Goal: Task Accomplishment & Management: Manage account settings

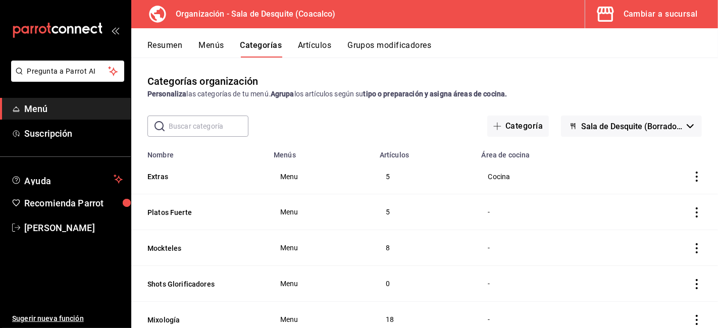
click at [307, 53] on button "Artículos" at bounding box center [314, 48] width 33 height 17
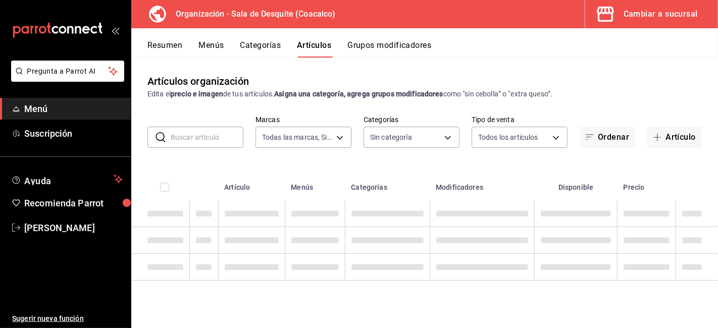
type input "ce7fefdb-faa0-48a6-8920-eec500a7b2ec"
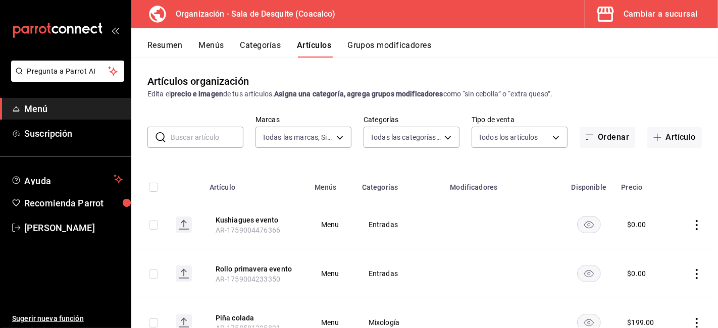
type input "96532675-6f42-4a01-9b69-01dd0d4c7ba7,cb73de79-eda0-4170-9604-8310e9da0fa6,8cd0d…"
click at [238, 221] on button "Kushiagues evento" at bounding box center [256, 220] width 81 height 10
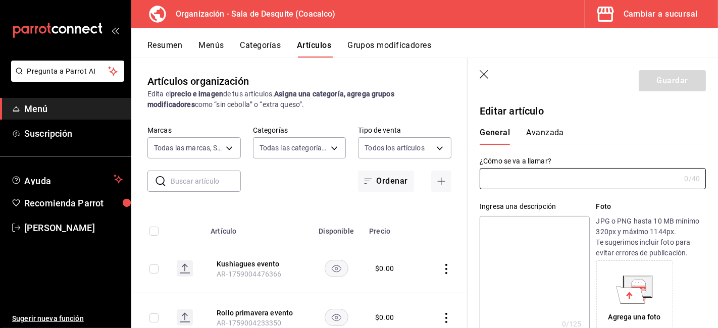
type input "Kushiagues evento"
type input "AR-1759004476366"
type input "$0.00"
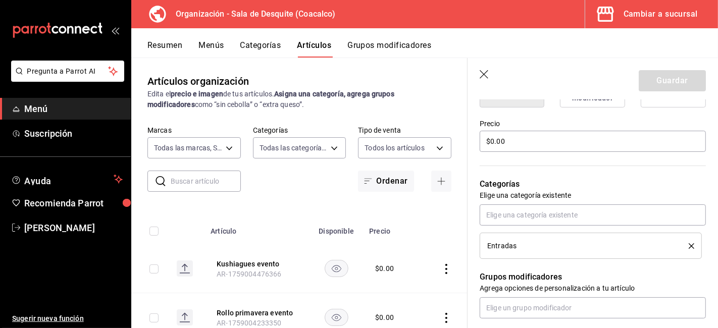
scroll to position [286, 0]
click at [689, 243] on icon "delete" at bounding box center [692, 245] width 6 height 6
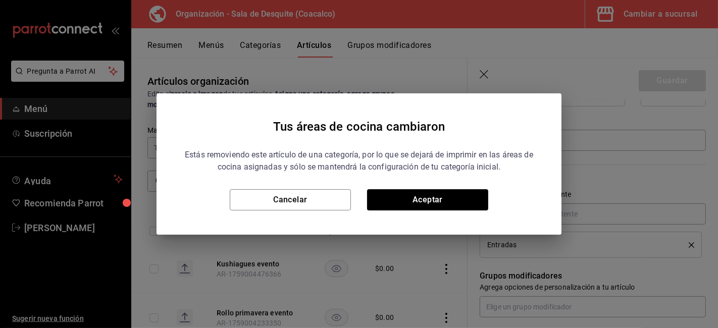
click at [591, 244] on div "Tus áreas de cocina cambiaron Estás removiendo este artículo de una categoría, …" at bounding box center [359, 164] width 718 height 328
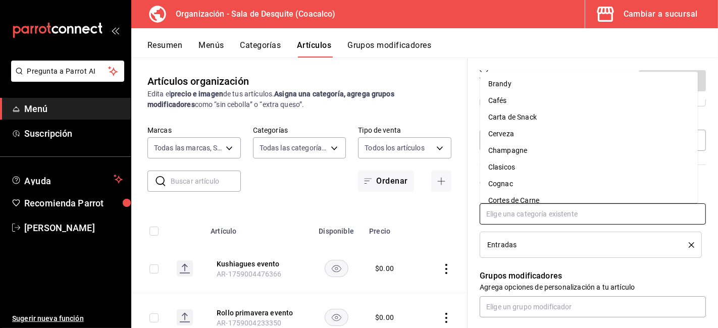
click at [521, 210] on input "text" at bounding box center [593, 213] width 226 height 21
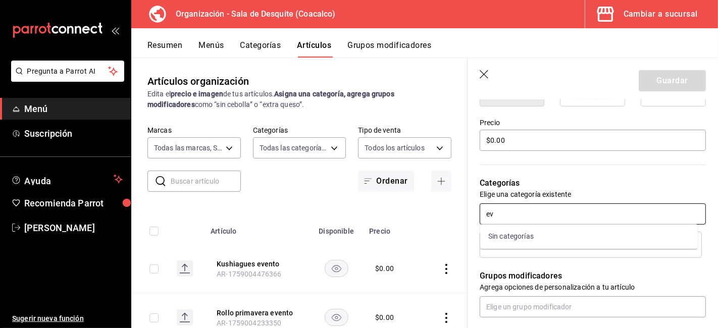
type input "e"
click at [683, 283] on p "Agrega opciones de personalización a tu artículo" at bounding box center [593, 287] width 226 height 10
click at [483, 74] on icon "button" at bounding box center [484, 74] width 9 height 9
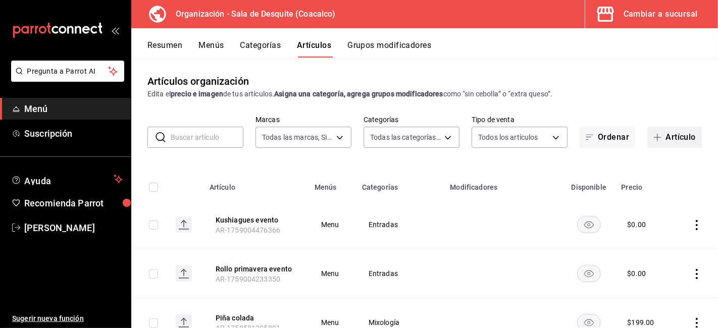
click at [668, 138] on button "Artículo" at bounding box center [674, 137] width 55 height 21
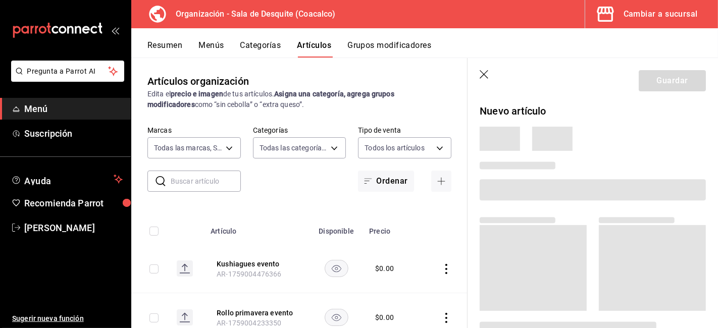
click at [648, 140] on main "Artículos organización Edita el precio e imagen de tus artículos. Asigna una ca…" at bounding box center [424, 193] width 587 height 271
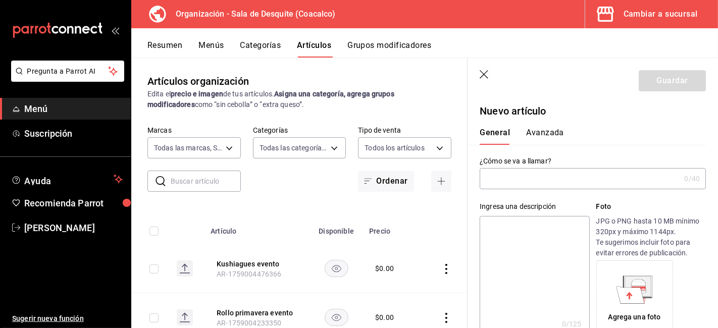
click at [496, 173] on input "text" at bounding box center [580, 179] width 200 height 20
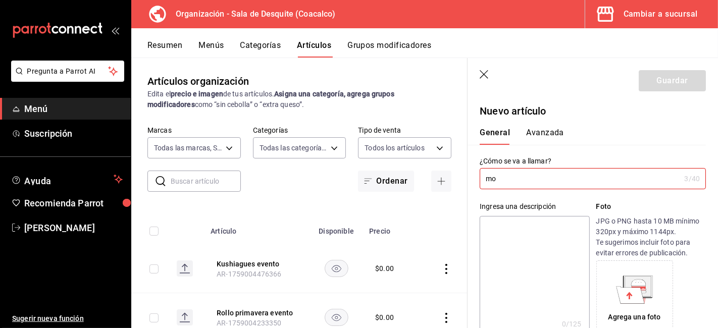
type input "m"
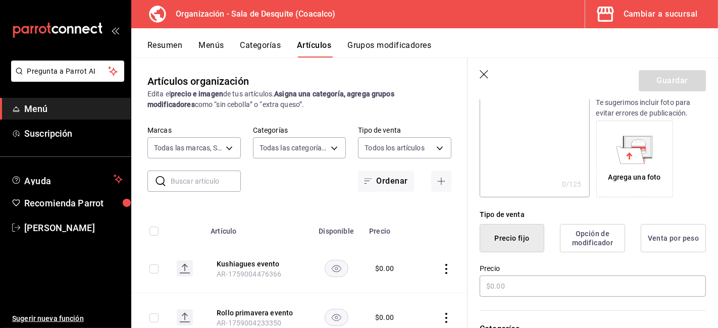
scroll to position [197, 0]
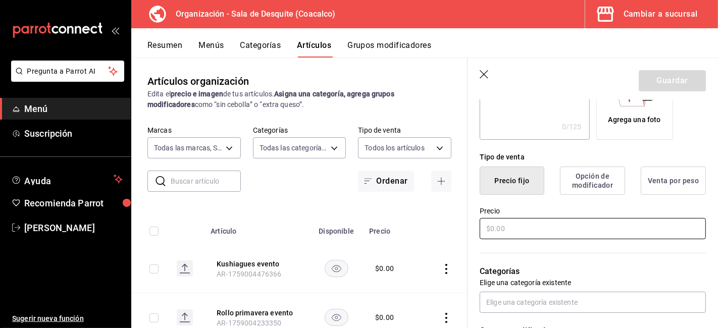
type input "Montadito de atun"
click at [512, 225] on input "text" at bounding box center [593, 228] width 226 height 21
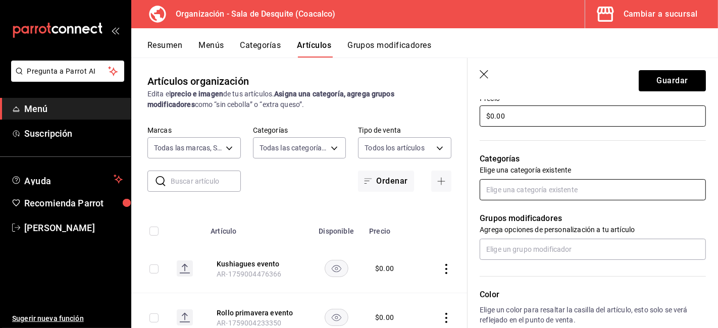
type input "$0.00"
click at [497, 193] on input "text" at bounding box center [593, 189] width 226 height 21
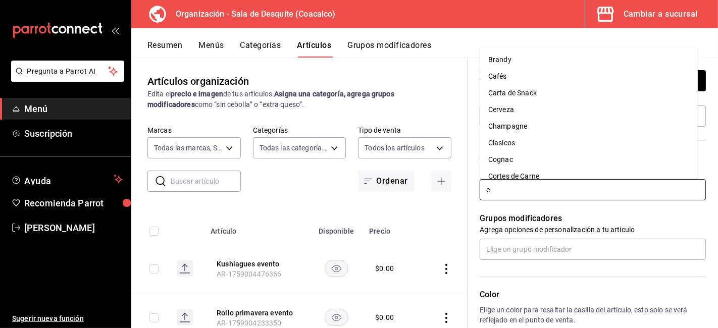
type input "en"
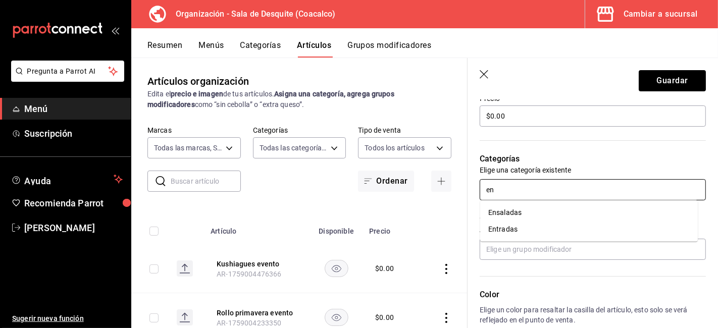
click at [507, 226] on li "Entradas" at bounding box center [589, 229] width 218 height 17
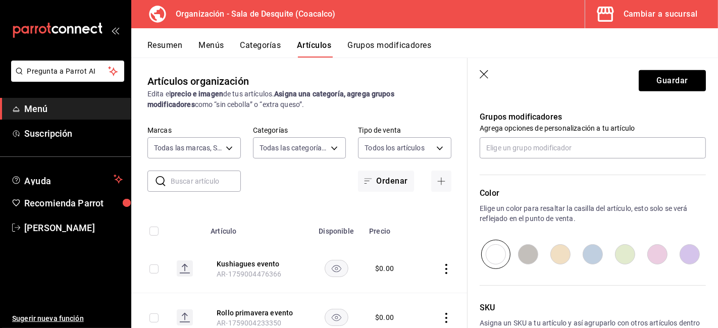
scroll to position [445, 0]
click at [676, 75] on button "Guardar" at bounding box center [672, 80] width 67 height 21
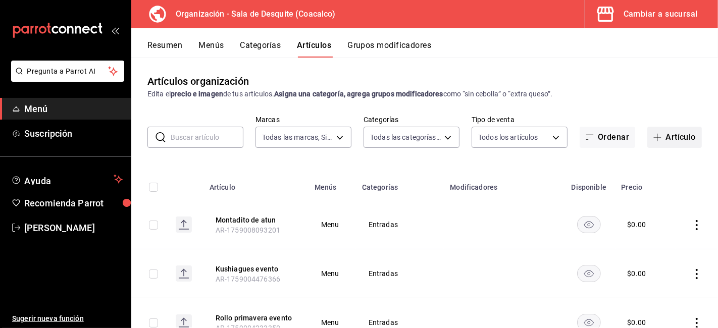
click at [655, 138] on span "button" at bounding box center [659, 137] width 12 height 8
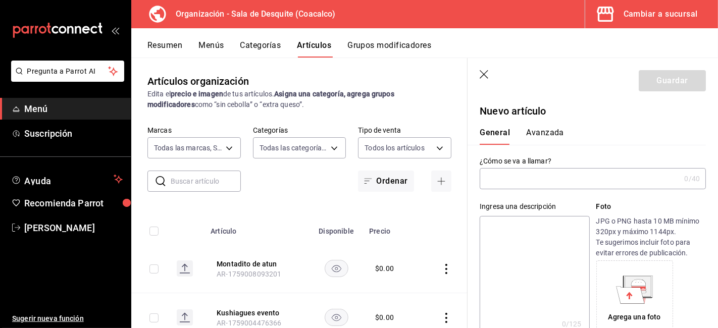
click at [505, 184] on input "text" at bounding box center [580, 179] width 200 height 20
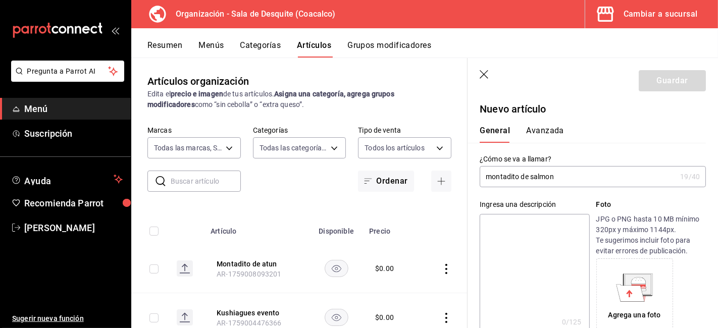
scroll to position [3, 0]
click at [494, 175] on input "montadito de salmon" at bounding box center [578, 176] width 196 height 20
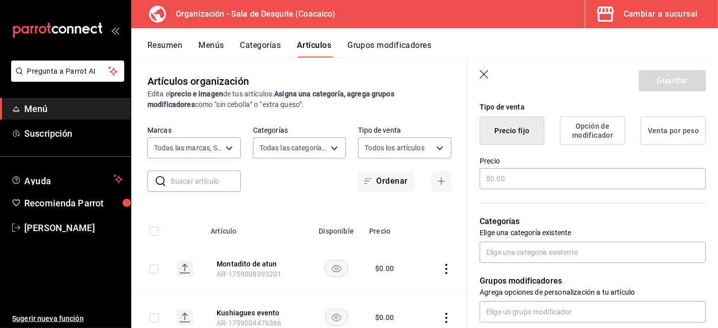
scroll to position [248, 0]
type input "Montadito de salmon"
click at [493, 175] on input "text" at bounding box center [593, 177] width 226 height 21
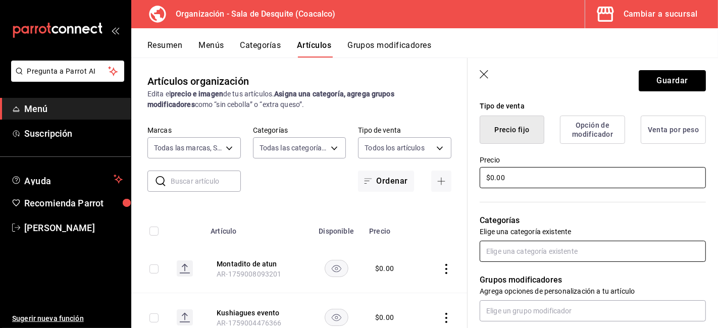
type input "$0.00"
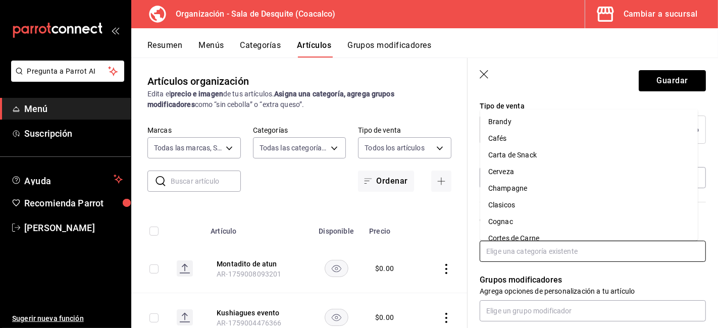
click at [499, 250] on input "text" at bounding box center [593, 251] width 226 height 21
type input "en"
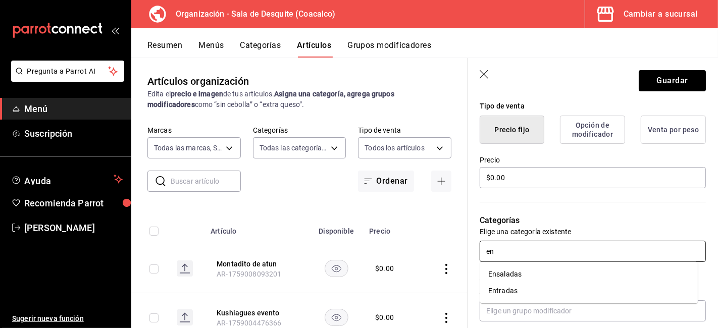
click at [505, 288] on li "Entradas" at bounding box center [589, 291] width 218 height 17
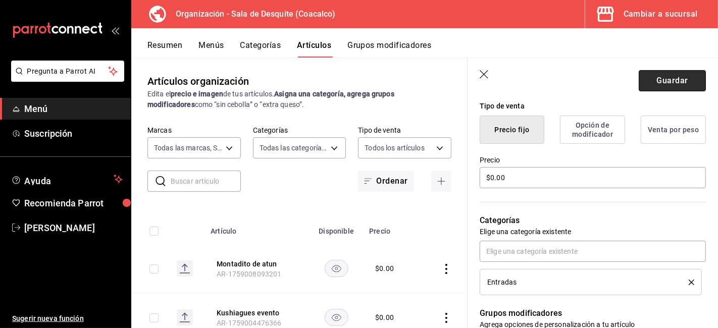
click at [663, 76] on button "Guardar" at bounding box center [672, 80] width 67 height 21
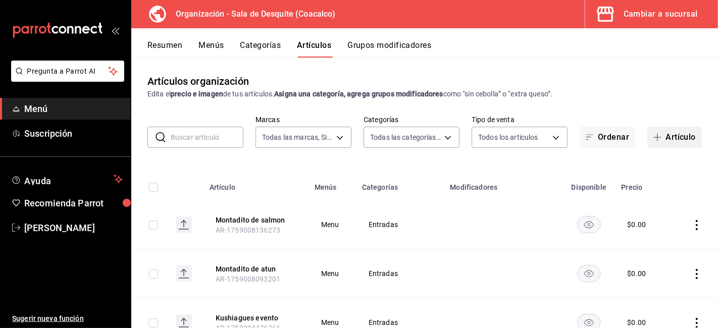
click at [667, 137] on button "Artículo" at bounding box center [674, 137] width 55 height 21
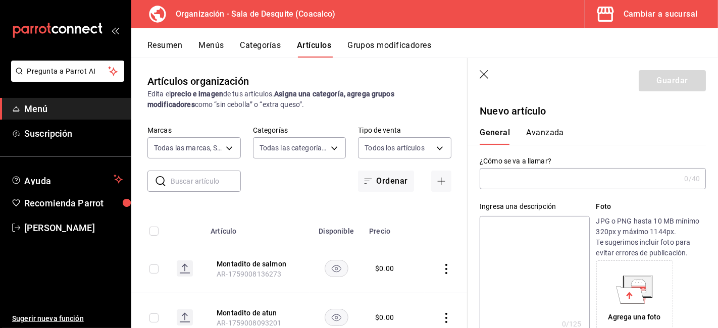
click at [503, 186] on input "text" at bounding box center [580, 179] width 200 height 20
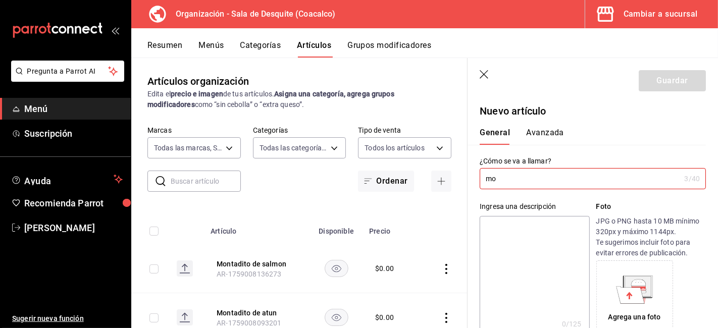
type input "m"
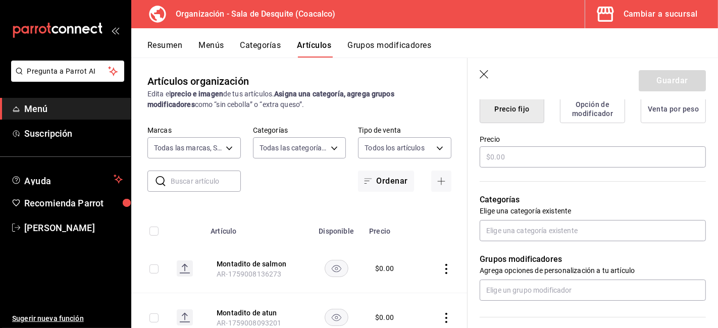
scroll to position [270, 0]
type input "Montadito"
click at [500, 158] on input "text" at bounding box center [593, 156] width 226 height 21
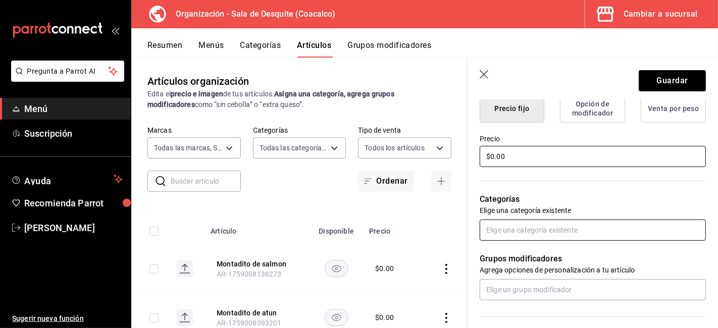
type input "$0.00"
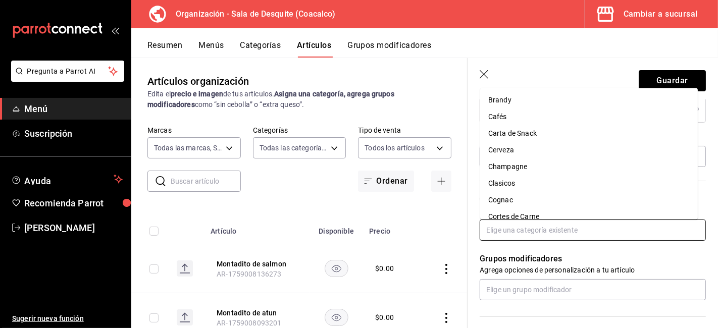
click at [496, 231] on input "text" at bounding box center [593, 230] width 226 height 21
type input "en"
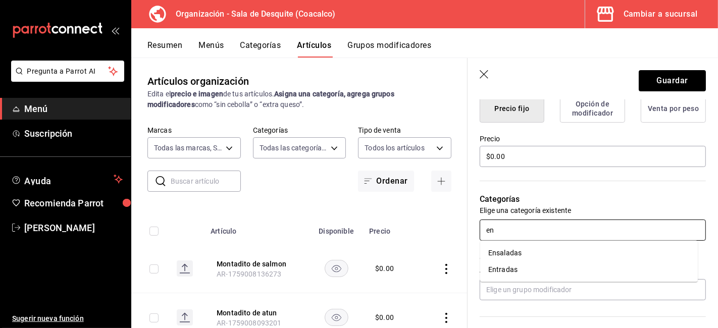
click at [505, 265] on li "Entradas" at bounding box center [589, 270] width 218 height 17
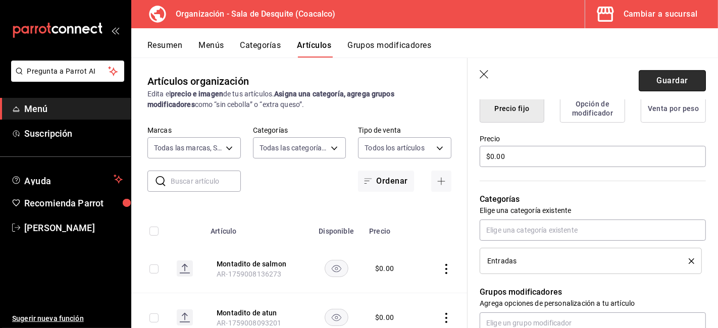
click at [672, 76] on button "Guardar" at bounding box center [672, 80] width 67 height 21
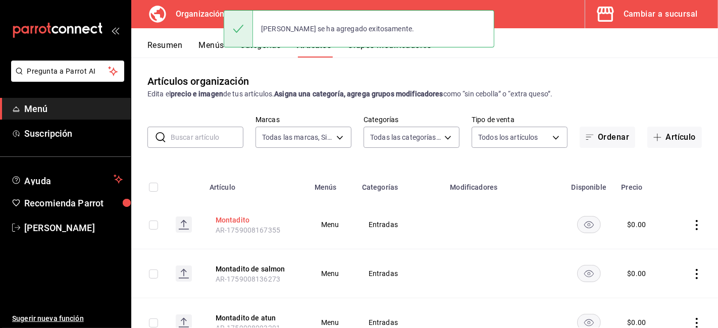
click at [234, 221] on button "Montadito" at bounding box center [256, 220] width 81 height 10
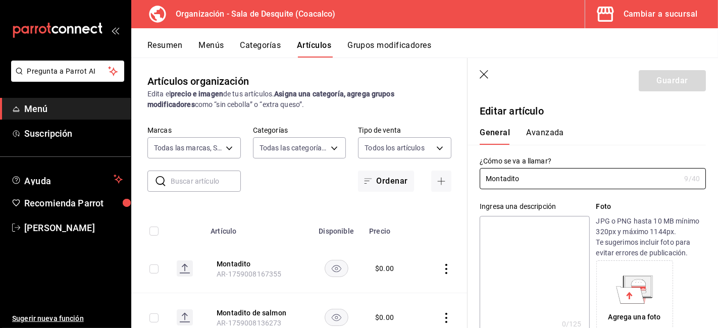
type input "$0.00"
type input "Montadito burrata"
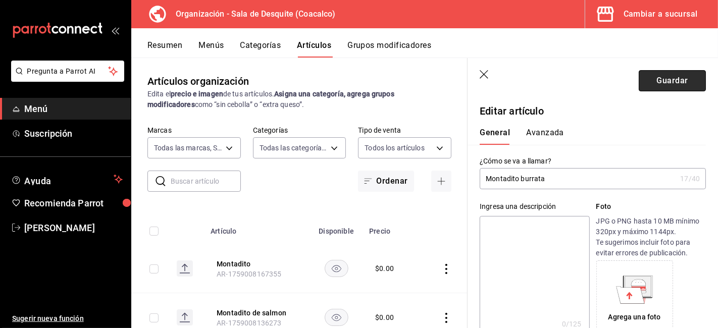
click at [668, 78] on button "Guardar" at bounding box center [672, 80] width 67 height 21
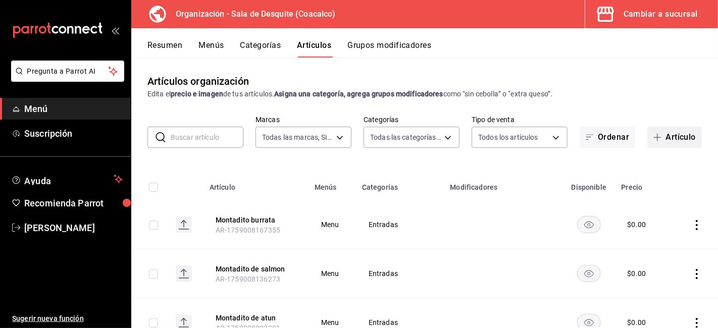
click at [674, 135] on button "Artículo" at bounding box center [674, 137] width 55 height 21
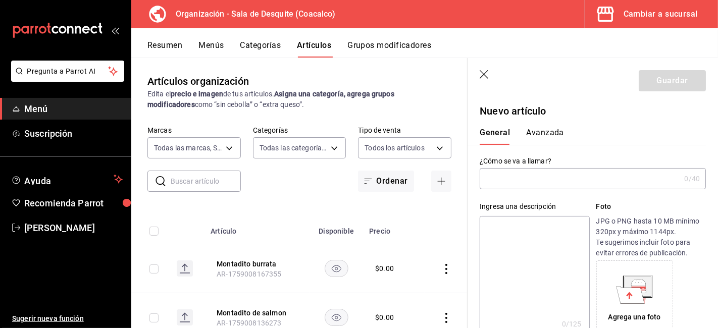
click at [538, 184] on input "text" at bounding box center [580, 179] width 200 height 20
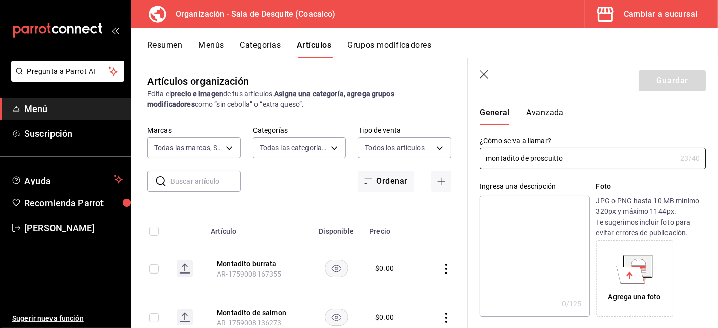
scroll to position [19, 0]
click at [491, 158] on input "montadito de proscuitto" at bounding box center [578, 159] width 196 height 20
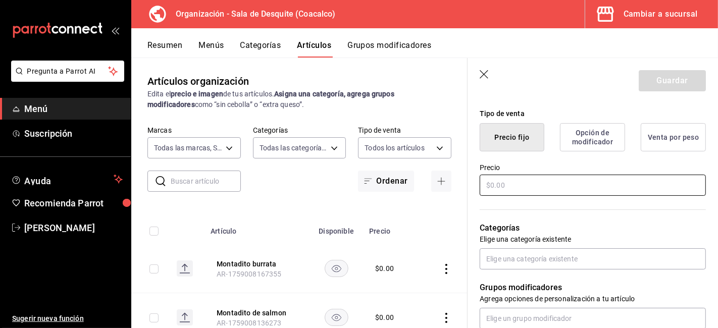
scroll to position [241, 0]
type input "Montadito de proscuitto"
click at [491, 176] on input "text" at bounding box center [593, 184] width 226 height 21
type input "$0.00"
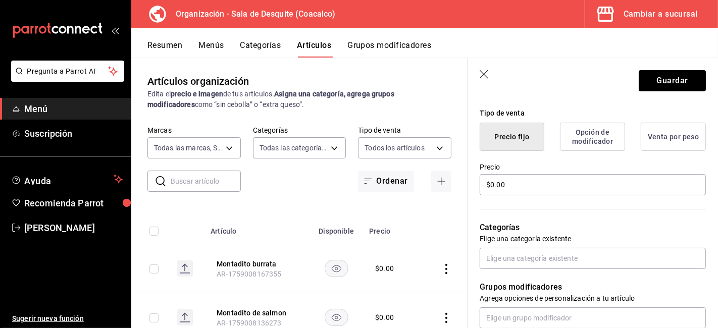
click at [485, 269] on div "Grupos modificadores Agrega opciones de personalización a tu artículo" at bounding box center [587, 299] width 238 height 60
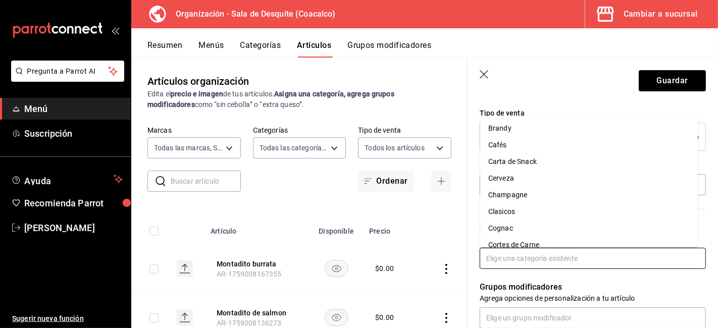
click at [489, 263] on input "text" at bounding box center [593, 258] width 226 height 21
type input "en"
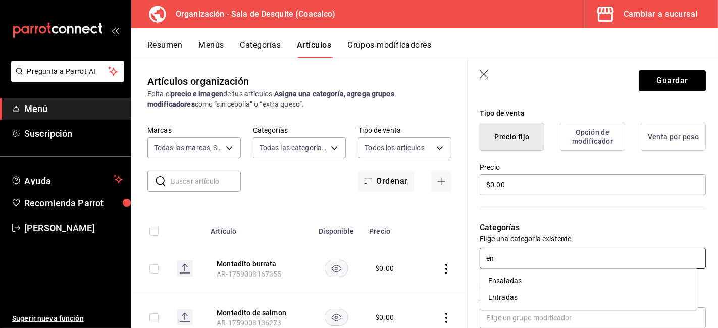
click at [505, 295] on li "Entradas" at bounding box center [589, 297] width 218 height 17
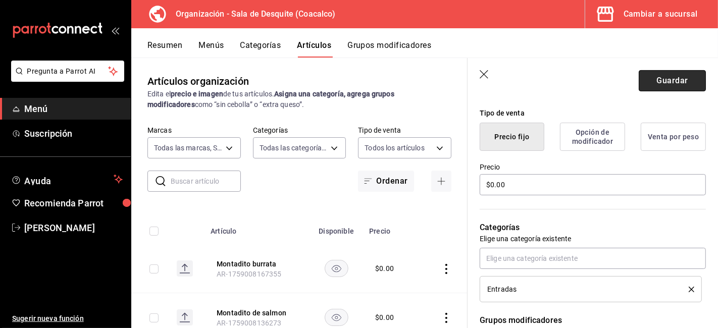
click at [653, 85] on button "Guardar" at bounding box center [672, 80] width 67 height 21
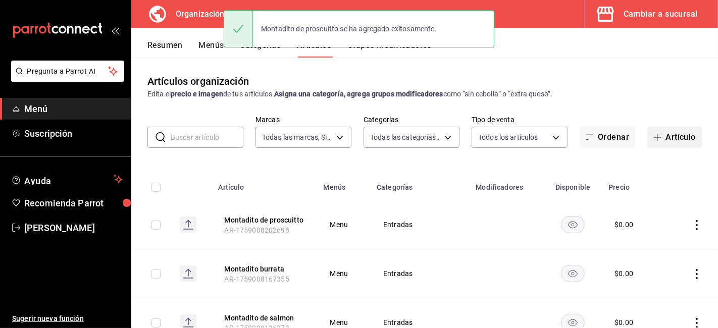
click at [673, 134] on button "Artículo" at bounding box center [674, 137] width 55 height 21
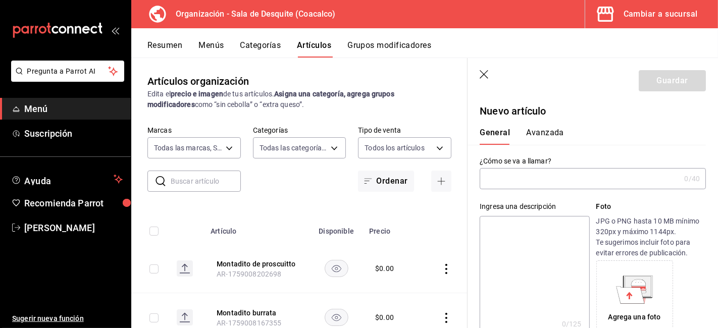
click at [491, 179] on input "text" at bounding box center [580, 179] width 200 height 20
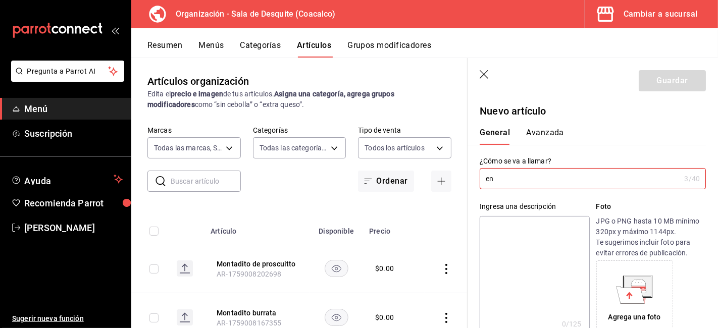
type input "e"
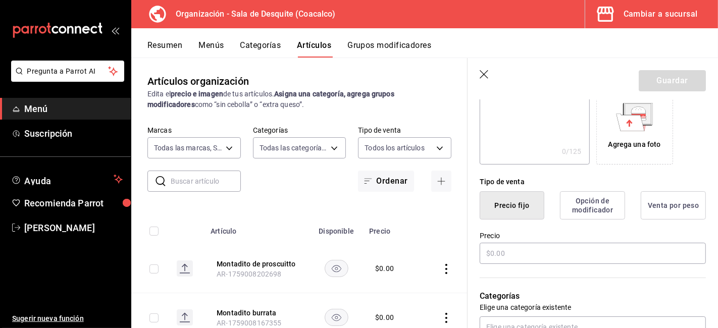
scroll to position [174, 0]
type input "Ensalada caprese"
click at [498, 250] on input "text" at bounding box center [593, 252] width 226 height 21
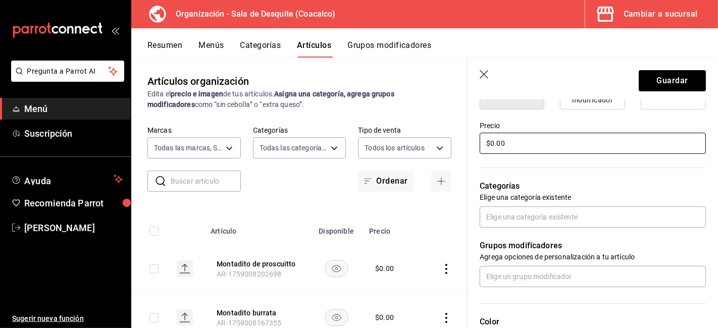
scroll to position [283, 0]
type input "$0.00"
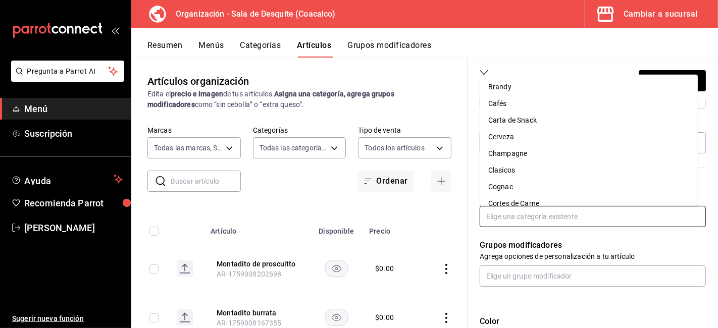
click at [490, 216] on input "text" at bounding box center [593, 216] width 226 height 21
type input "en"
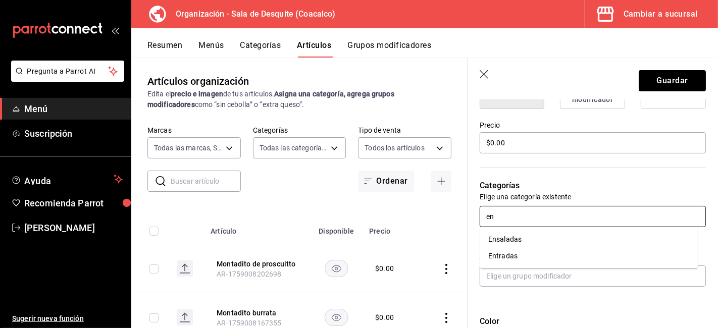
click at [502, 241] on li "Ensaladas" at bounding box center [589, 239] width 218 height 17
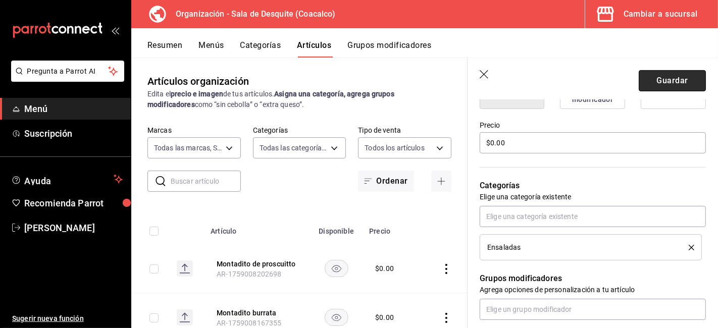
click at [655, 78] on button "Guardar" at bounding box center [672, 80] width 67 height 21
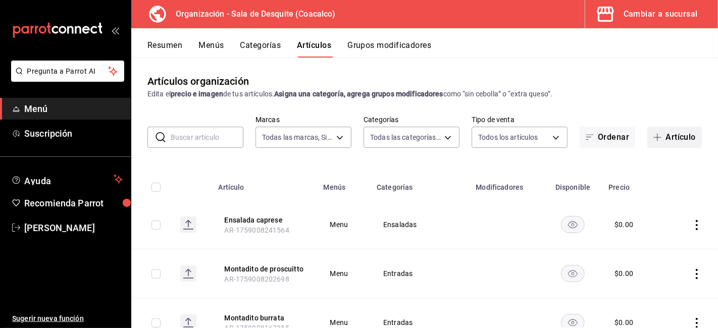
click at [680, 135] on button "Artículo" at bounding box center [674, 137] width 55 height 21
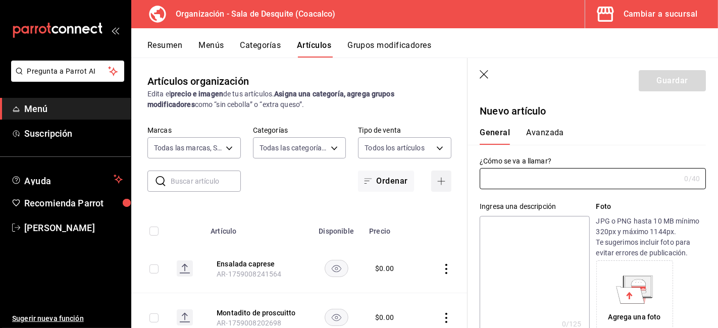
type input "AR-1759008280468"
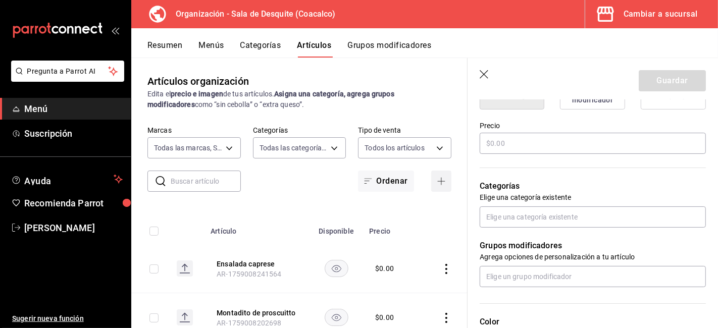
scroll to position [283, 0]
type input "Pechuga parmigiana"
click at [531, 148] on input "text" at bounding box center [593, 142] width 226 height 21
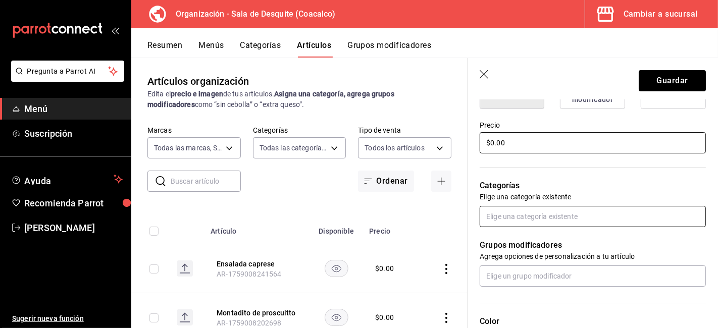
type input "$0.00"
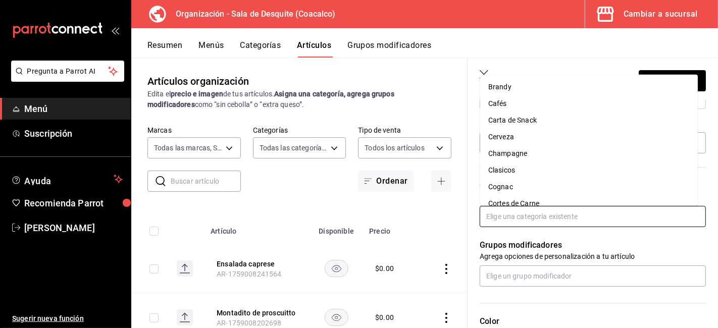
click at [498, 219] on input "text" at bounding box center [593, 216] width 226 height 21
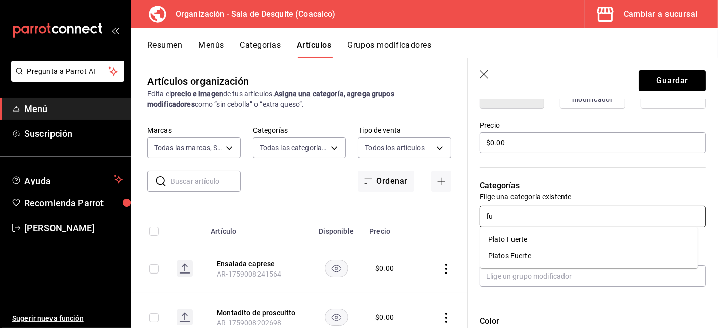
type input "fue"
click at [502, 238] on li "Plato Fuerte" at bounding box center [589, 239] width 218 height 17
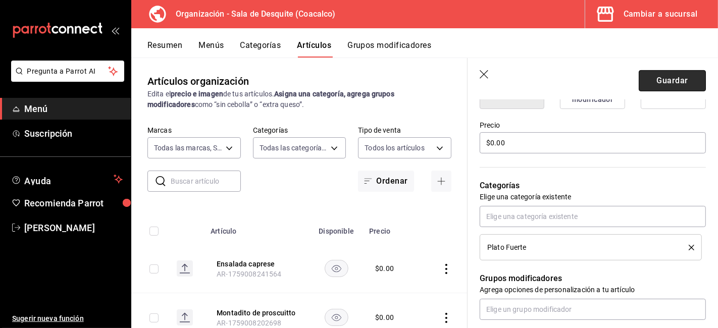
click at [669, 83] on button "Guardar" at bounding box center [672, 80] width 67 height 21
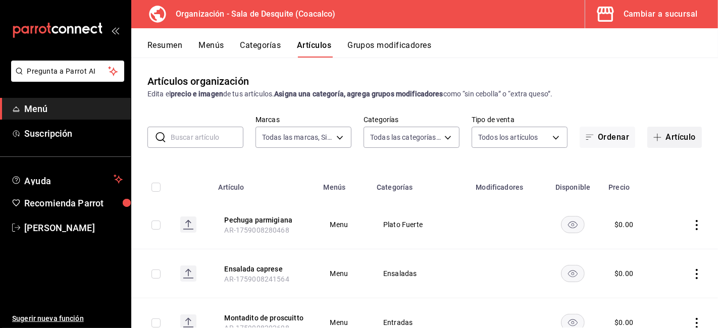
click at [673, 133] on button "Artículo" at bounding box center [674, 137] width 55 height 21
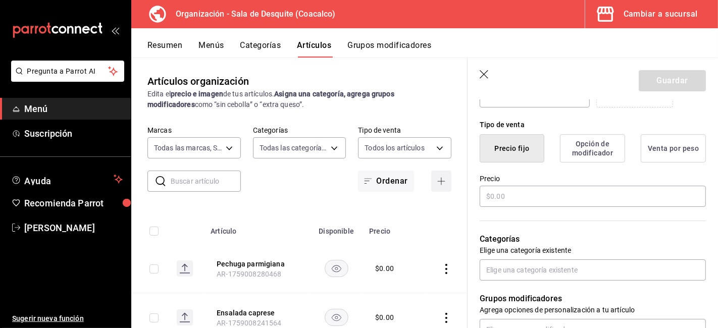
scroll to position [235, 0]
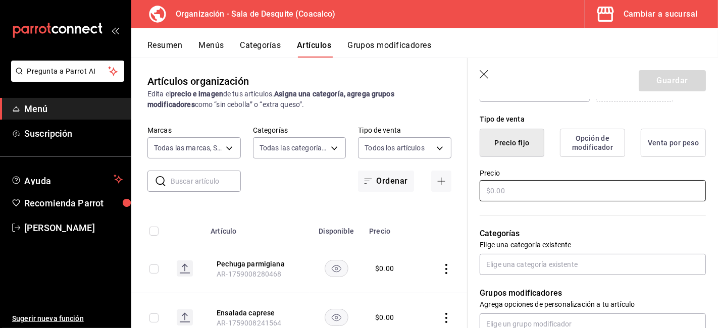
type input "Fetuccinni bolognese"
click at [513, 187] on input "text" at bounding box center [593, 190] width 226 height 21
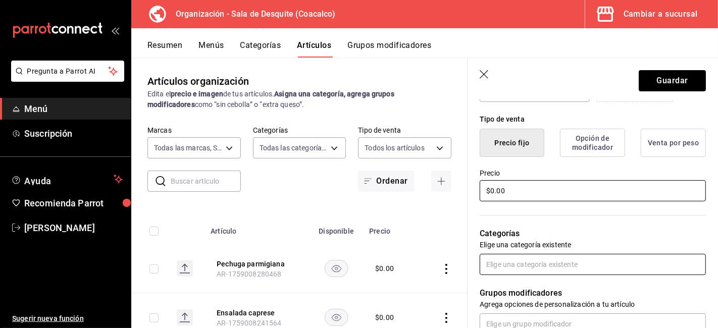
type input "$0.00"
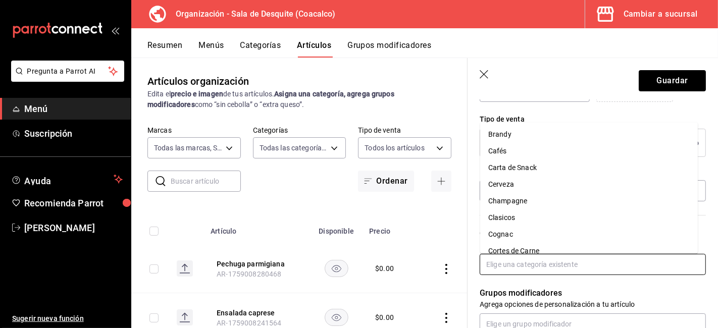
click at [491, 264] on input "text" at bounding box center [593, 264] width 226 height 21
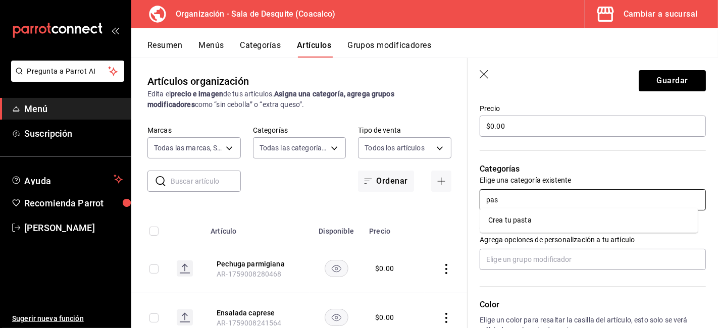
scroll to position [303, 0]
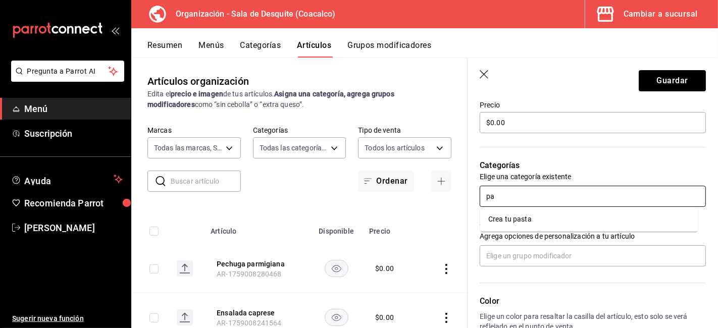
type input "p"
type input "fuerte"
click at [508, 220] on li "Plato Fuerte" at bounding box center [589, 219] width 218 height 17
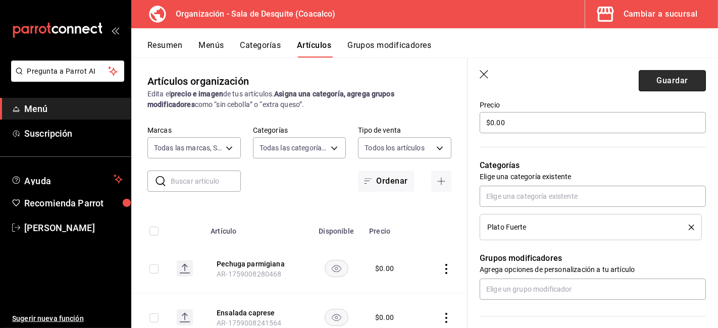
click at [650, 83] on button "Guardar" at bounding box center [672, 80] width 67 height 21
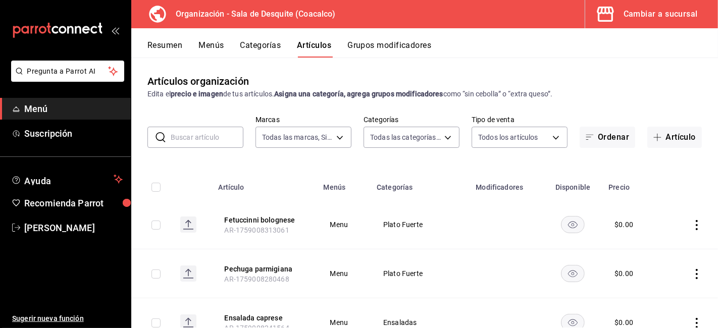
click at [160, 46] on button "Resumen" at bounding box center [164, 48] width 35 height 17
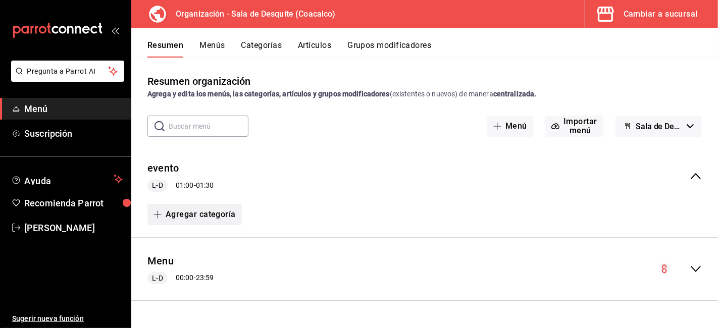
click at [177, 213] on button "Agregar categoría" at bounding box center [194, 214] width 94 height 21
click at [194, 266] on li "Categoría nueva" at bounding box center [190, 265] width 86 height 25
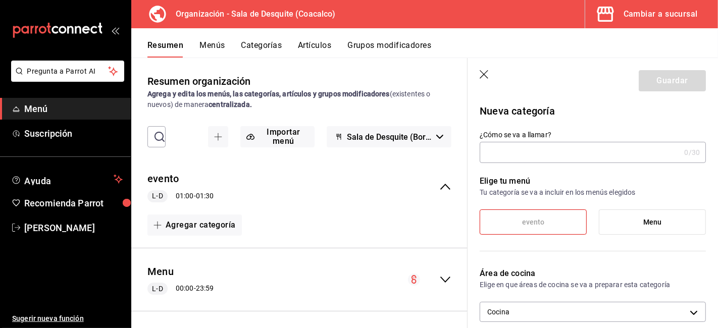
click at [484, 76] on icon "button" at bounding box center [485, 75] width 10 height 10
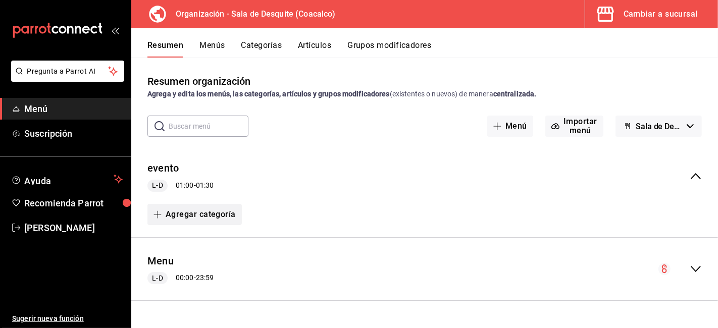
click at [208, 210] on button "Agregar categoría" at bounding box center [194, 214] width 94 height 21
click at [194, 239] on li "Categoría existente" at bounding box center [190, 241] width 86 height 25
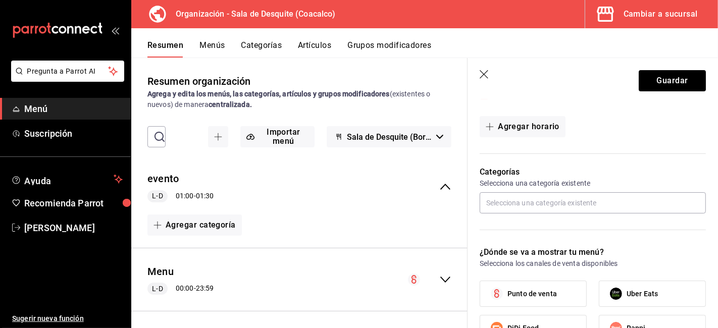
scroll to position [216, 0]
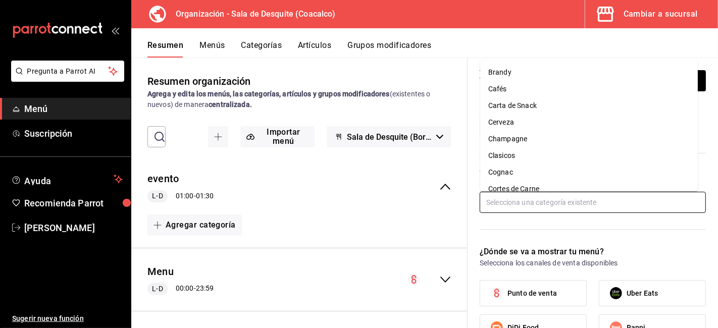
click at [505, 208] on input "text" at bounding box center [593, 202] width 226 height 21
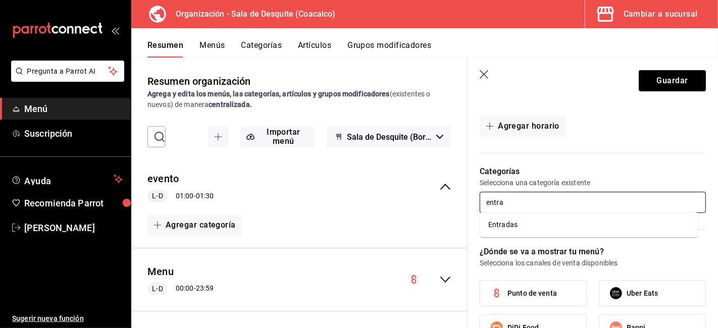
type input "entr"
click at [504, 223] on li "Entradas" at bounding box center [589, 225] width 218 height 17
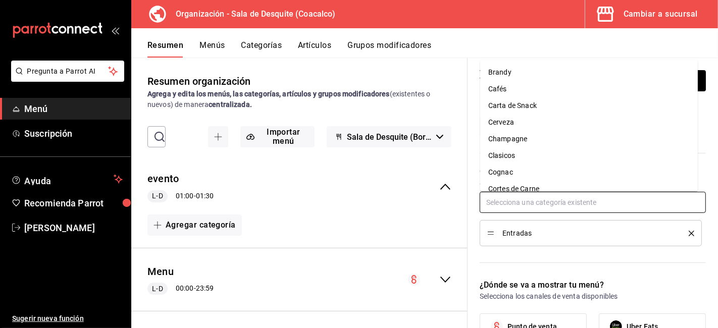
click at [503, 199] on input "text" at bounding box center [593, 202] width 226 height 21
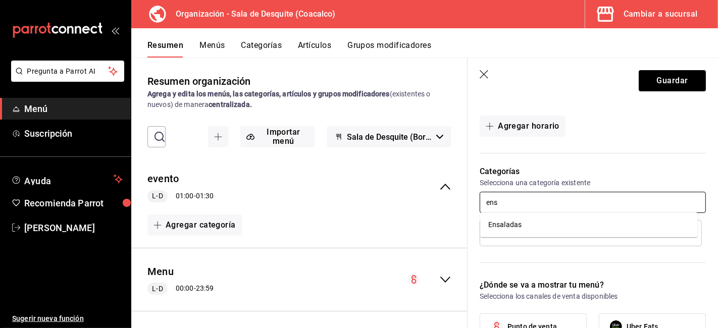
type input "ensa"
click at [502, 224] on li "Ensaladas" at bounding box center [589, 225] width 218 height 17
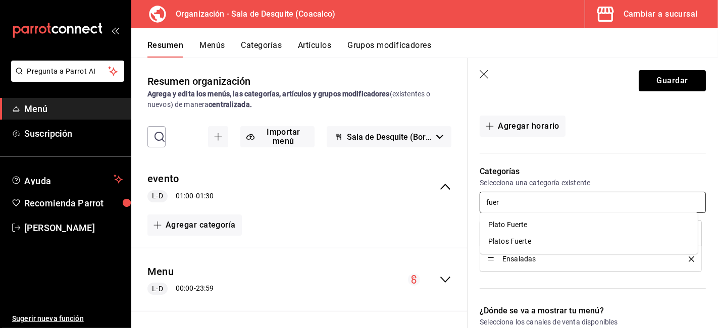
type input "fuert"
click at [509, 218] on li "Plato Fuerte" at bounding box center [589, 225] width 218 height 17
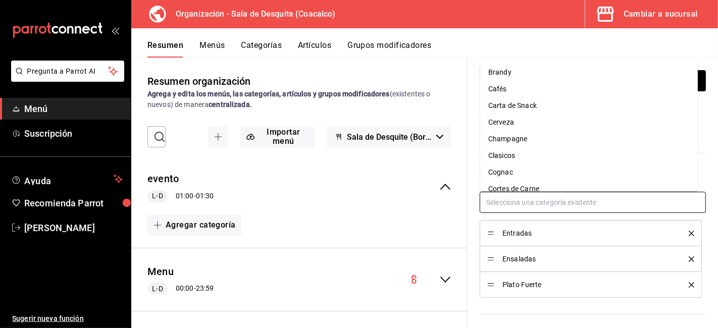
click at [509, 200] on input "text" at bounding box center [593, 202] width 226 height 21
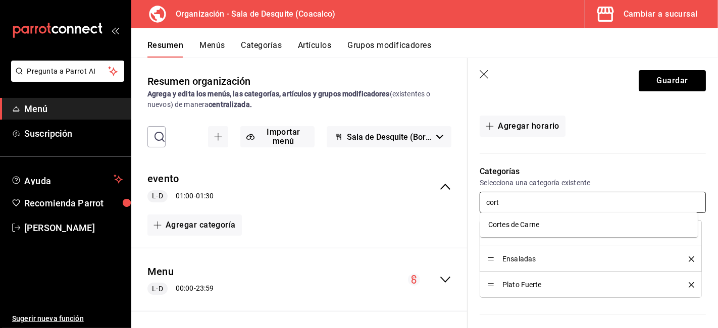
type input "corte"
click at [513, 225] on li "Cortes de Carne" at bounding box center [589, 225] width 218 height 17
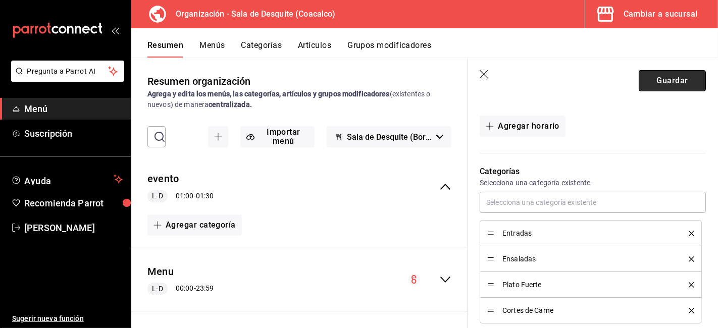
click at [668, 82] on button "Guardar" at bounding box center [672, 80] width 67 height 21
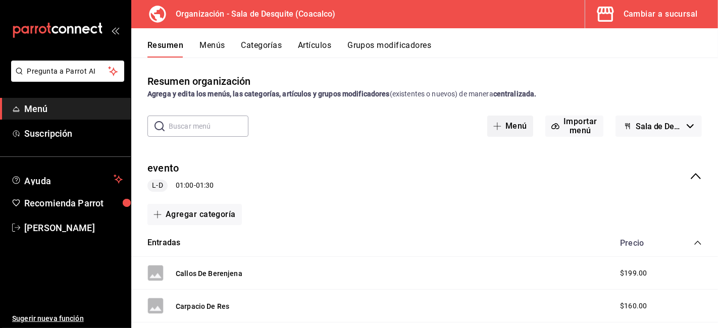
click at [498, 125] on span "button" at bounding box center [499, 126] width 12 height 8
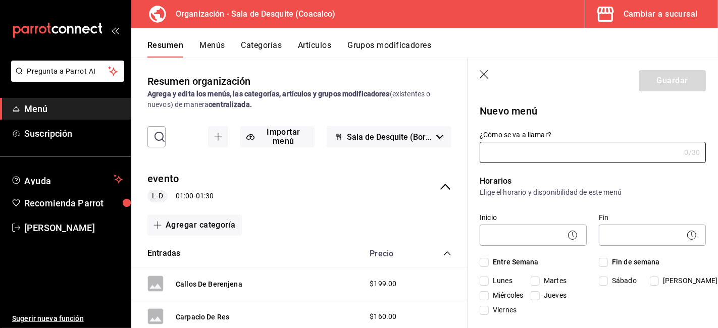
click at [483, 74] on icon "button" at bounding box center [485, 75] width 10 height 10
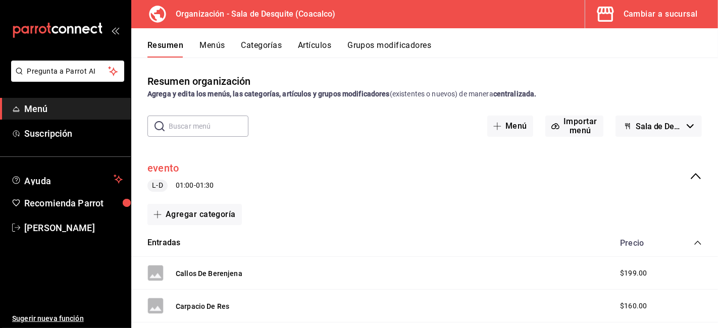
click at [159, 167] on button "evento" at bounding box center [162, 168] width 31 height 15
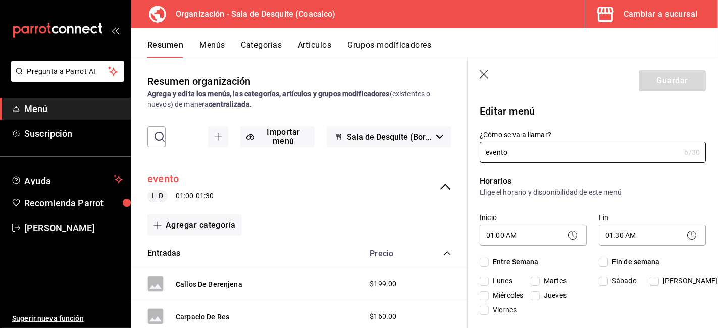
checkbox input "true"
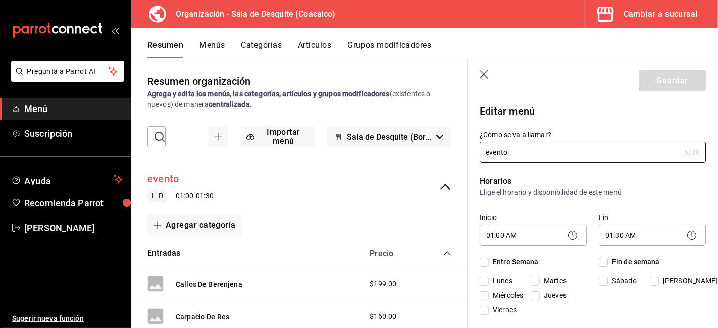
checkbox input "true"
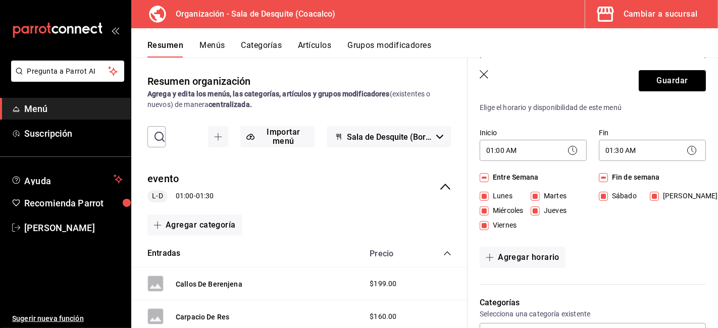
scroll to position [86, 0]
click at [483, 177] on input "Entre Semana" at bounding box center [484, 176] width 9 height 9
checkbox input "false"
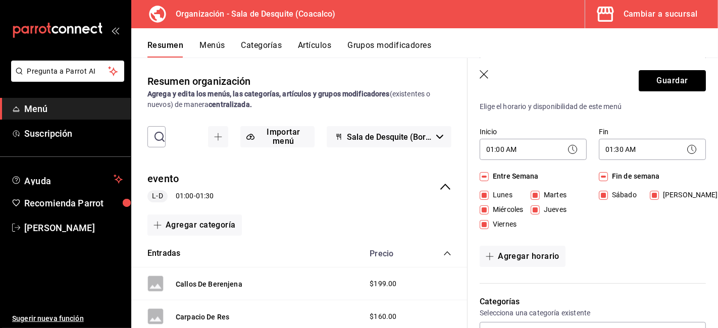
checkbox input "false"
click at [652, 191] on input "[DATE]" at bounding box center [654, 195] width 9 height 9
checkbox input "false"
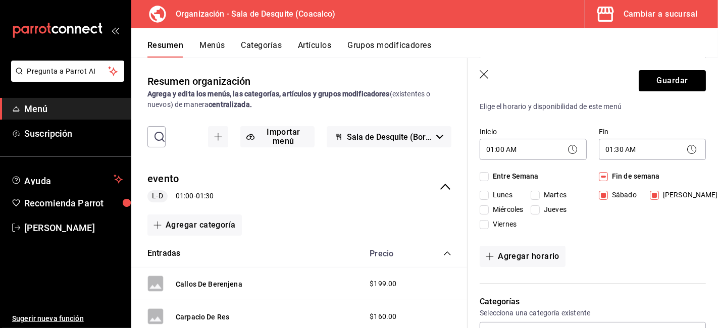
checkbox input "false"
click at [652, 195] on input "[DATE]" at bounding box center [654, 195] width 9 height 9
checkbox input "true"
click at [652, 195] on input "[DATE]" at bounding box center [654, 195] width 9 height 9
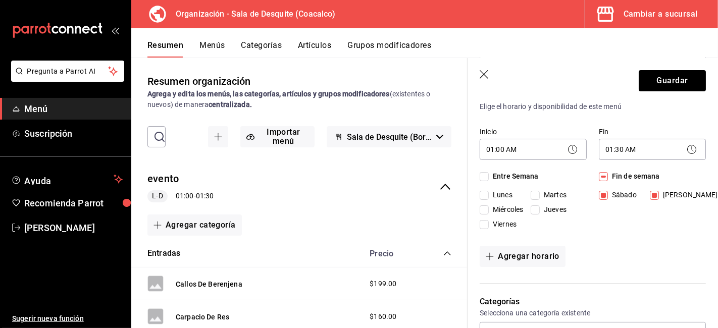
checkbox input "false"
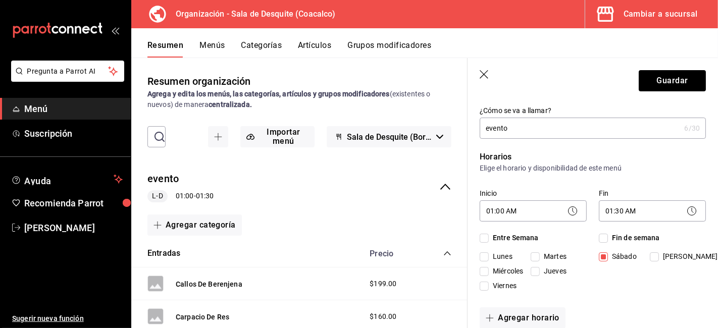
scroll to position [0, 0]
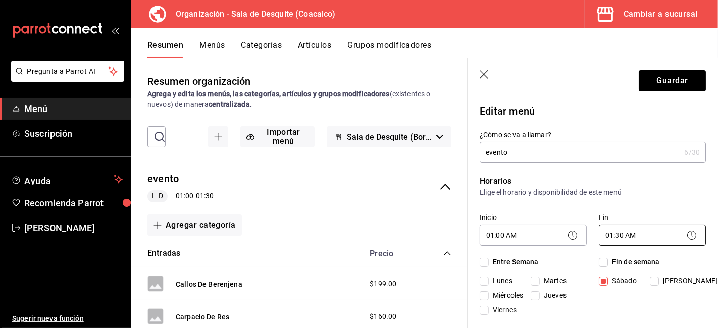
click at [650, 277] on input "[DATE]" at bounding box center [654, 281] width 9 height 9
checkbox input "true"
click at [485, 76] on icon "button" at bounding box center [485, 75] width 10 height 10
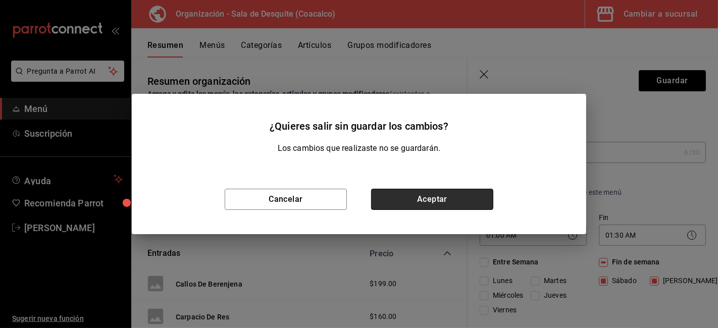
click at [458, 194] on button "Aceptar" at bounding box center [432, 199] width 122 height 21
type input "1759008835275"
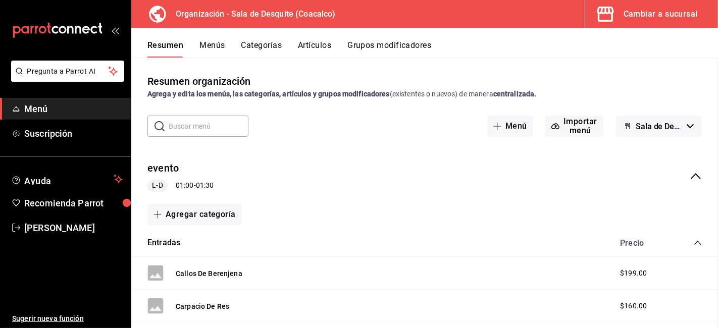
checkbox input "false"
click at [170, 170] on button "evento" at bounding box center [162, 168] width 31 height 15
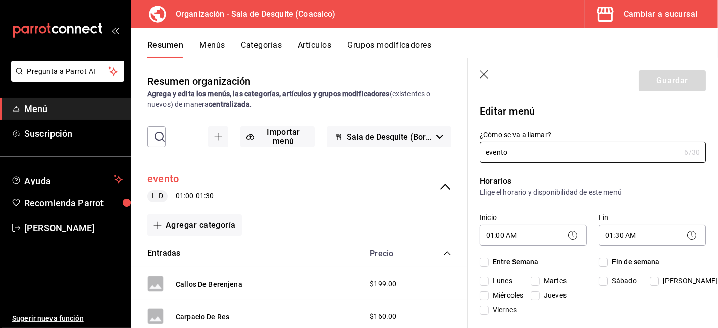
checkbox input "true"
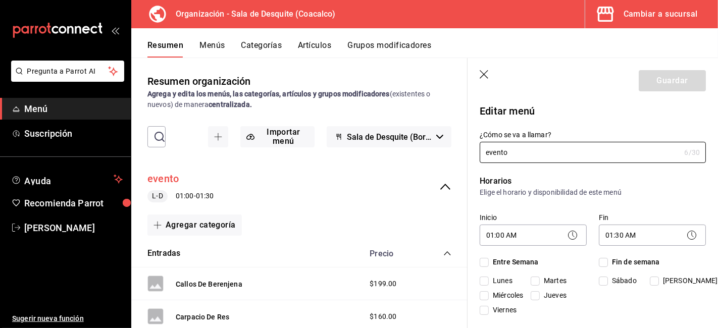
checkbox input "true"
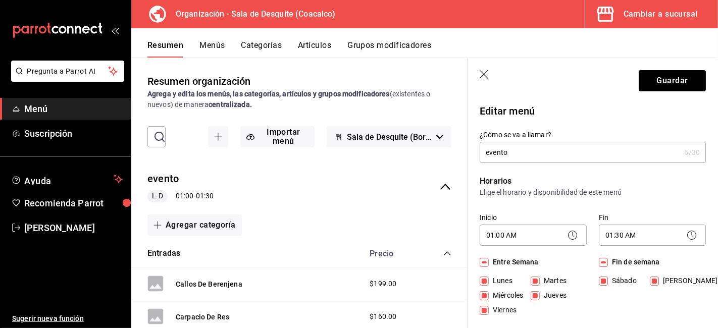
click at [481, 73] on icon "button" at bounding box center [485, 75] width 10 height 10
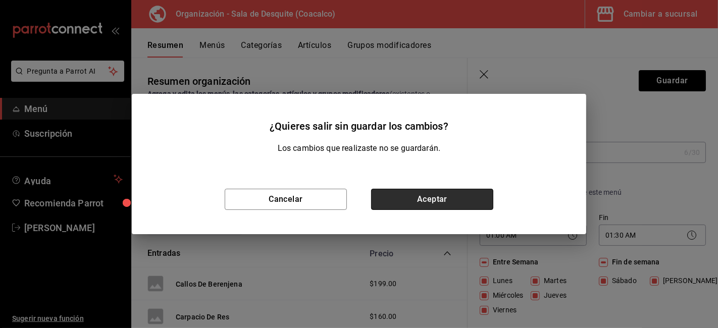
click at [413, 203] on button "Aceptar" at bounding box center [432, 199] width 122 height 21
type input "1759008843811"
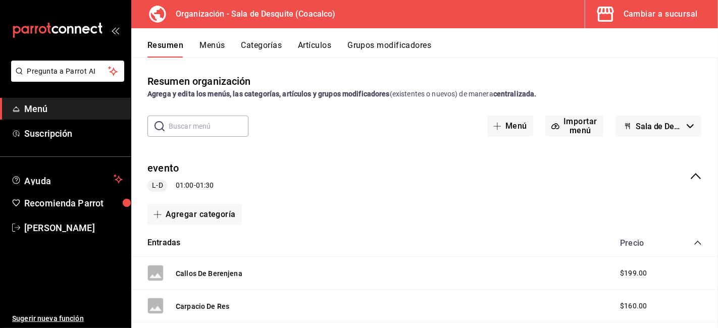
checkbox input "false"
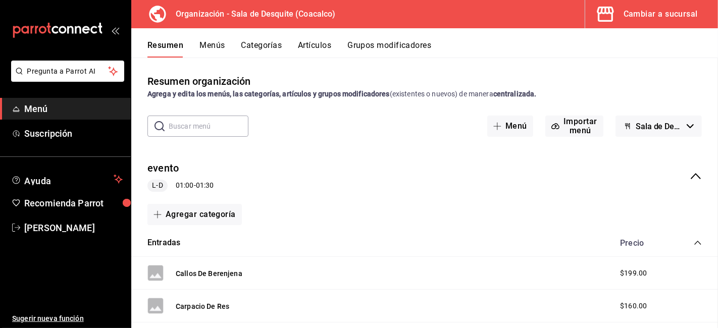
checkbox input "false"
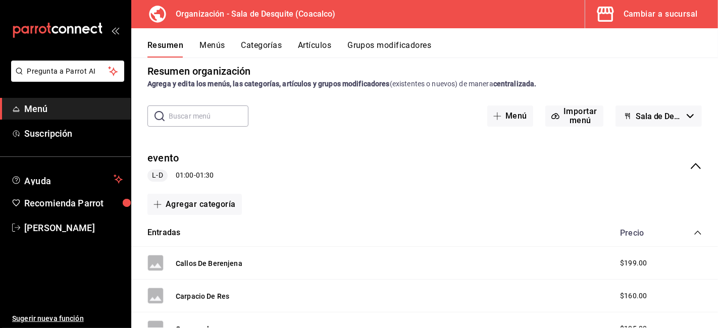
scroll to position [11, 0]
click at [210, 49] on button "Menús" at bounding box center [211, 48] width 25 height 17
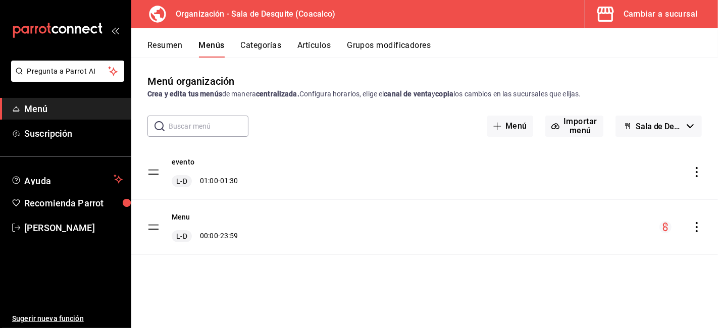
click at [38, 108] on span "Menú" at bounding box center [73, 109] width 98 height 14
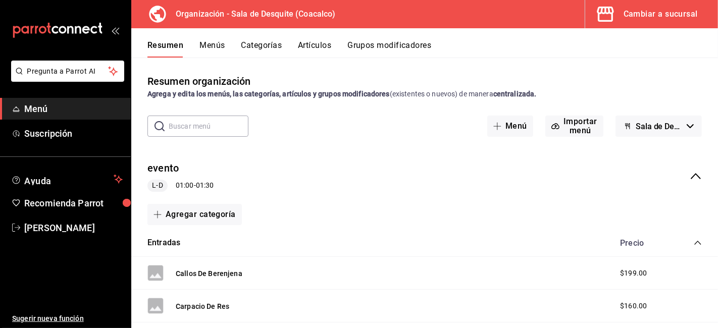
click at [206, 42] on button "Menús" at bounding box center [211, 48] width 25 height 17
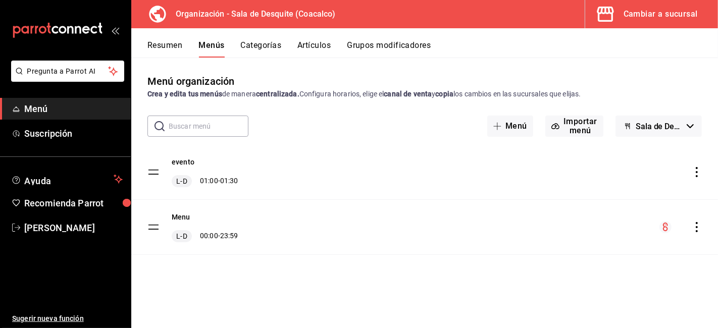
click at [165, 52] on button "Resumen" at bounding box center [164, 48] width 35 height 17
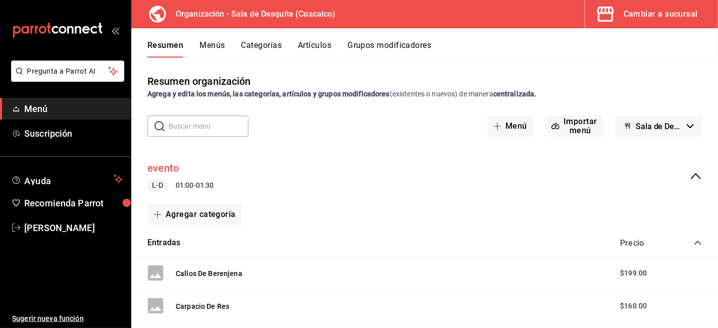
click at [167, 168] on button "evento" at bounding box center [162, 168] width 31 height 15
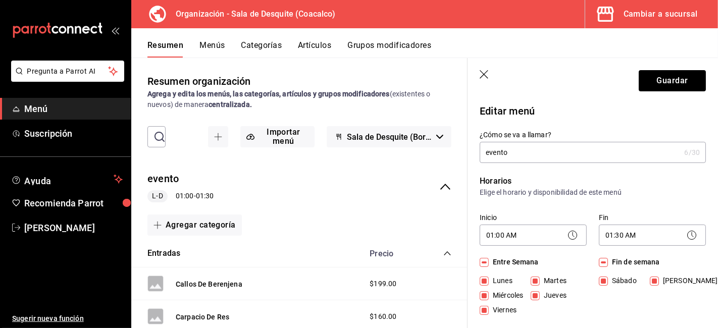
click at [489, 148] on input "evento" at bounding box center [580, 152] width 200 height 20
click at [489, 148] on input "vento" at bounding box center [580, 152] width 200 height 20
type input "Evento"
click at [653, 88] on button "Guardar" at bounding box center [672, 80] width 67 height 21
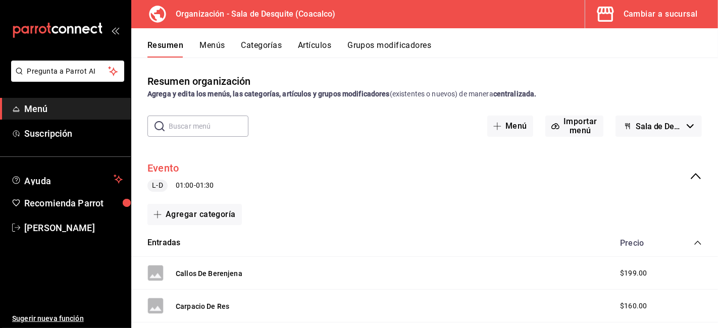
click at [167, 174] on button "Evento" at bounding box center [162, 168] width 31 height 15
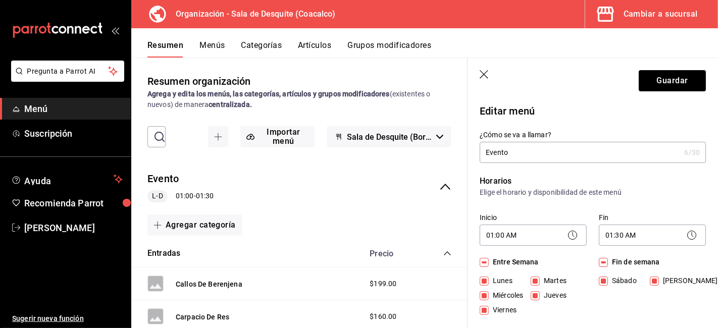
click at [486, 264] on input "Entre Semana" at bounding box center [484, 262] width 9 height 9
checkbox input "false"
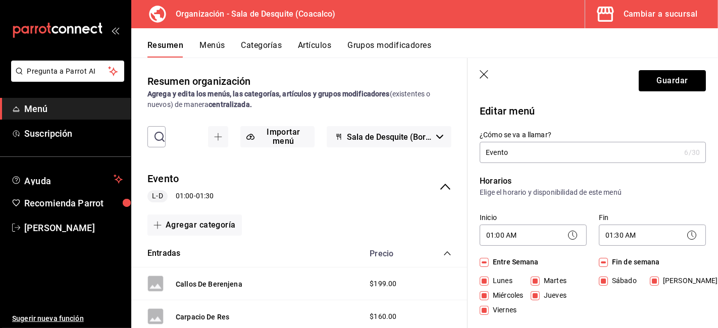
checkbox input "false"
click at [654, 280] on input "[DATE]" at bounding box center [654, 281] width 9 height 9
checkbox input "false"
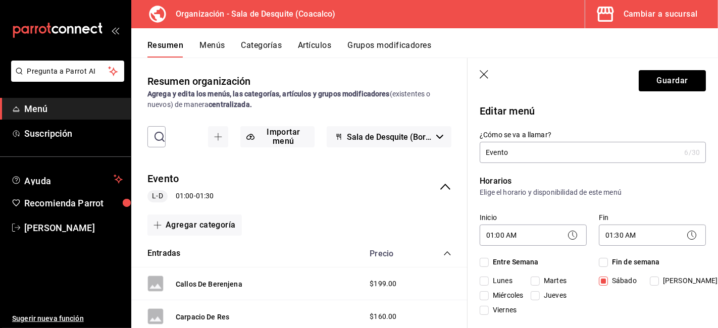
click at [483, 74] on icon "button" at bounding box center [485, 75] width 10 height 10
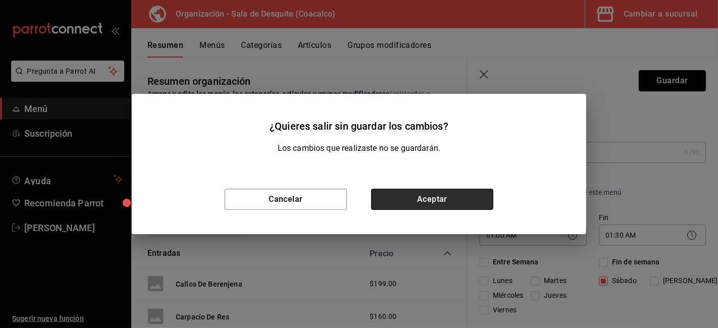
click at [430, 195] on button "Aceptar" at bounding box center [432, 199] width 122 height 21
type input "1759009235548"
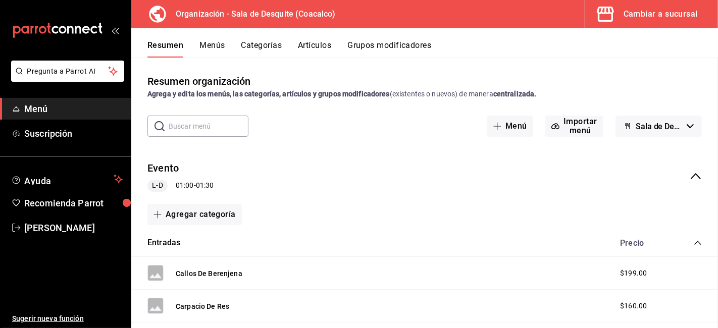
checkbox input "false"
click at [168, 168] on button "Evento" at bounding box center [162, 168] width 31 height 15
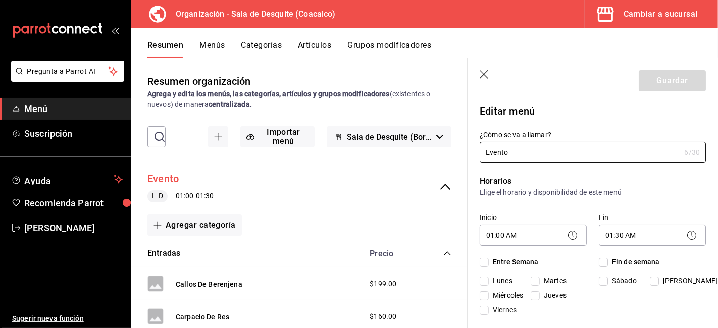
checkbox input "true"
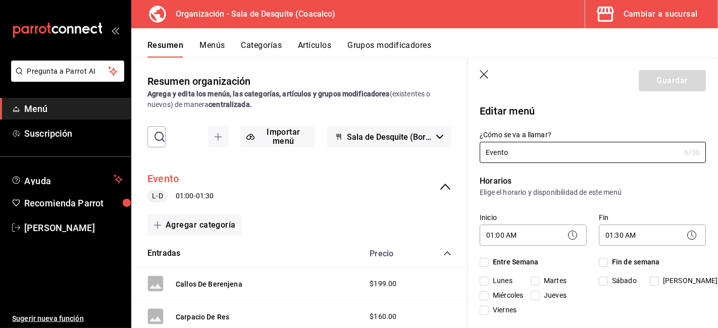
checkbox input "true"
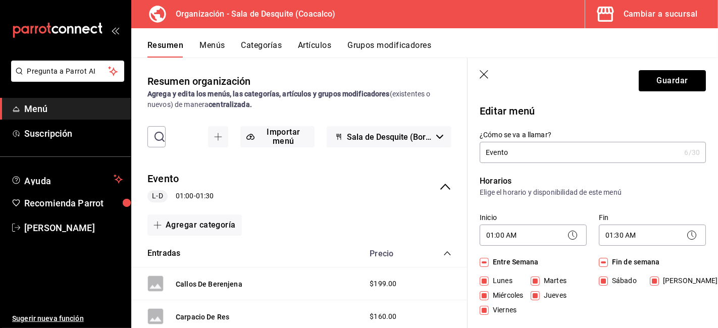
click at [485, 262] on input "Entre Semana" at bounding box center [484, 262] width 9 height 9
checkbox input "false"
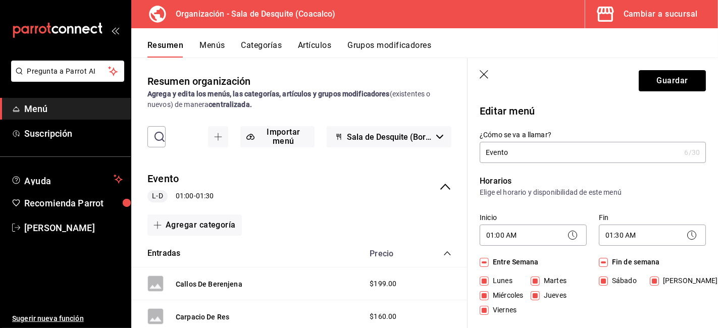
checkbox input "false"
click at [653, 282] on input "[DATE]" at bounding box center [654, 281] width 9 height 9
checkbox input "false"
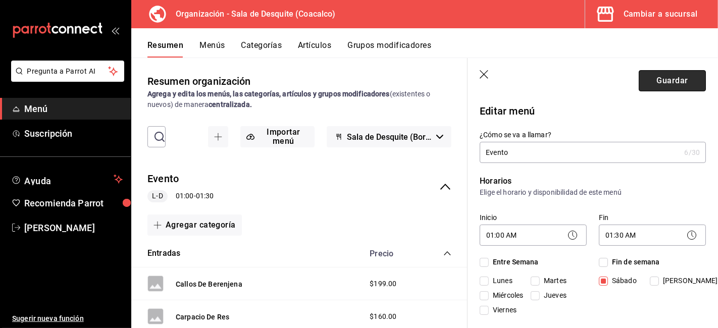
click at [666, 82] on button "Guardar" at bounding box center [672, 80] width 67 height 21
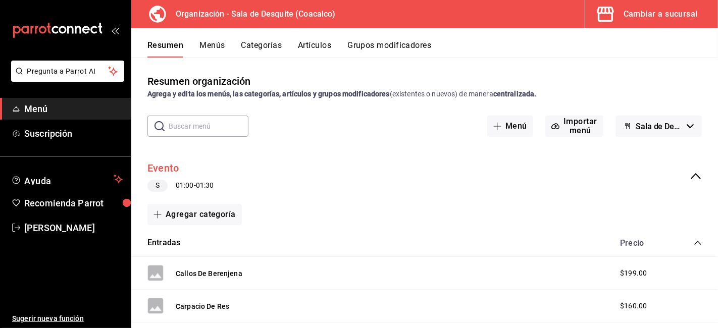
click at [169, 170] on button "Evento" at bounding box center [162, 168] width 31 height 15
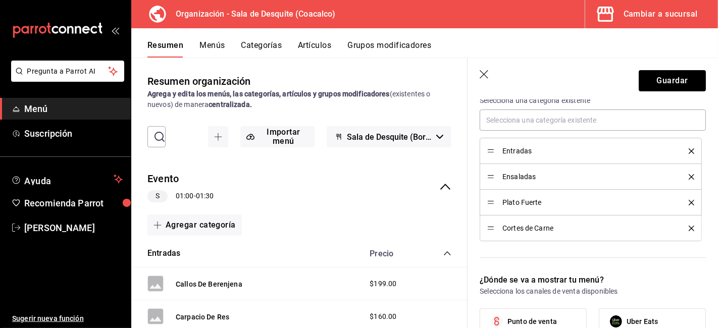
scroll to position [299, 0]
click at [205, 44] on button "Menús" at bounding box center [211, 48] width 25 height 17
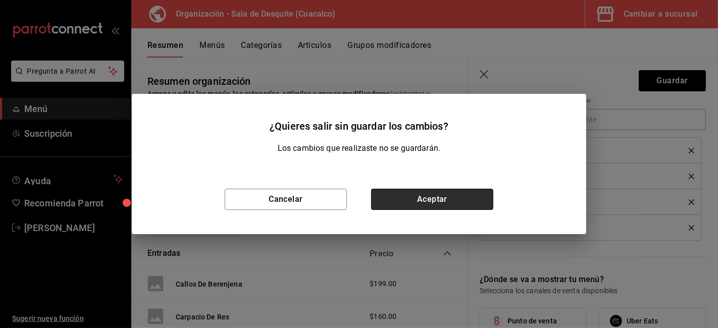
click at [408, 199] on button "Aceptar" at bounding box center [432, 199] width 122 height 21
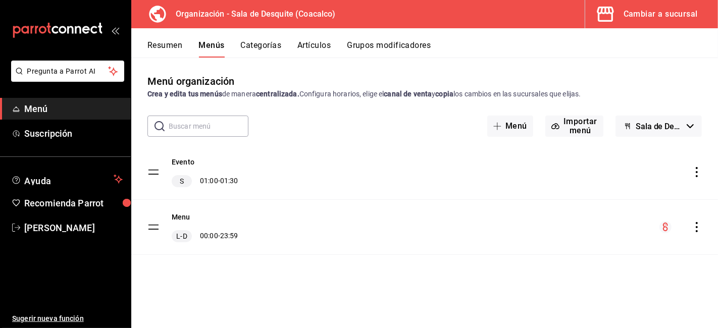
click at [36, 102] on span "Menú" at bounding box center [73, 109] width 98 height 14
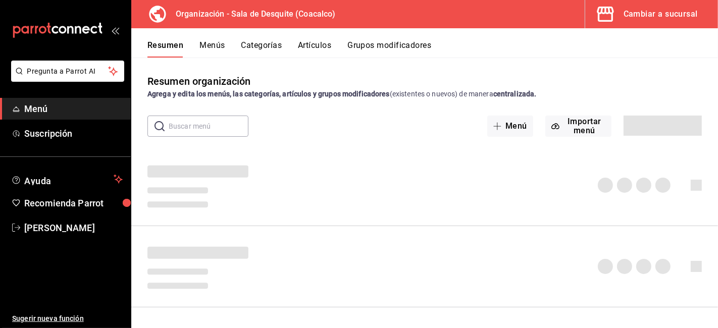
click at [206, 52] on button "Menús" at bounding box center [211, 48] width 25 height 17
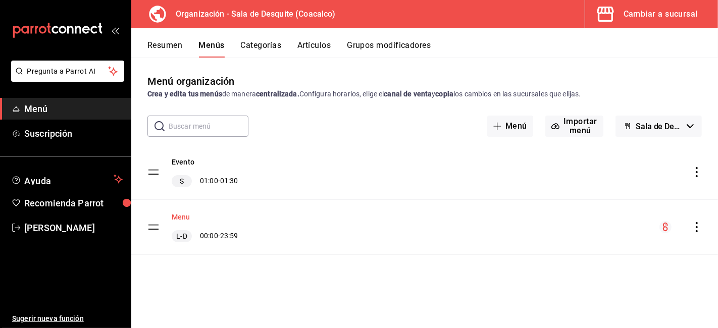
click at [185, 220] on button "Menu" at bounding box center [181, 217] width 19 height 10
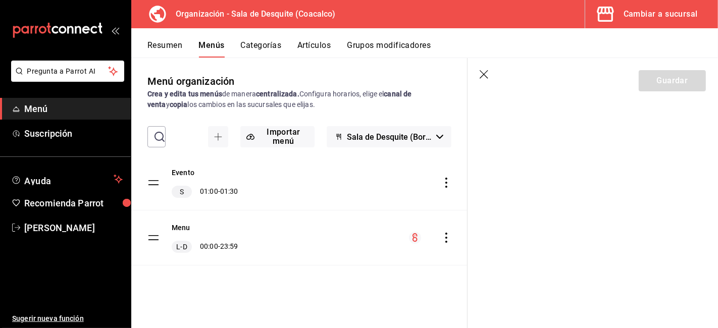
click at [489, 79] on icon "button" at bounding box center [485, 75] width 10 height 10
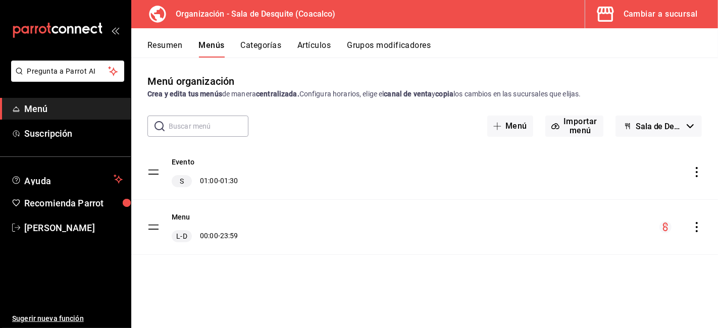
click at [168, 48] on button "Resumen" at bounding box center [164, 48] width 35 height 17
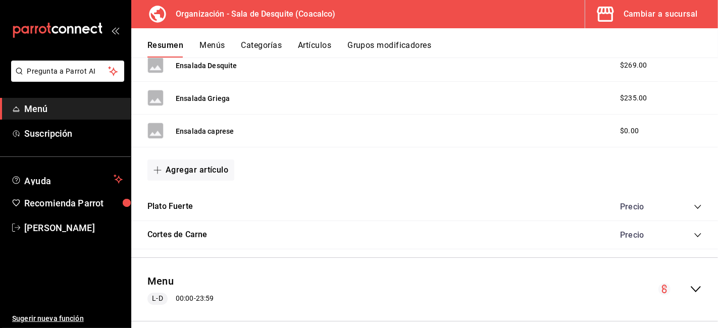
scroll to position [920, 0]
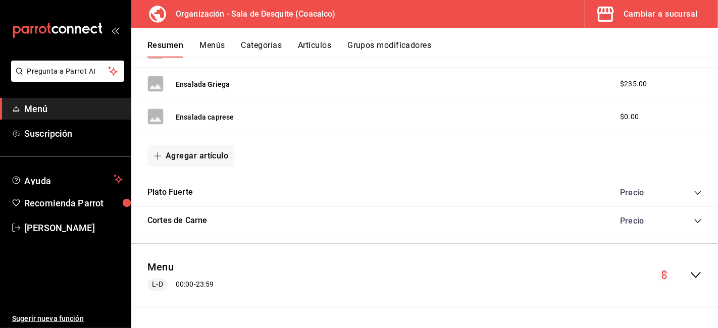
click at [694, 192] on icon "collapse-category-row" at bounding box center [698, 193] width 8 height 8
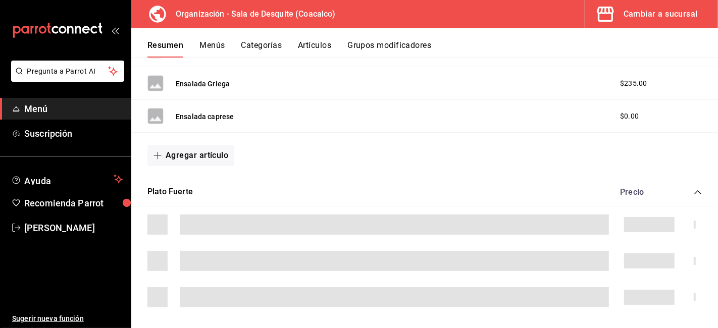
click at [694, 194] on icon "collapse-category-row" at bounding box center [698, 192] width 8 height 8
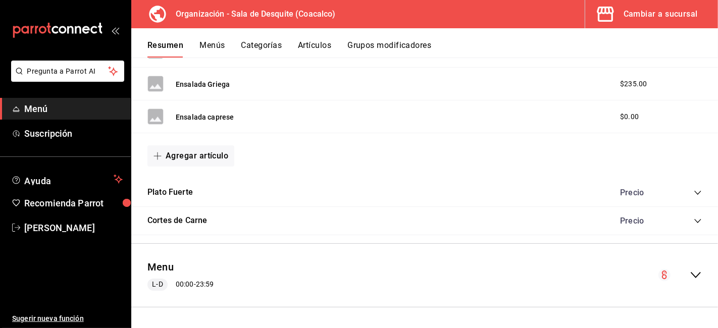
click at [694, 194] on icon "collapse-category-row" at bounding box center [698, 193] width 8 height 8
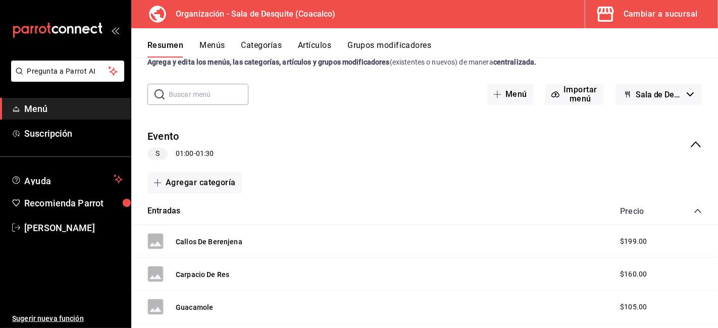
scroll to position [31, 0]
click at [151, 138] on button "Evento" at bounding box center [162, 137] width 31 height 15
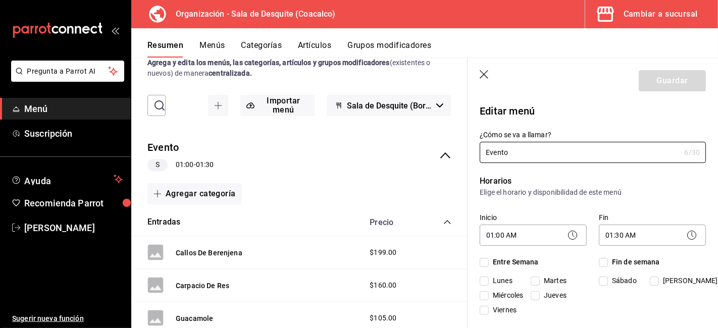
checkbox input "true"
click at [488, 76] on icon "button" at bounding box center [485, 75] width 10 height 10
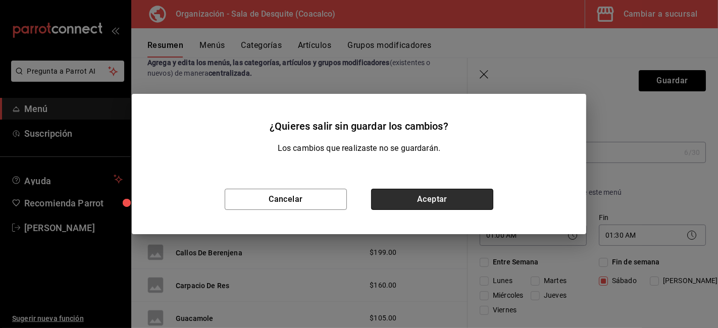
click at [371, 189] on button "Aceptar" at bounding box center [432, 199] width 122 height 21
type input "1759009562769"
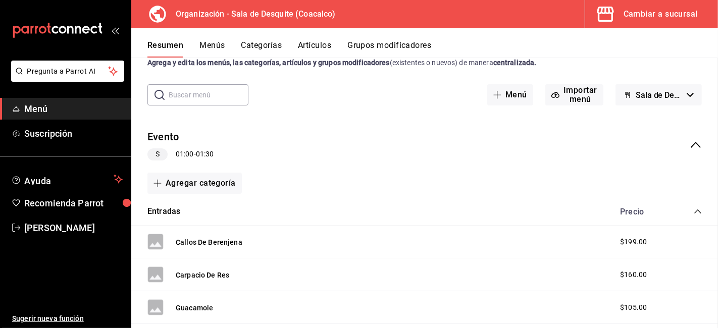
checkbox input "false"
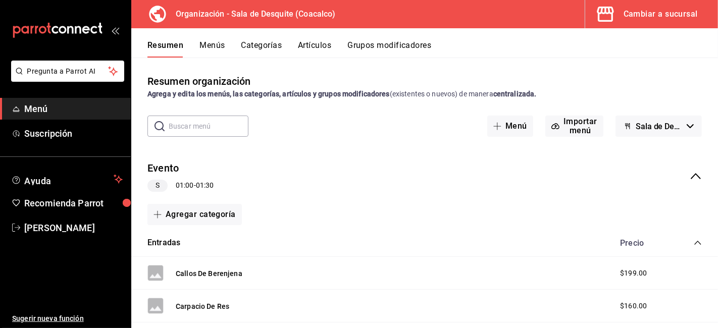
click at [214, 41] on button "Menús" at bounding box center [211, 48] width 25 height 17
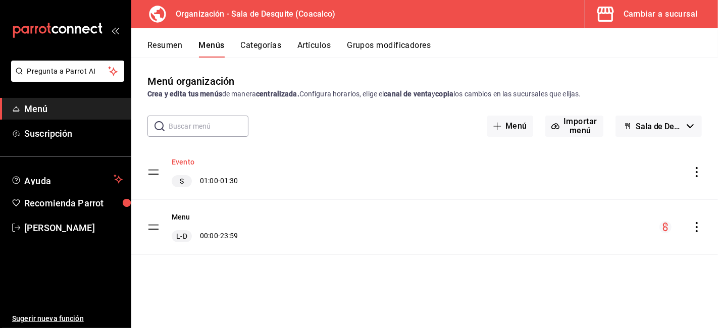
click at [185, 162] on button "Evento" at bounding box center [183, 162] width 23 height 10
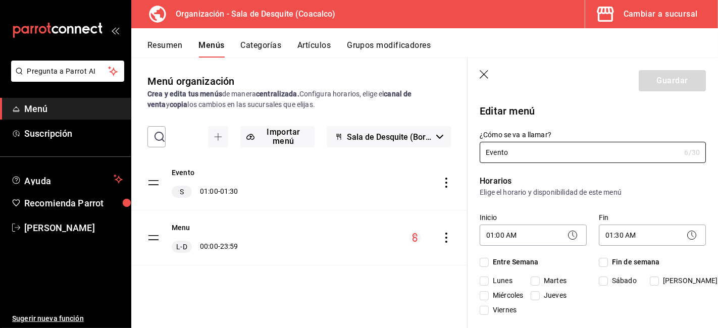
checkbox input "true"
click at [184, 173] on button "Evento" at bounding box center [183, 173] width 23 height 10
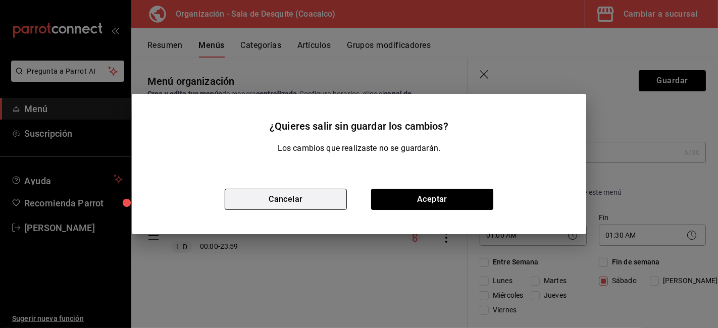
click at [289, 195] on button "Cancelar" at bounding box center [286, 199] width 122 height 21
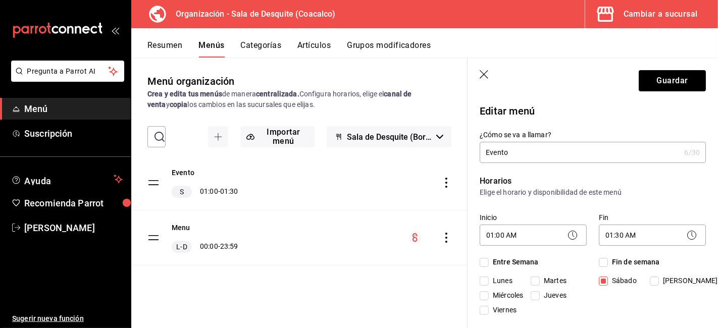
click at [167, 51] on button "Resumen" at bounding box center [164, 48] width 35 height 17
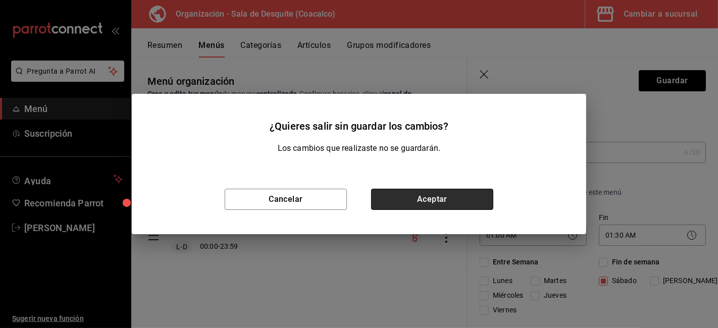
click at [433, 208] on button "Aceptar" at bounding box center [432, 199] width 122 height 21
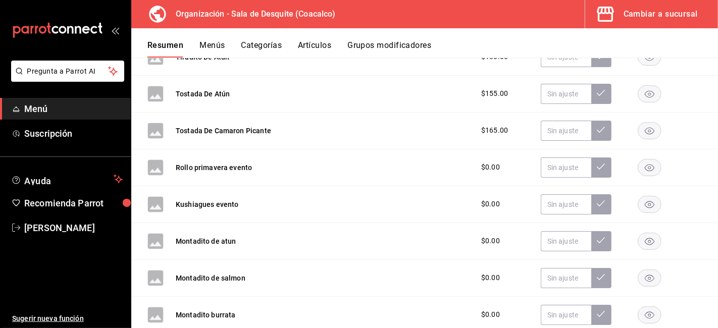
scroll to position [523, 0]
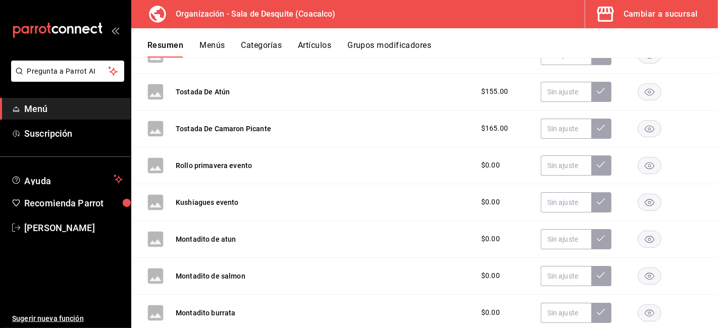
click at [311, 41] on button "Artículos" at bounding box center [314, 48] width 33 height 17
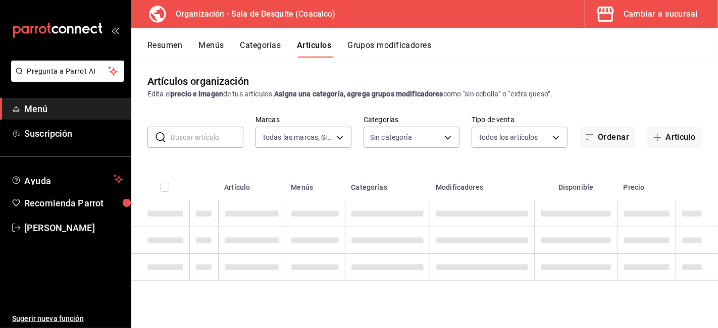
type input "ce7fefdb-faa0-48a6-8920-eec500a7b2ec"
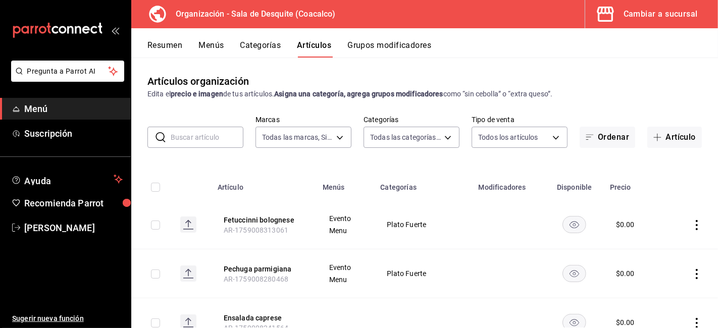
type input "96532675-6f42-4a01-9b69-01dd0d4c7ba7,cb73de79-eda0-4170-9604-8310e9da0fa6,8cd0d…"
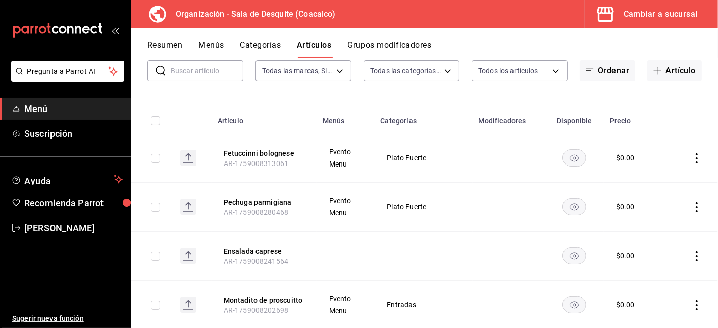
scroll to position [67, 0]
click at [241, 202] on button "Pechuga parmigiana" at bounding box center [264, 202] width 81 height 10
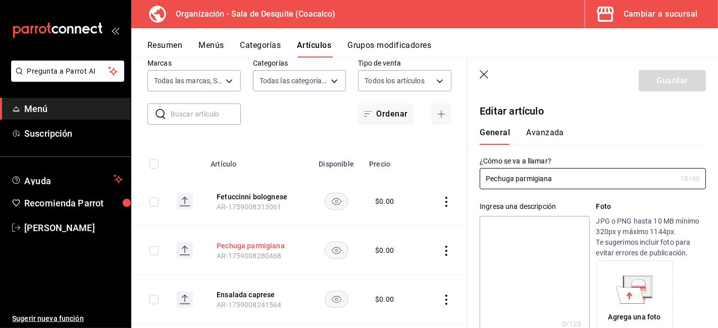
type input "$0.00"
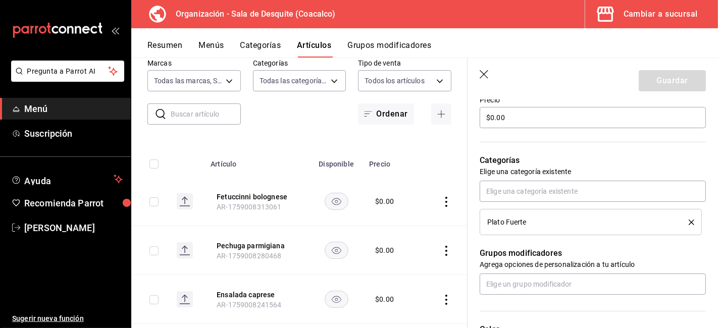
scroll to position [307, 0]
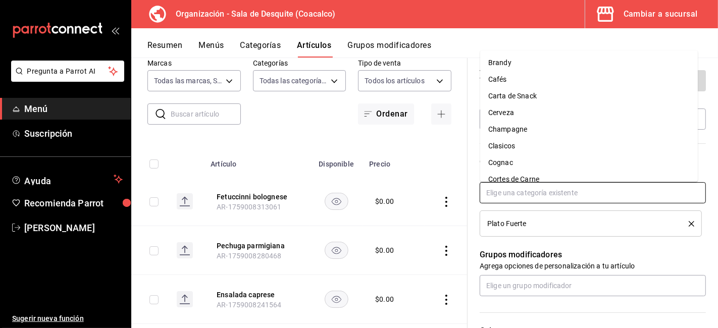
click at [554, 193] on input "text" at bounding box center [593, 192] width 226 height 21
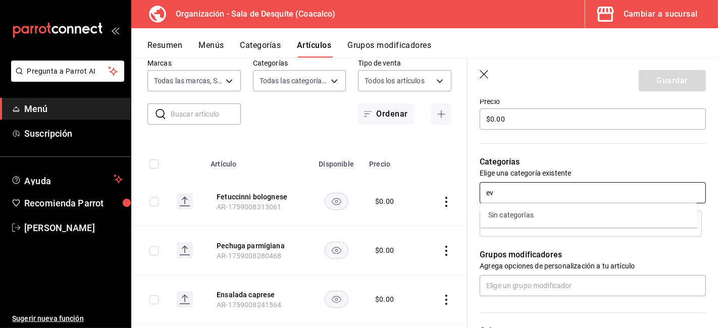
type input "e"
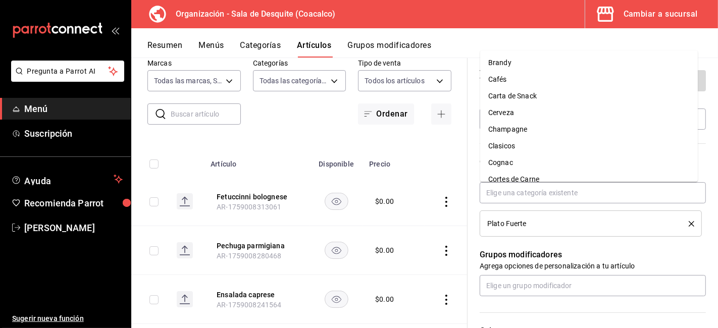
click at [687, 220] on li "Plato Fuerte" at bounding box center [591, 224] width 222 height 26
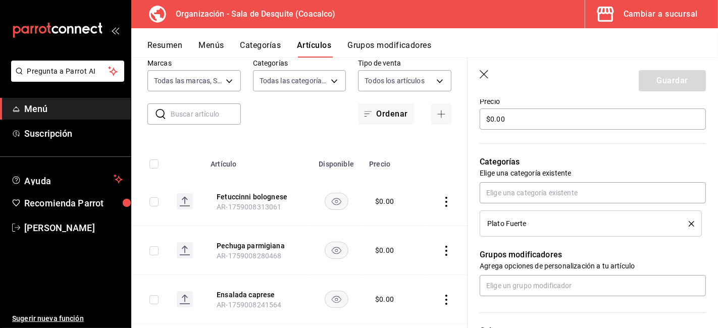
click at [686, 226] on li "Plato Fuerte" at bounding box center [591, 224] width 222 height 26
click at [689, 223] on icon "delete" at bounding box center [692, 224] width 6 height 6
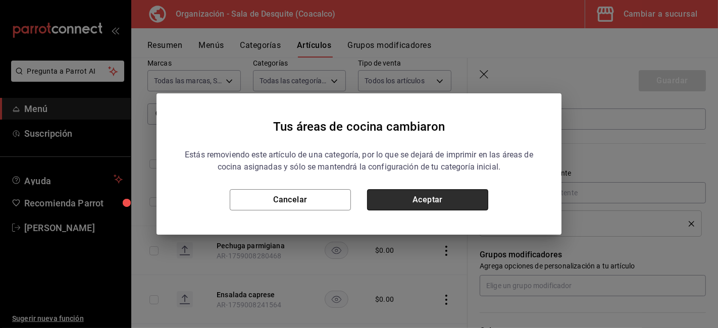
click at [445, 203] on button "Aceptar" at bounding box center [427, 199] width 121 height 21
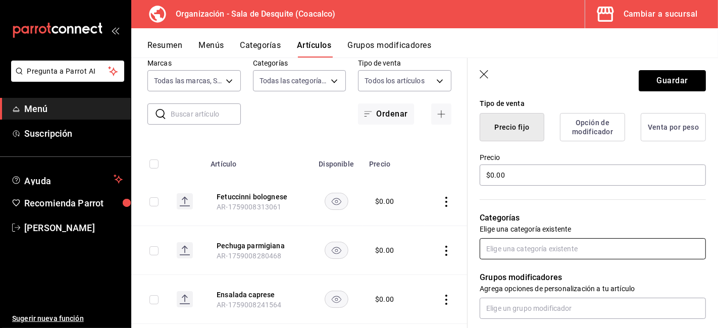
scroll to position [249, 0]
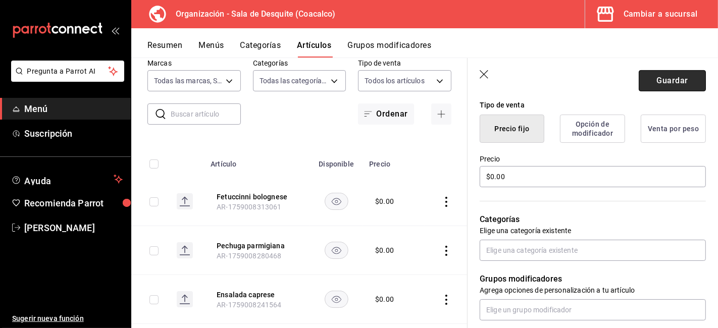
click at [642, 86] on button "Guardar" at bounding box center [672, 80] width 67 height 21
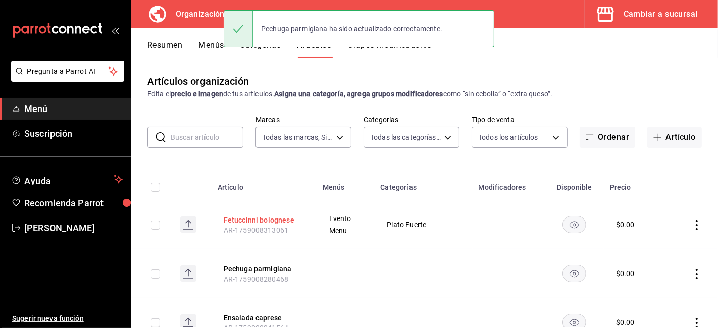
click at [273, 219] on button "Fetuccinni bolognese" at bounding box center [264, 220] width 81 height 10
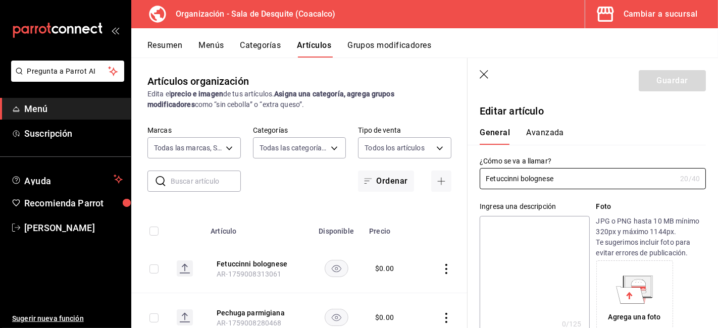
type input "$0.00"
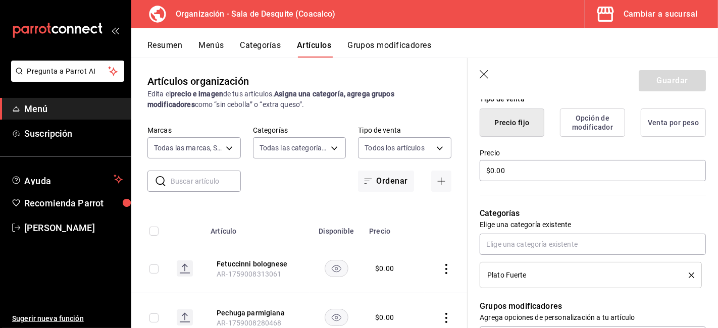
scroll to position [256, 0]
click at [689, 273] on icon "delete" at bounding box center [692, 275] width 6 height 6
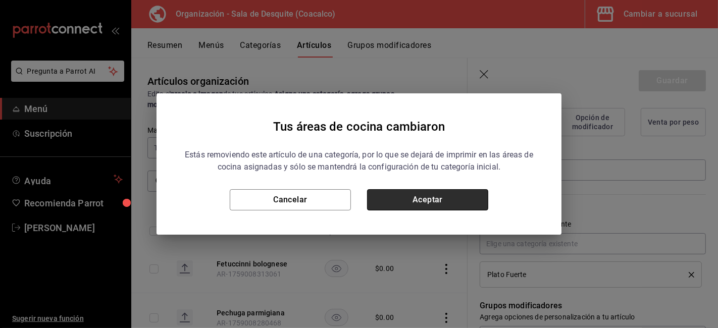
click at [450, 203] on button "Aceptar" at bounding box center [427, 199] width 121 height 21
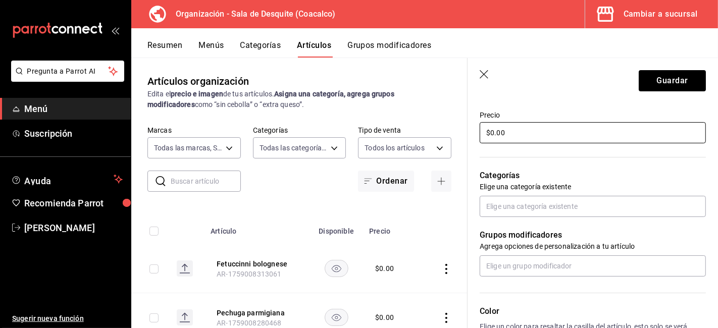
scroll to position [294, 0]
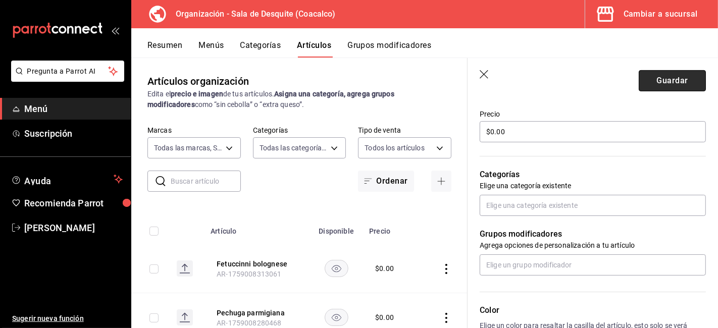
click at [658, 84] on button "Guardar" at bounding box center [672, 80] width 67 height 21
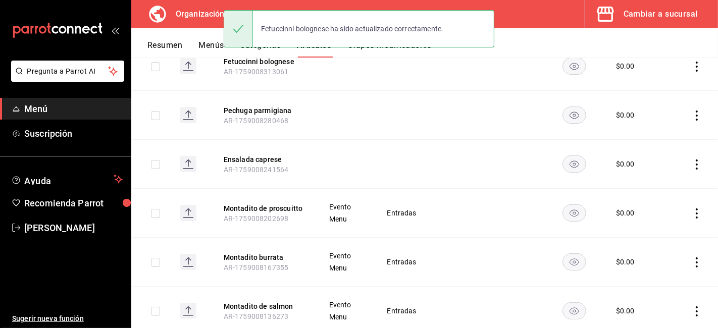
scroll to position [160, 0]
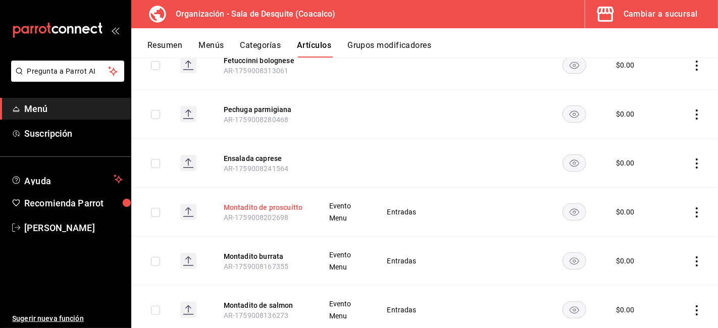
click at [286, 210] on button "Montadito de proscuitto" at bounding box center [264, 207] width 81 height 10
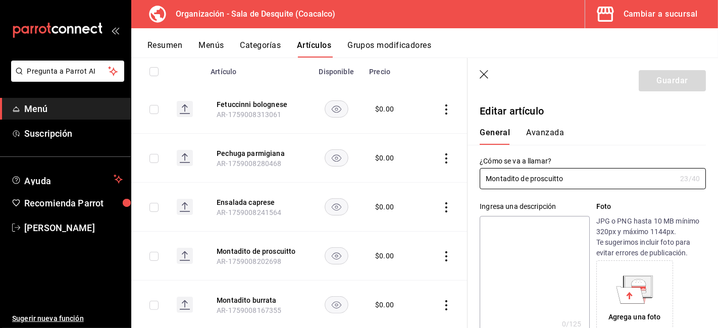
type input "$0.00"
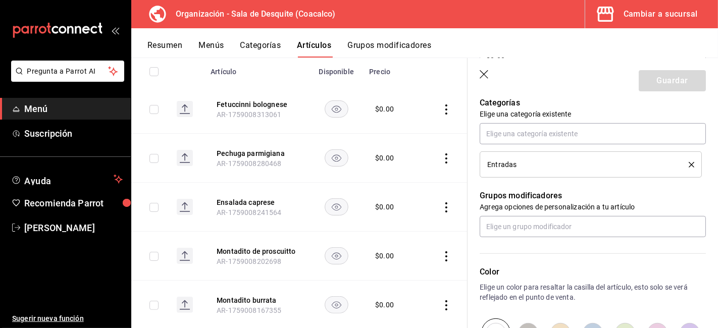
scroll to position [368, 0]
click at [689, 162] on icon "delete" at bounding box center [692, 164] width 6 height 6
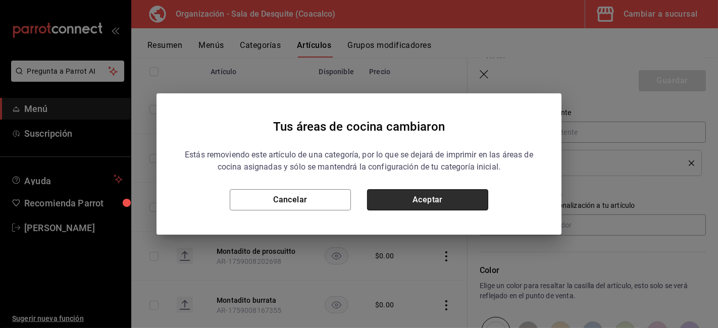
click at [443, 202] on button "Aceptar" at bounding box center [427, 199] width 121 height 21
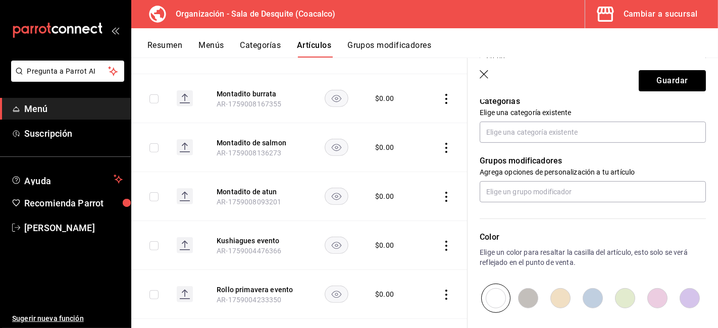
scroll to position [369, 0]
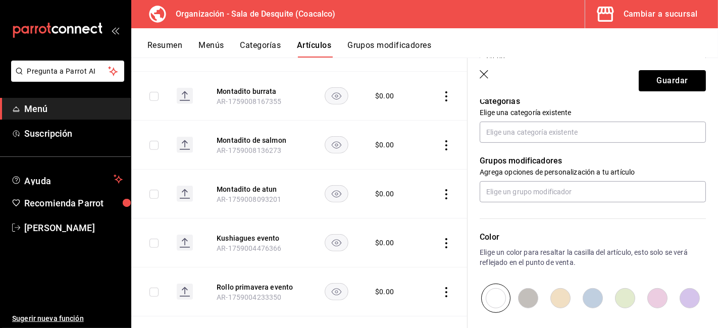
click at [484, 75] on icon "button" at bounding box center [485, 75] width 10 height 10
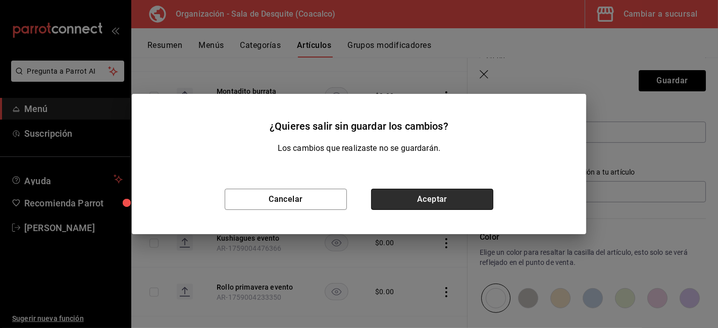
click at [421, 194] on button "Aceptar" at bounding box center [432, 199] width 122 height 21
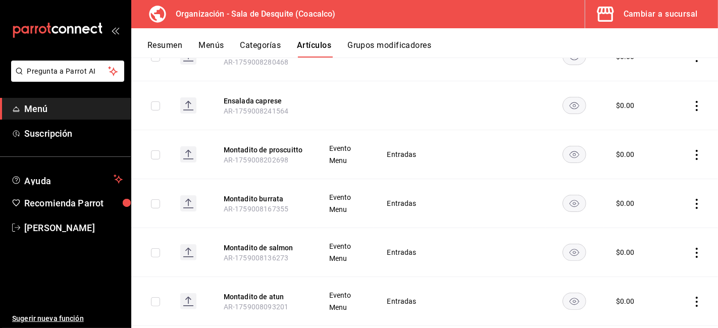
scroll to position [216, 0]
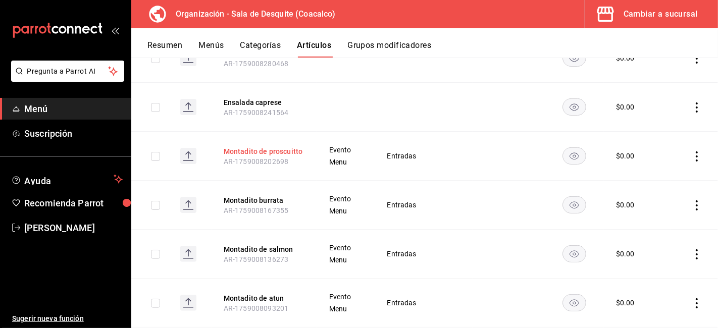
click at [271, 150] on button "Montadito de proscuitto" at bounding box center [264, 151] width 81 height 10
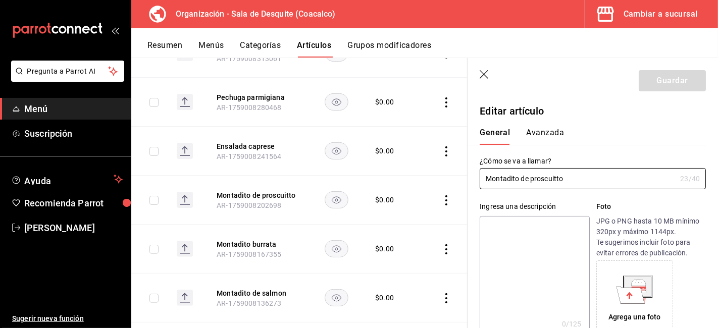
type input "$0.00"
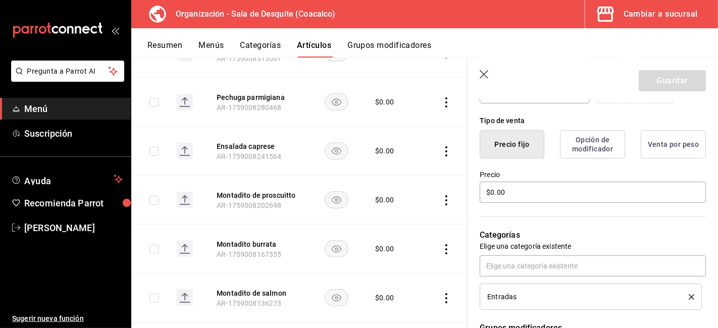
scroll to position [263, 0]
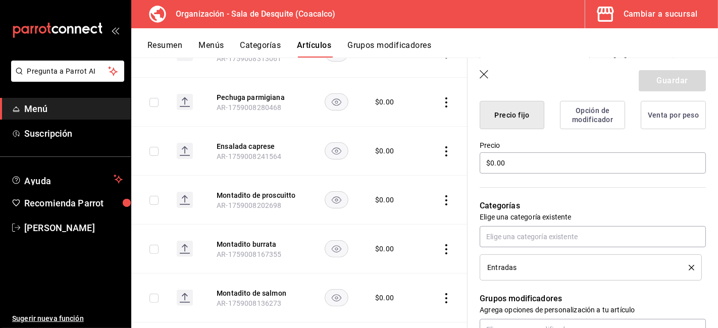
click at [685, 271] on div "Entradas" at bounding box center [590, 267] width 207 height 11
click at [681, 264] on div "Entradas" at bounding box center [590, 267] width 207 height 11
click at [689, 269] on icon "delete" at bounding box center [692, 268] width 6 height 6
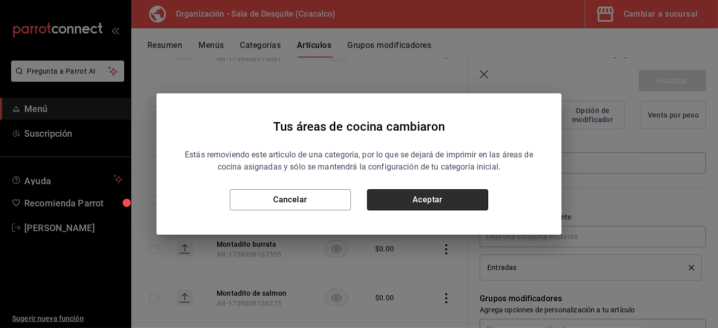
click at [449, 190] on button "Aceptar" at bounding box center [427, 199] width 121 height 21
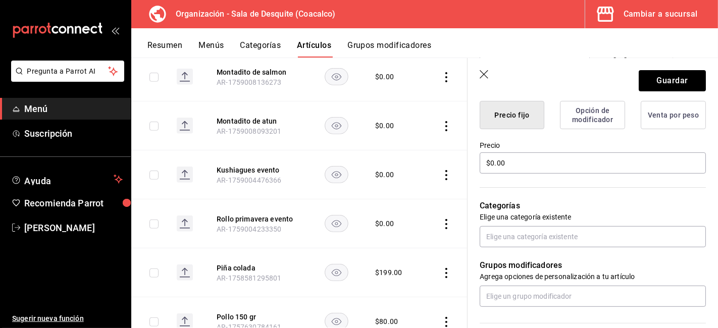
scroll to position [445, 0]
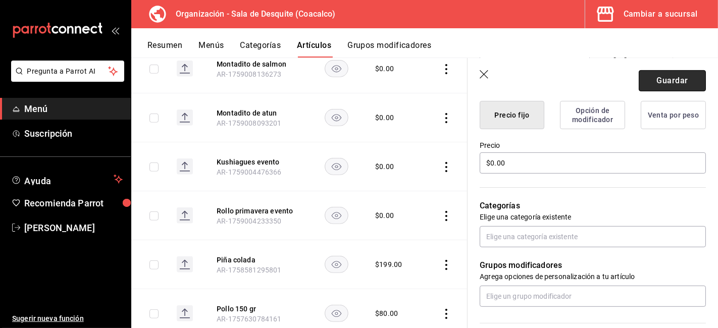
click at [657, 82] on button "Guardar" at bounding box center [672, 80] width 67 height 21
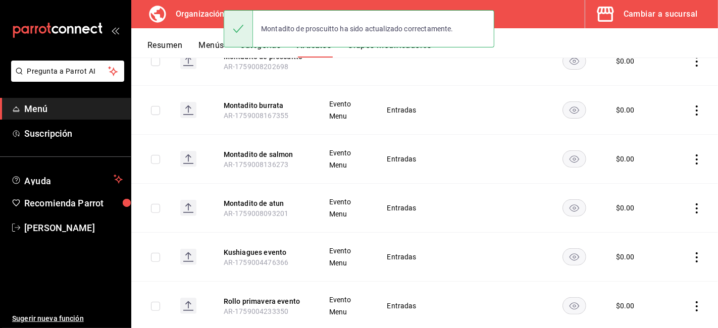
scroll to position [311, 0]
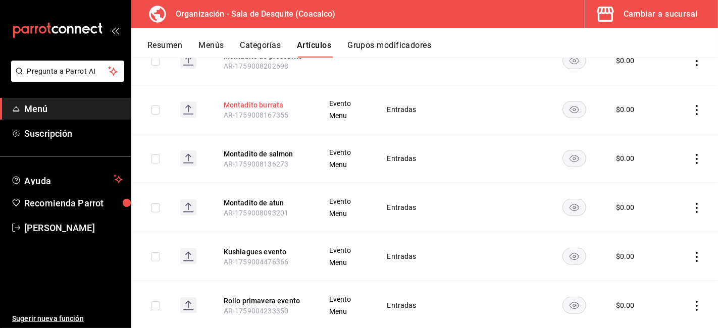
click at [260, 104] on button "Montadito burrata" at bounding box center [264, 105] width 81 height 10
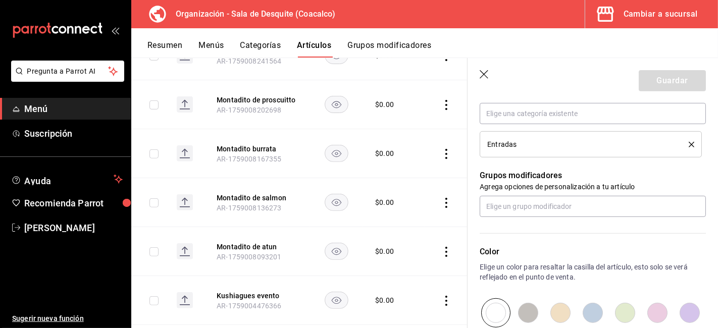
scroll to position [403, 0]
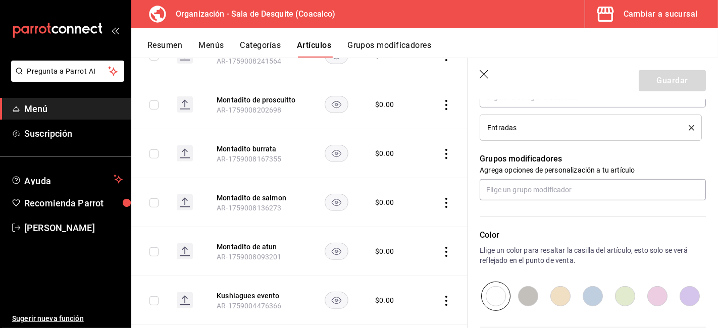
click at [689, 125] on icon "delete" at bounding box center [692, 128] width 6 height 6
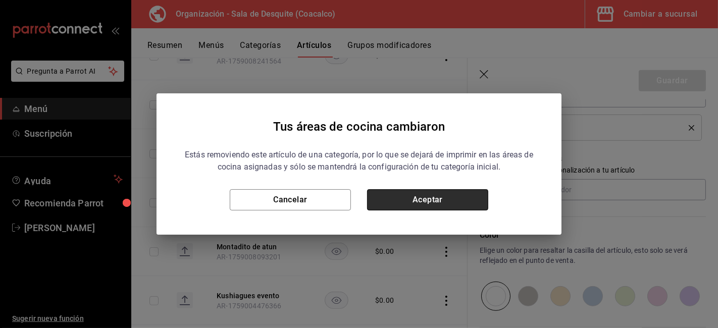
click at [460, 203] on button "Aceptar" at bounding box center [427, 199] width 121 height 21
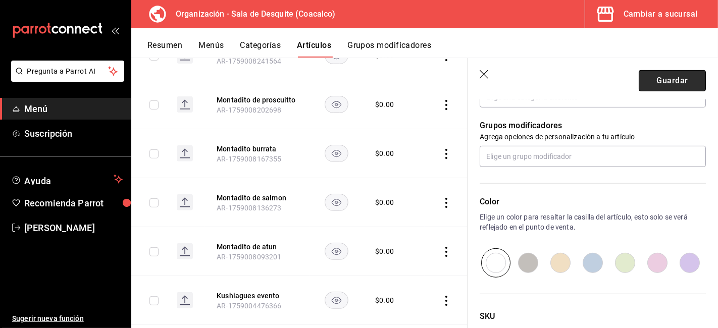
click at [640, 72] on button "Guardar" at bounding box center [672, 80] width 67 height 21
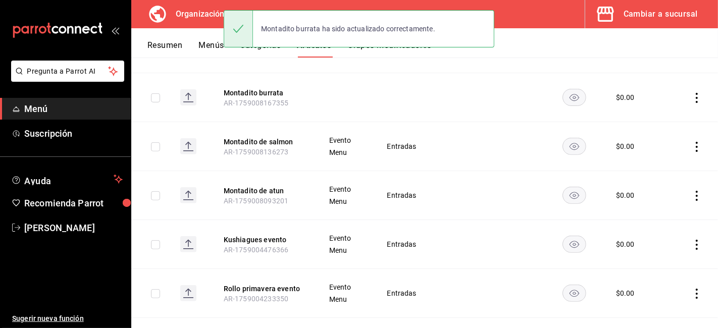
scroll to position [325, 0]
click at [257, 138] on button "Montadito de salmon" at bounding box center [264, 140] width 81 height 10
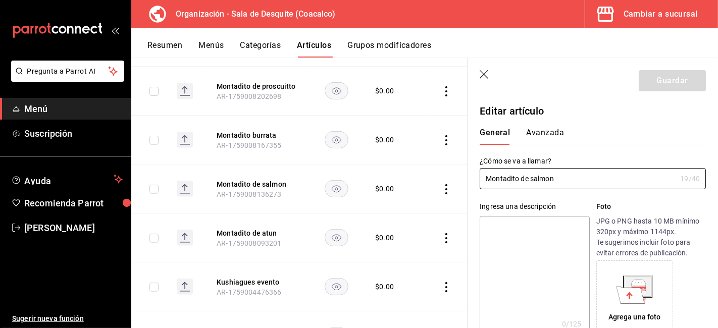
type input "$0.00"
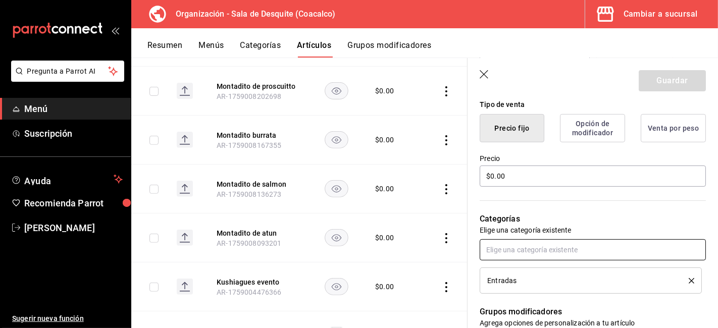
scroll to position [250, 0]
click at [689, 278] on icon "delete" at bounding box center [692, 281] width 6 height 6
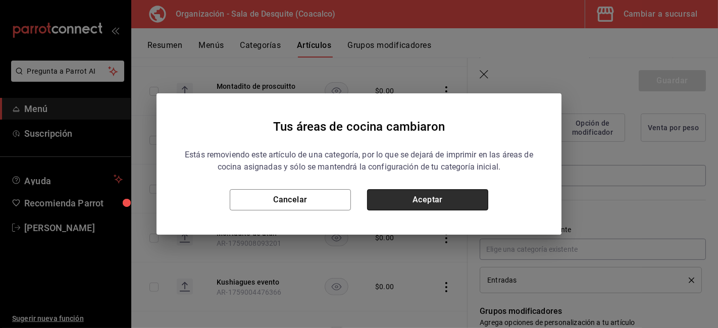
click at [438, 199] on button "Aceptar" at bounding box center [427, 199] width 121 height 21
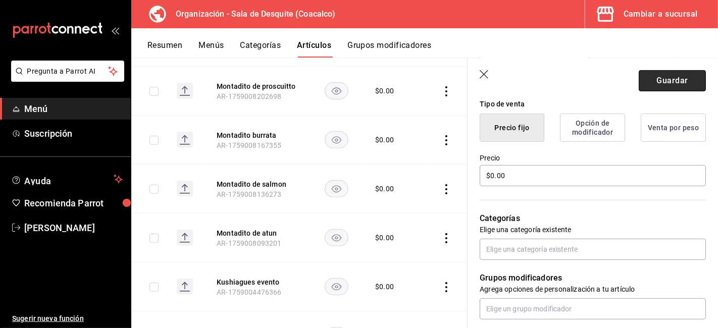
click at [672, 82] on button "Guardar" at bounding box center [672, 80] width 67 height 21
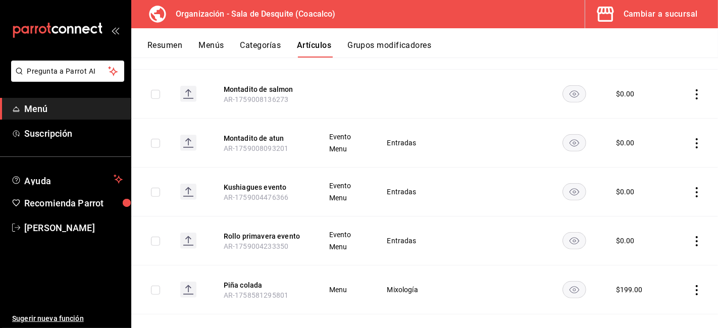
scroll to position [377, 0]
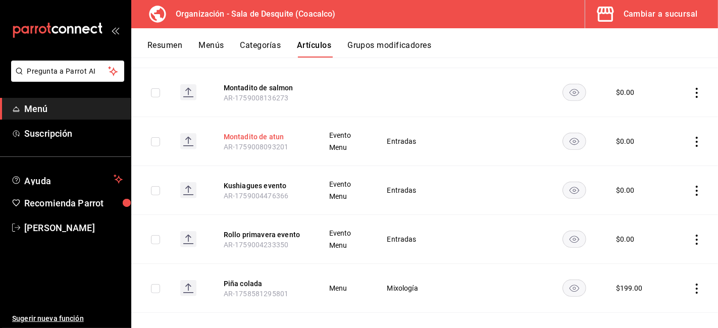
click at [235, 137] on button "Montadito de atun" at bounding box center [264, 137] width 81 height 10
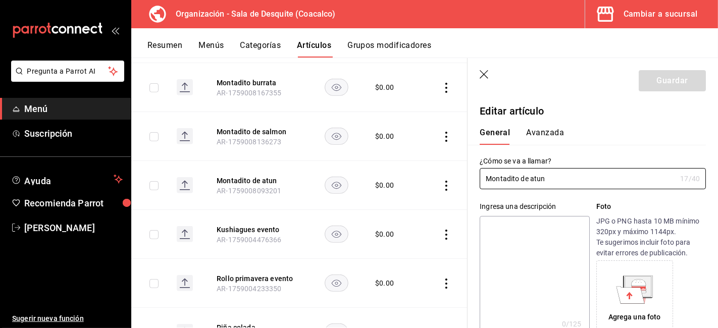
type input "$0.00"
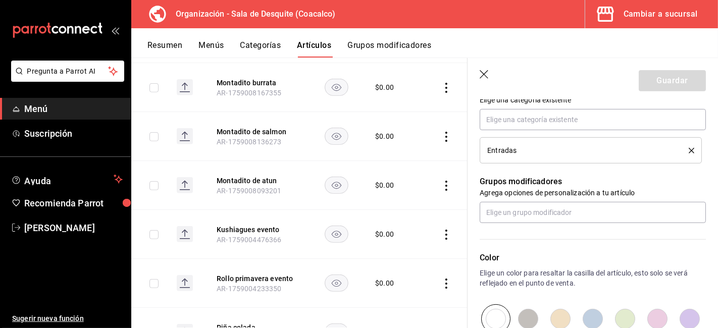
scroll to position [389, 0]
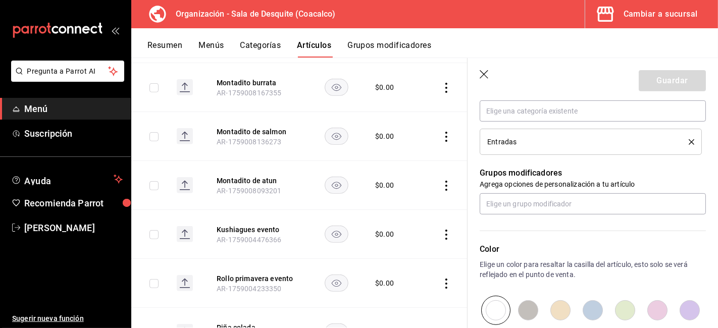
click at [686, 140] on li "Entradas" at bounding box center [591, 142] width 222 height 26
click at [689, 141] on icon "delete" at bounding box center [692, 142] width 6 height 6
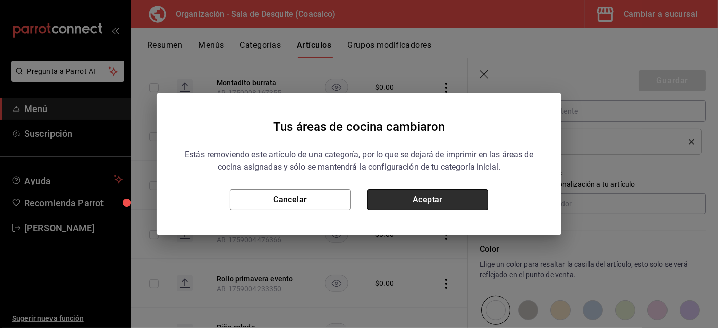
click at [422, 198] on button "Aceptar" at bounding box center [427, 199] width 121 height 21
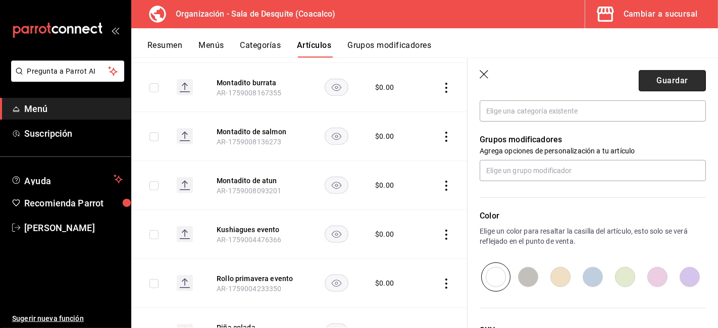
click at [639, 89] on button "Guardar" at bounding box center [672, 80] width 67 height 21
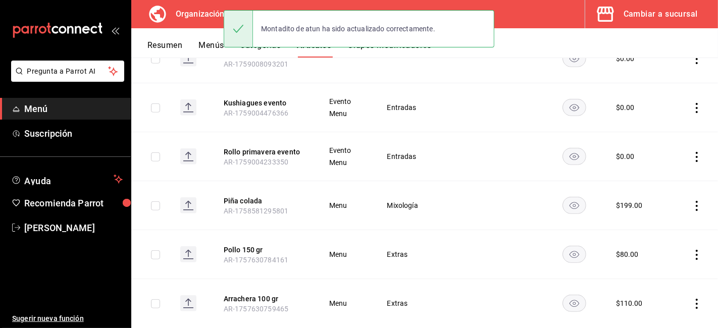
scroll to position [461, 0]
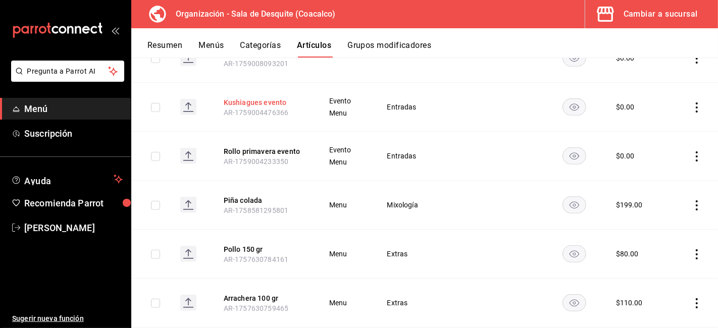
click at [266, 103] on button "Kushiagues evento" at bounding box center [264, 102] width 81 height 10
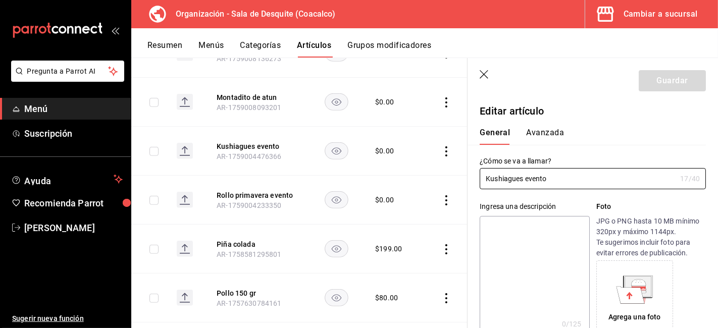
type input "$0.00"
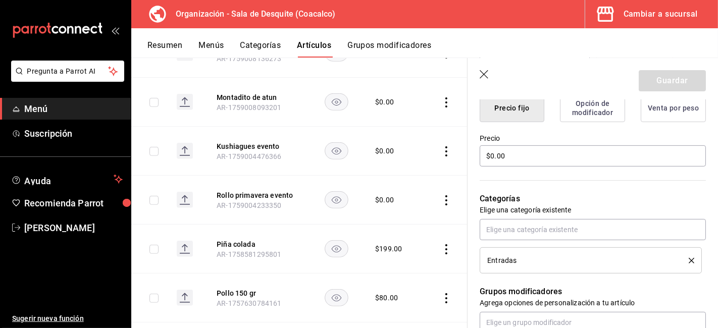
scroll to position [271, 0]
click at [689, 259] on icon "delete" at bounding box center [692, 261] width 6 height 6
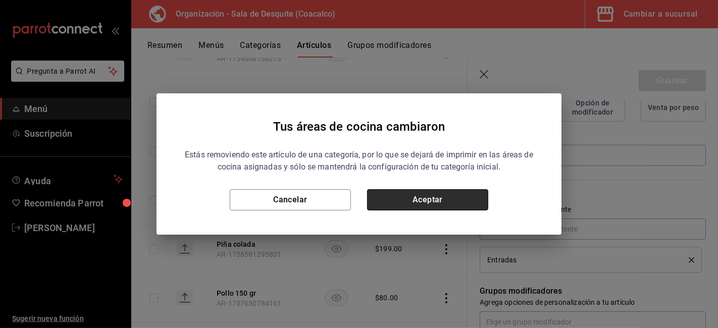
click at [439, 200] on button "Aceptar" at bounding box center [427, 199] width 121 height 21
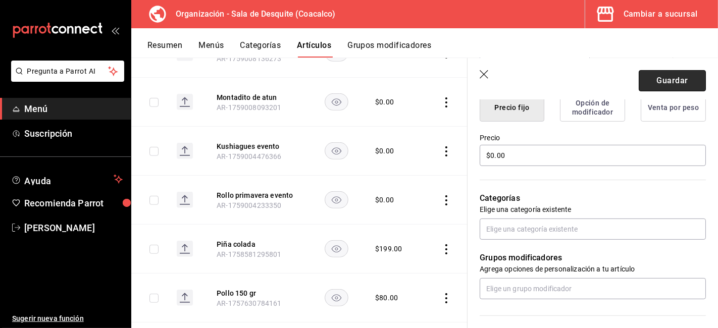
click at [657, 72] on button "Guardar" at bounding box center [672, 80] width 67 height 21
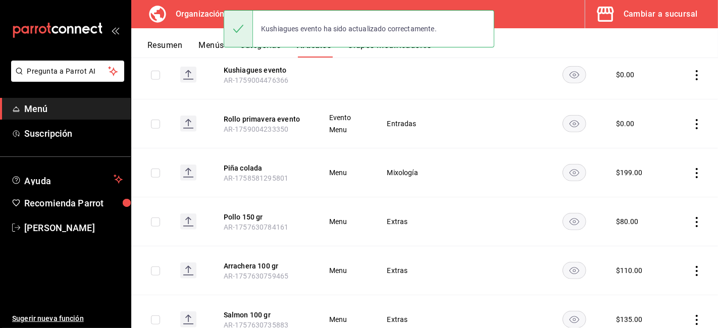
scroll to position [493, 0]
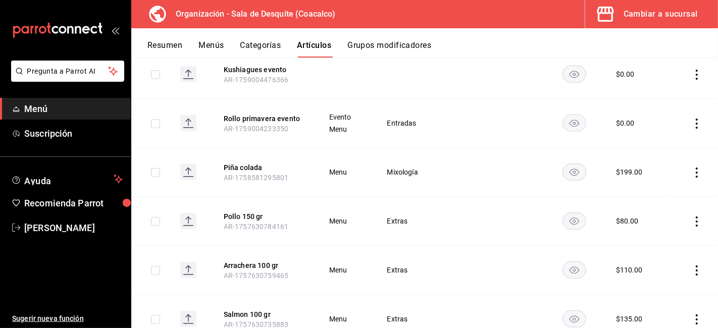
drag, startPoint x: 259, startPoint y: 118, endPoint x: 209, endPoint y: 119, distance: 50.5
click at [209, 119] on td at bounding box center [191, 123] width 39 height 49
click at [266, 114] on button "Rollo primavera evento" at bounding box center [264, 119] width 81 height 10
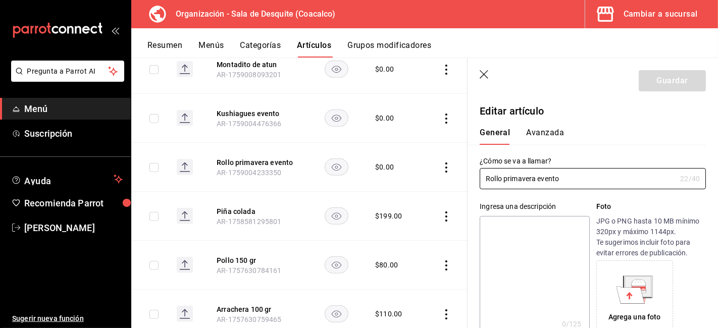
type input "$0.00"
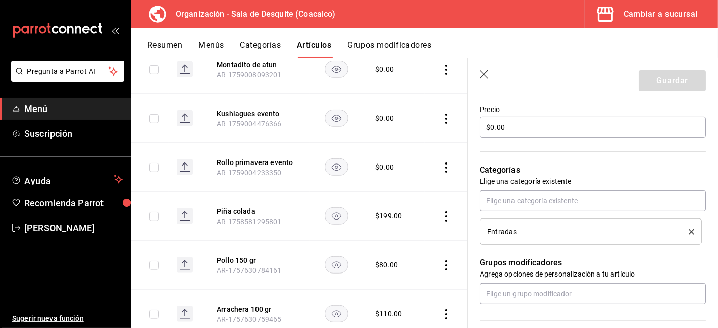
scroll to position [306, 0]
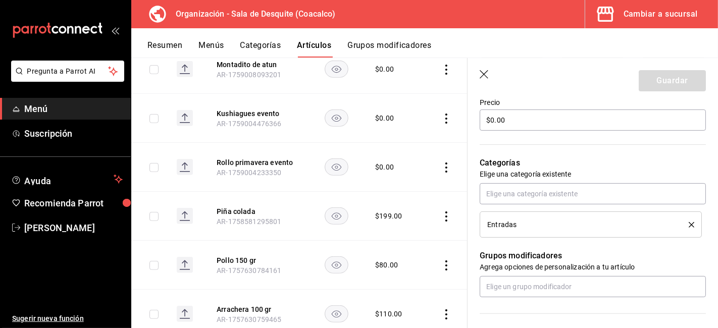
click at [689, 224] on icon "delete" at bounding box center [692, 225] width 6 height 6
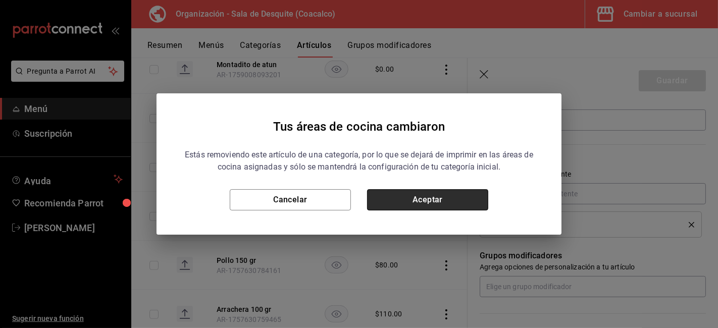
click at [455, 203] on button "Aceptar" at bounding box center [427, 199] width 121 height 21
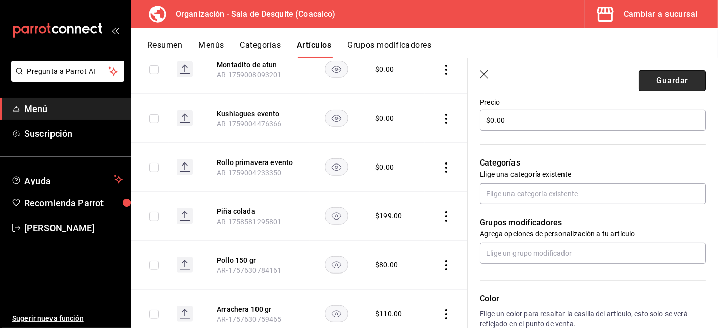
click at [655, 77] on button "Guardar" at bounding box center [672, 80] width 67 height 21
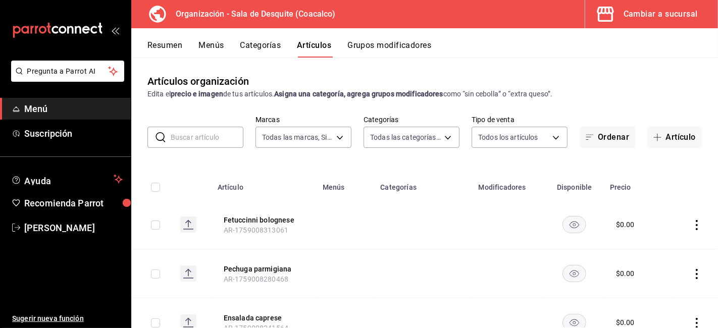
click at [271, 45] on button "Categorías" at bounding box center [260, 48] width 41 height 17
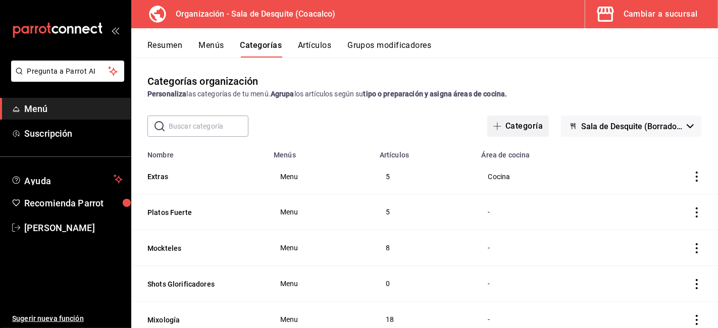
click at [518, 127] on button "Categoría" at bounding box center [518, 126] width 62 height 21
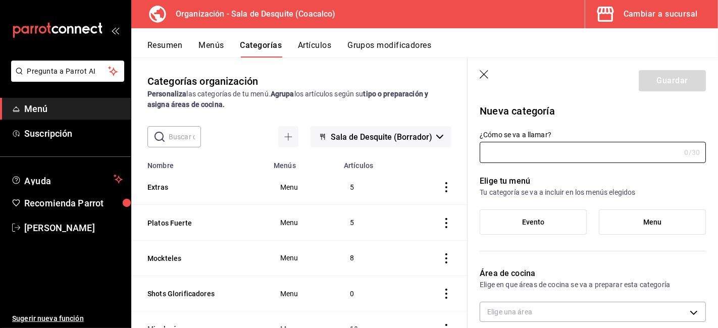
type input "d427c024-f4e0-4d4c-b493-511b7bf5129c"
type input "m"
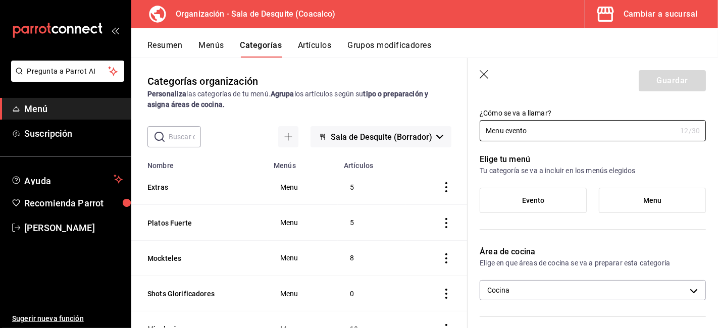
scroll to position [22, 0]
type input "Menu evento"
click at [555, 193] on label "Evento" at bounding box center [533, 200] width 106 height 24
click at [0, 0] on input "Evento" at bounding box center [0, 0] width 0 height 0
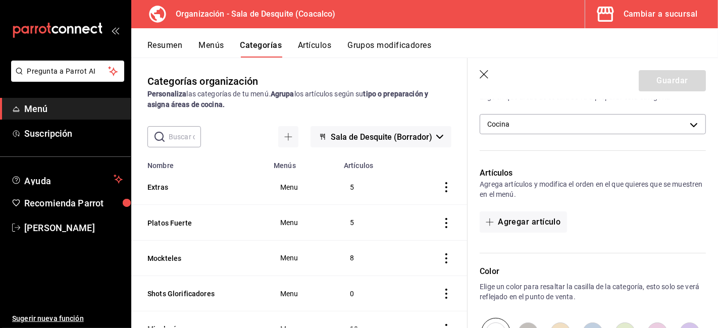
scroll to position [188, 0]
click at [488, 222] on icon "button" at bounding box center [490, 222] width 8 height 8
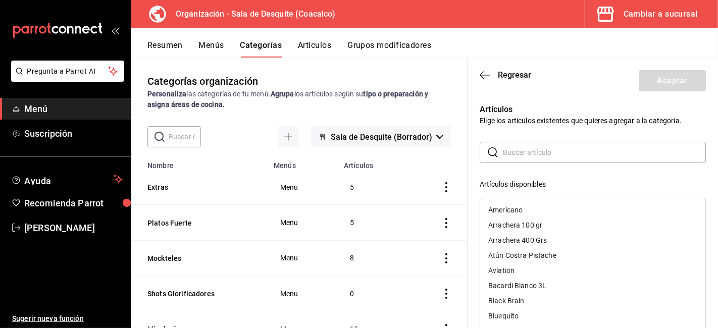
click at [512, 159] on input "text" at bounding box center [604, 152] width 203 height 20
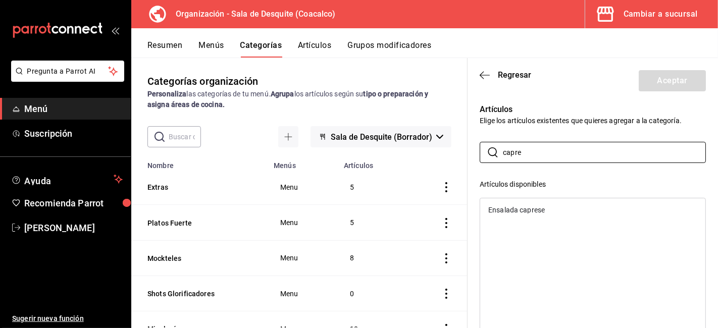
type input "capre"
click at [535, 209] on div "Ensalada caprese" at bounding box center [516, 210] width 57 height 7
click at [656, 79] on button "Aceptar" at bounding box center [672, 80] width 67 height 21
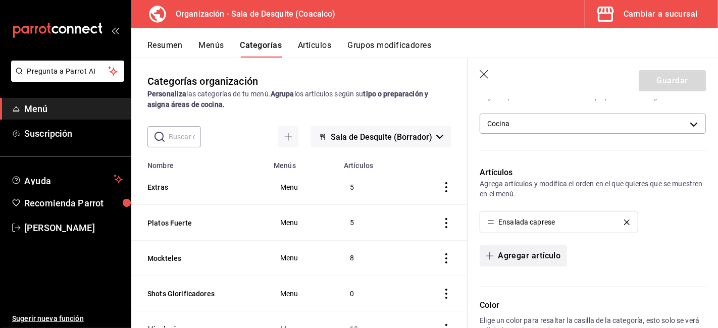
click at [534, 252] on button "Agregar artículo" at bounding box center [523, 255] width 87 height 21
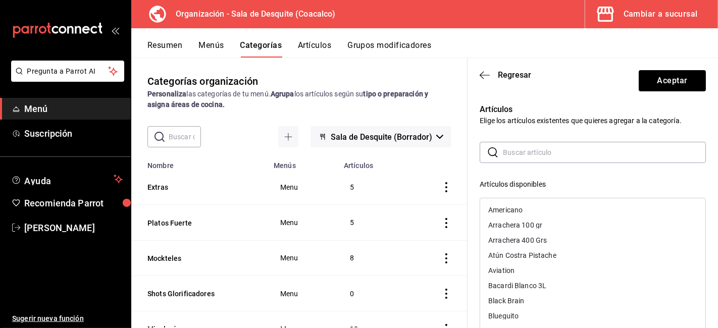
click at [524, 163] on div "​ ​ Artículos disponibles Americano Arrachera 100 gr Arrachera 400 Grs Atún Cos…" at bounding box center [593, 322] width 226 height 361
click at [521, 148] on input "text" at bounding box center [604, 152] width 203 height 20
type input "montadi"
click at [532, 211] on div "Montadito burrata" at bounding box center [517, 210] width 59 height 7
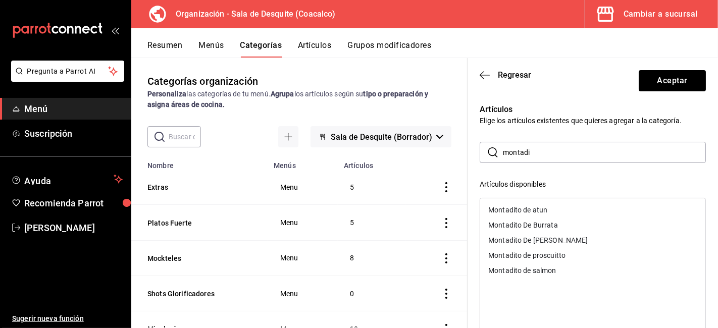
click at [532, 211] on div "Montadito de atun" at bounding box center [517, 210] width 59 height 7
click at [532, 211] on div "Montadito De Burrata" at bounding box center [523, 210] width 70 height 7
click at [532, 211] on div "Montadito De [PERSON_NAME]" at bounding box center [537, 210] width 99 height 7
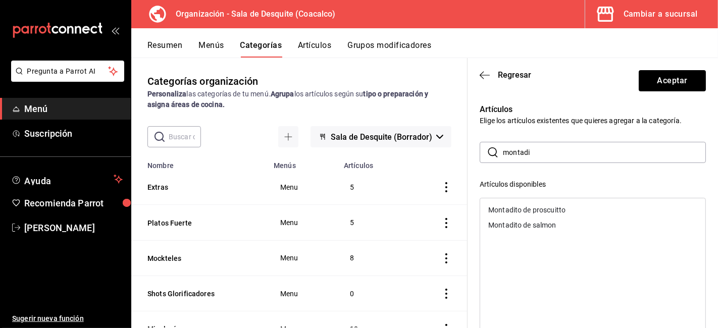
click at [532, 211] on div "Montadito de proscuitto" at bounding box center [526, 210] width 77 height 7
click at [532, 211] on div "Montadito de salmon" at bounding box center [522, 210] width 68 height 7
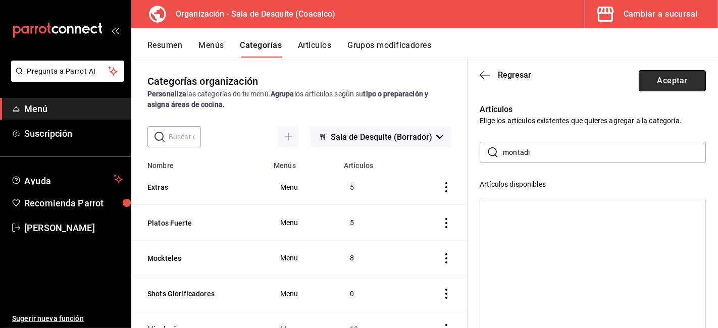
click at [663, 82] on button "Aceptar" at bounding box center [672, 80] width 67 height 21
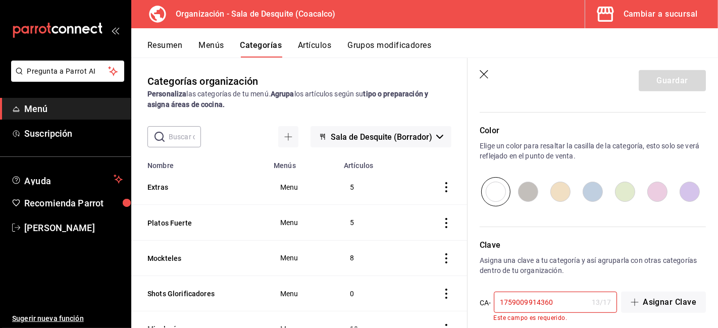
scroll to position [507, 0]
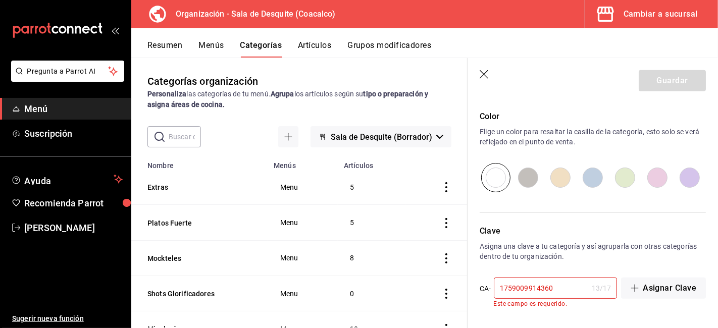
click at [571, 290] on input "1759009914360" at bounding box center [541, 288] width 94 height 20
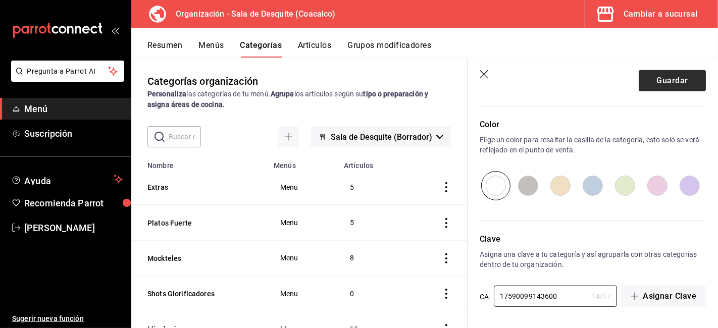
type input "17590099143600"
click at [678, 81] on button "Guardar" at bounding box center [672, 80] width 67 height 21
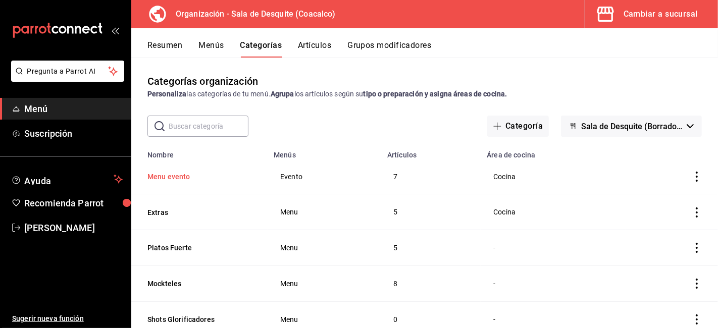
click at [184, 176] on button "Menu evento" at bounding box center [197, 177] width 101 height 10
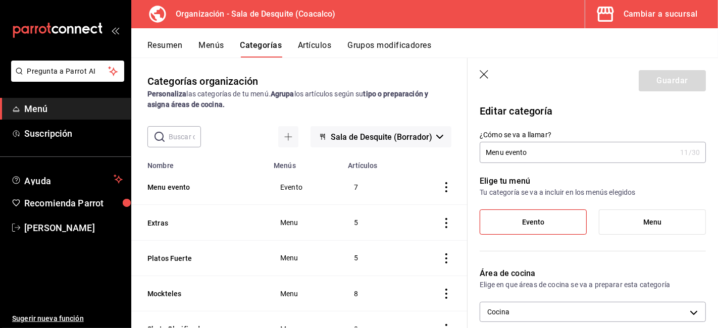
click at [483, 71] on icon "button" at bounding box center [485, 75] width 10 height 10
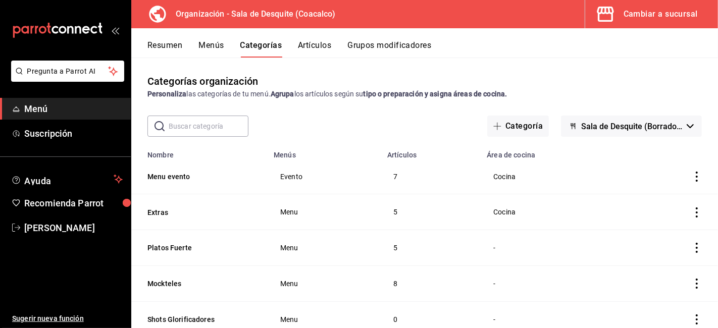
click at [159, 45] on button "Resumen" at bounding box center [164, 48] width 35 height 17
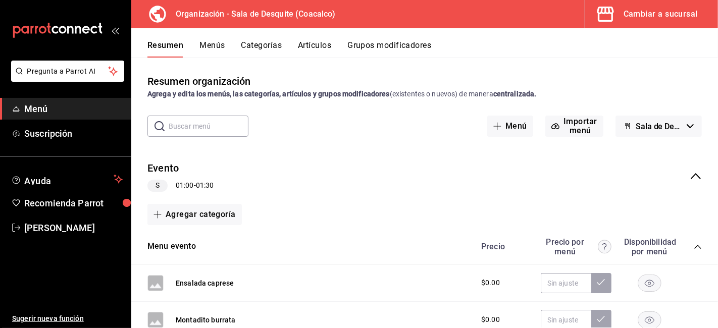
click at [212, 53] on button "Menús" at bounding box center [211, 48] width 25 height 17
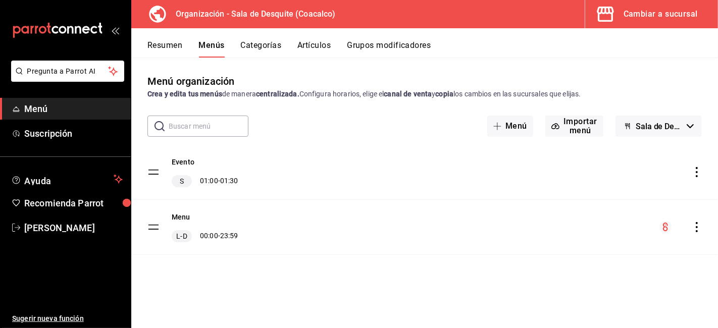
click at [178, 42] on button "Resumen" at bounding box center [164, 48] width 35 height 17
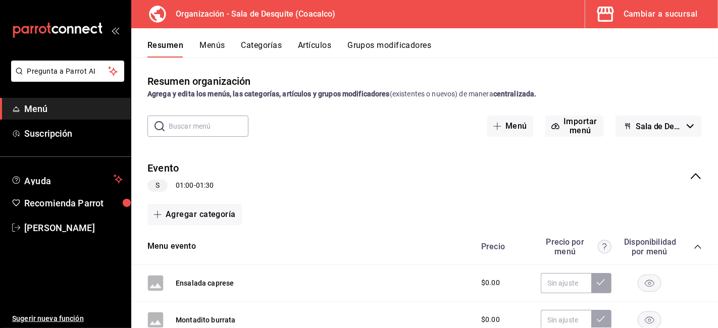
click at [249, 43] on button "Categorías" at bounding box center [261, 48] width 41 height 17
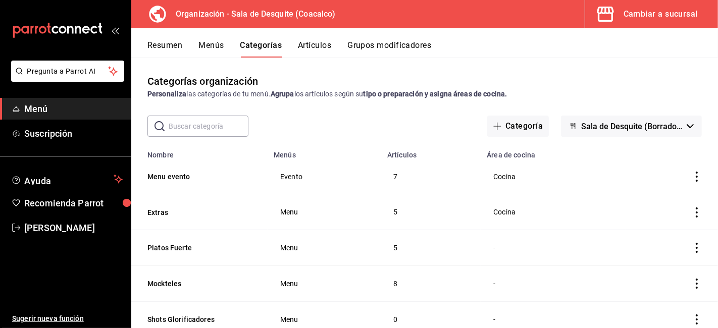
click at [689, 170] on td "categoriesTable" at bounding box center [672, 176] width 92 height 35
click at [692, 178] on icon "actions" at bounding box center [697, 177] width 10 height 10
click at [625, 132] on div at bounding box center [359, 164] width 718 height 328
click at [179, 175] on button "Menu evento" at bounding box center [197, 177] width 101 height 10
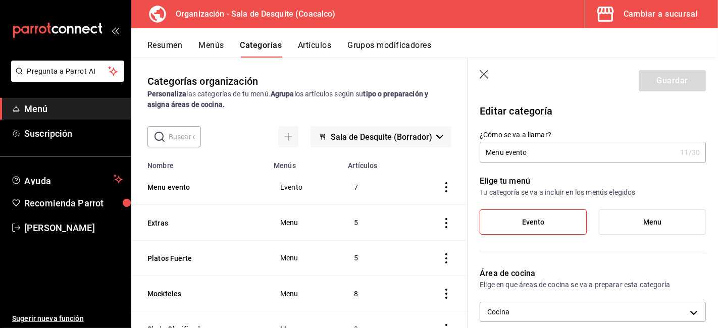
click at [483, 73] on icon "button" at bounding box center [484, 74] width 9 height 9
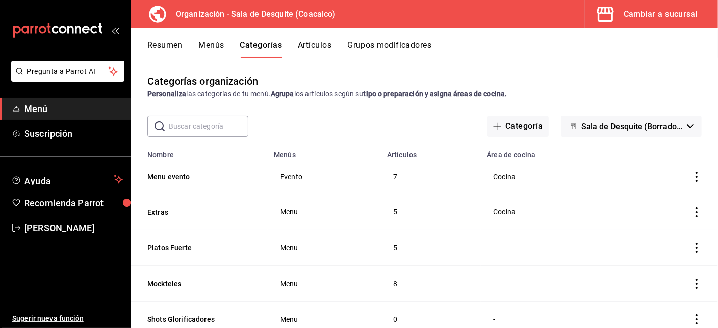
click at [170, 46] on button "Resumen" at bounding box center [164, 48] width 35 height 17
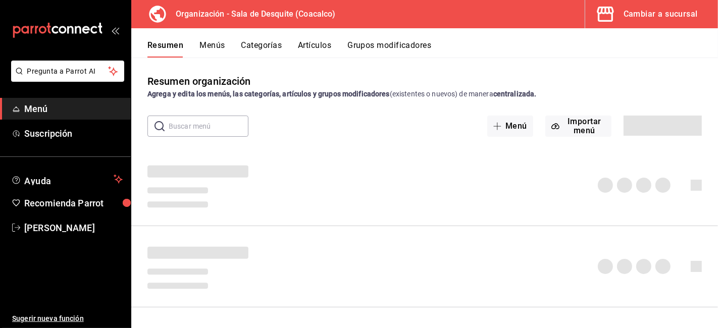
click at [214, 45] on button "Menús" at bounding box center [211, 48] width 25 height 17
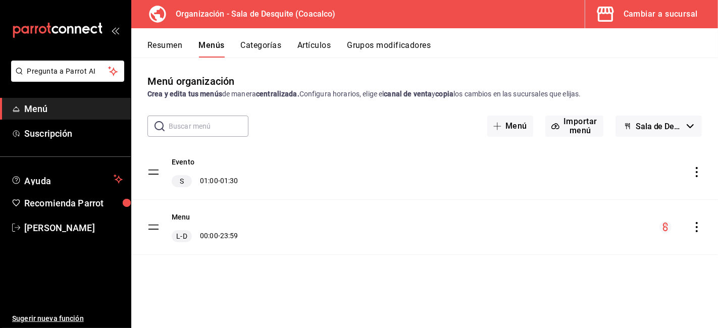
click at [150, 44] on button "Resumen" at bounding box center [164, 48] width 35 height 17
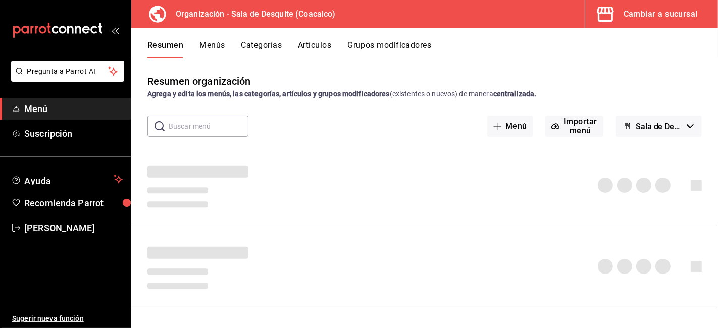
click at [219, 44] on button "Menús" at bounding box center [211, 48] width 25 height 17
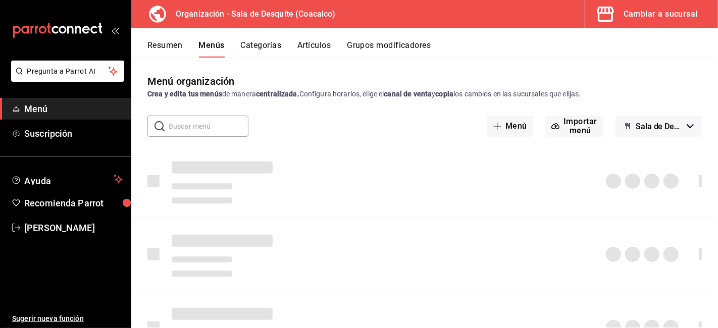
click at [173, 49] on button "Resumen" at bounding box center [164, 48] width 35 height 17
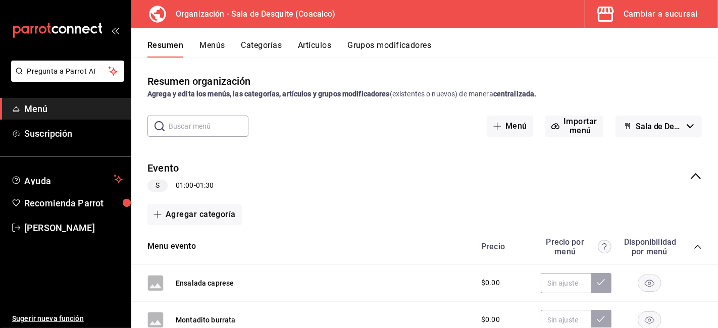
click at [214, 50] on button "Menús" at bounding box center [211, 48] width 25 height 17
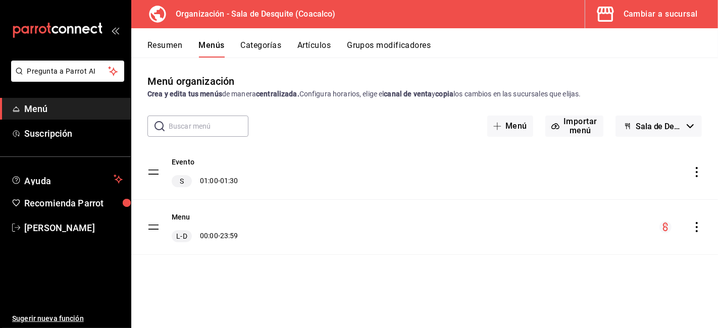
click at [158, 46] on button "Resumen" at bounding box center [164, 48] width 35 height 17
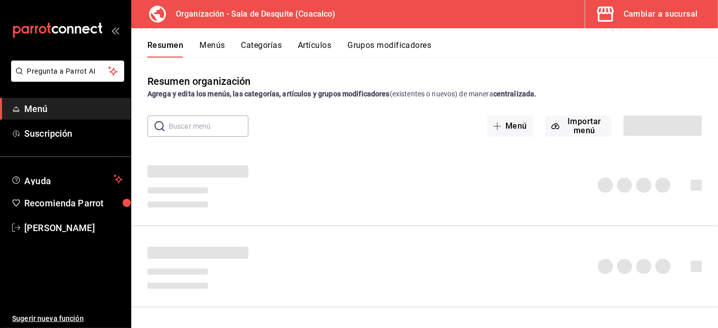
click at [167, 50] on button "Resumen" at bounding box center [165, 48] width 36 height 17
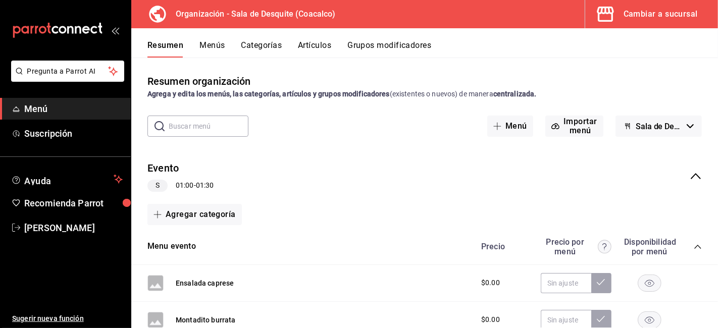
click at [225, 42] on div "Resumen Menús Categorías Artículos Grupos modificadores" at bounding box center [432, 48] width 571 height 17
click at [206, 48] on button "Menús" at bounding box center [211, 48] width 25 height 17
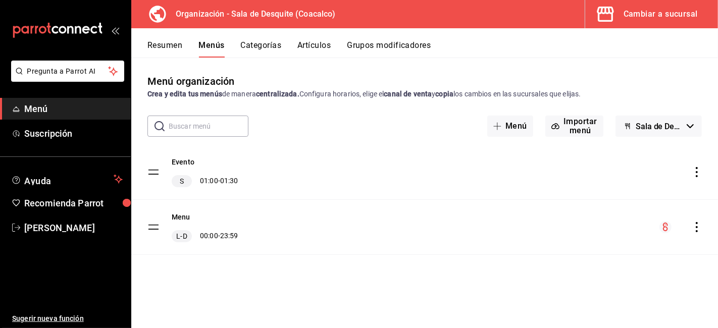
click at [169, 45] on button "Resumen" at bounding box center [164, 48] width 35 height 17
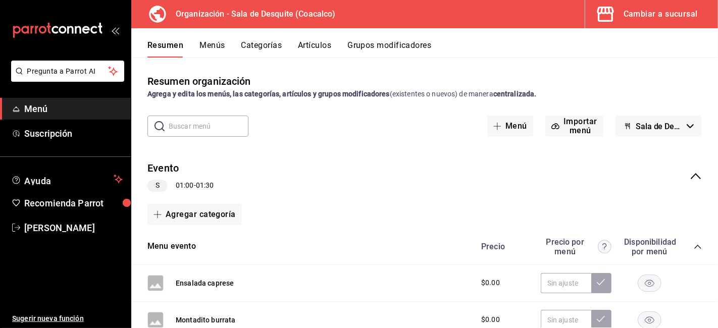
click at [658, 7] on div "Cambiar a sucursal" at bounding box center [661, 14] width 74 height 14
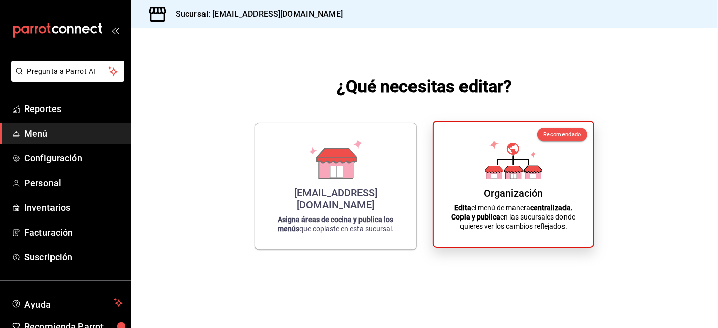
click at [521, 169] on icon at bounding box center [514, 169] width 18 height 7
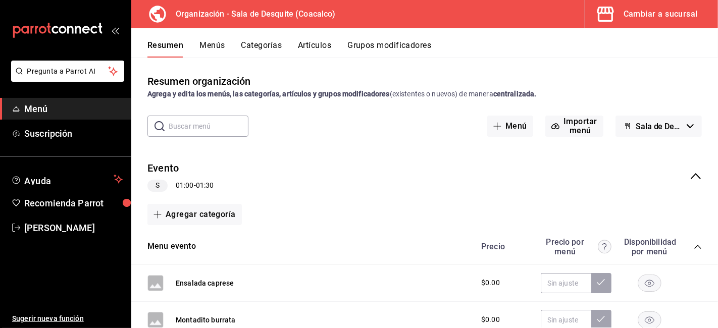
click at [315, 47] on button "Artículos" at bounding box center [314, 48] width 33 height 17
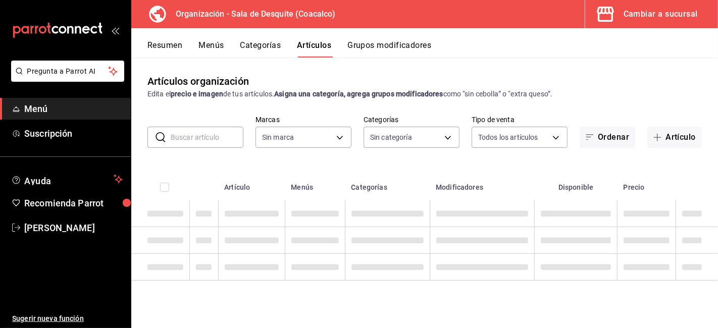
type input "ce7fefdb-faa0-48a6-8920-eec500a7b2ec"
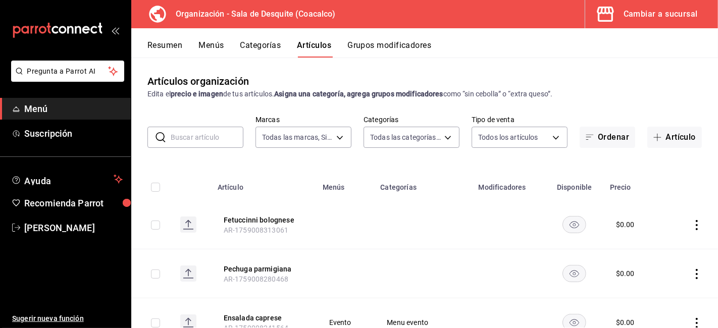
type input "41a083ef-27e1-4fbc-bf29-78bd0b5e7f2b,96532675-6f42-4a01-9b69-01dd0d4c7ba7,cb73d…"
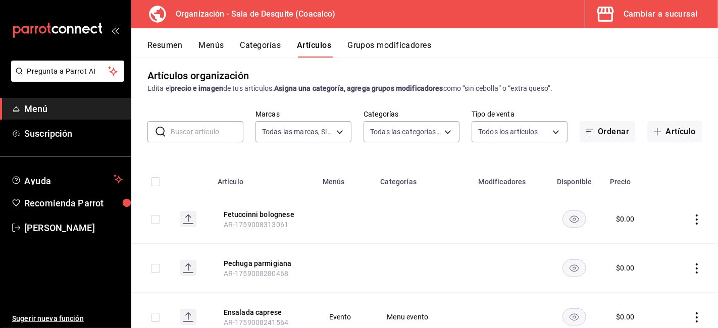
scroll to position [6, 0]
click at [660, 134] on button "Artículo" at bounding box center [674, 131] width 55 height 21
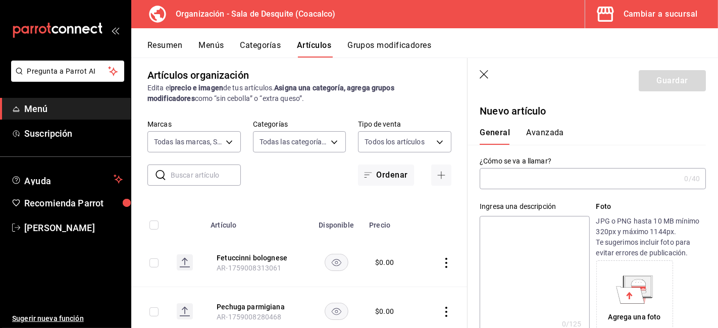
click at [491, 184] on input "text" at bounding box center [580, 179] width 200 height 20
type input "m"
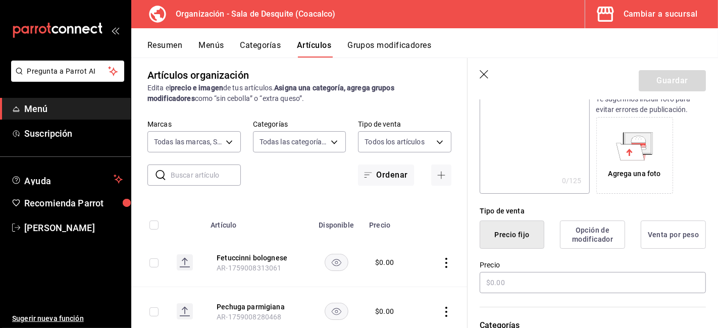
scroll to position [144, 0]
type input "Medallnoes al vino"
click at [536, 283] on input "text" at bounding box center [593, 282] width 226 height 21
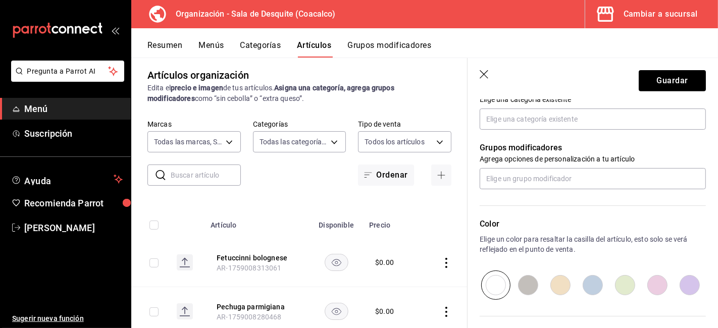
scroll to position [382, 0]
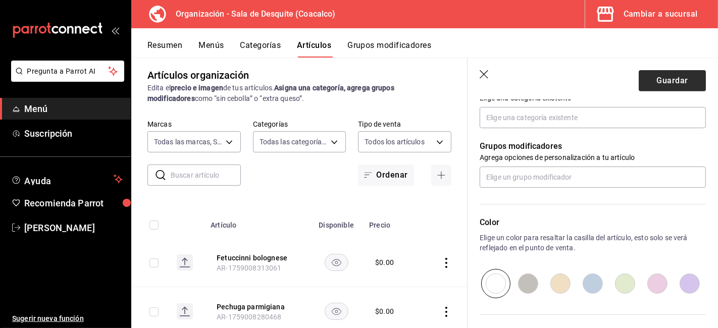
type input "$0.00"
click at [653, 84] on button "Guardar" at bounding box center [672, 80] width 67 height 21
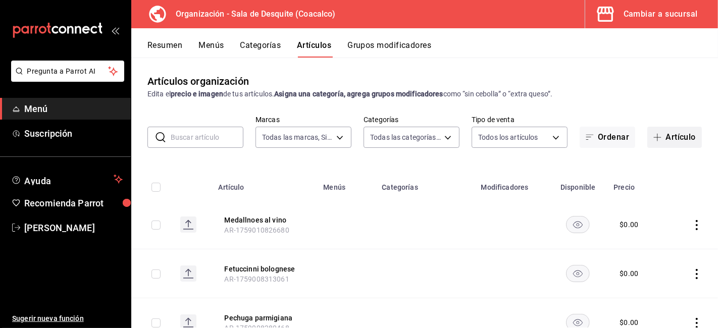
click at [675, 142] on button "Artículo" at bounding box center [674, 137] width 55 height 21
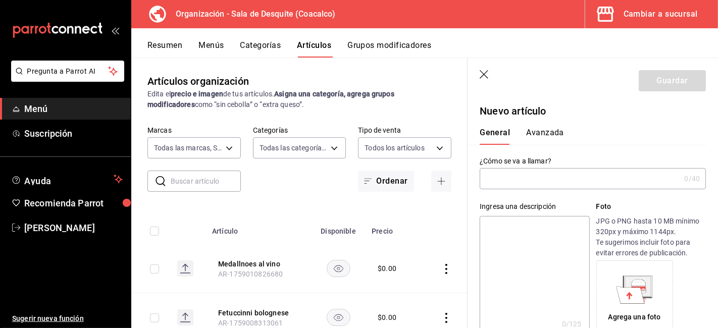
click at [504, 187] on input "text" at bounding box center [580, 179] width 200 height 20
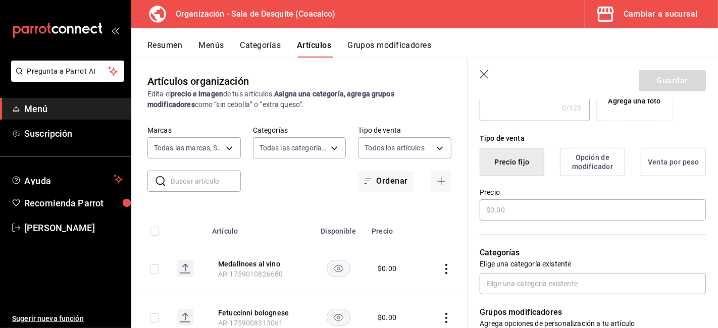
scroll to position [218, 0]
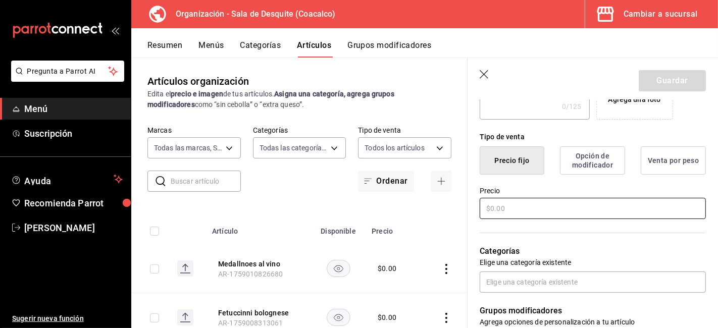
type input "rib eye"
click at [546, 211] on input "text" at bounding box center [593, 208] width 226 height 21
type input "$0.00"
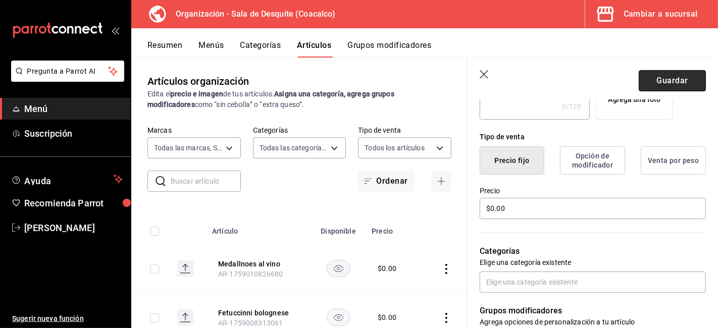
click at [648, 79] on button "Guardar" at bounding box center [672, 80] width 67 height 21
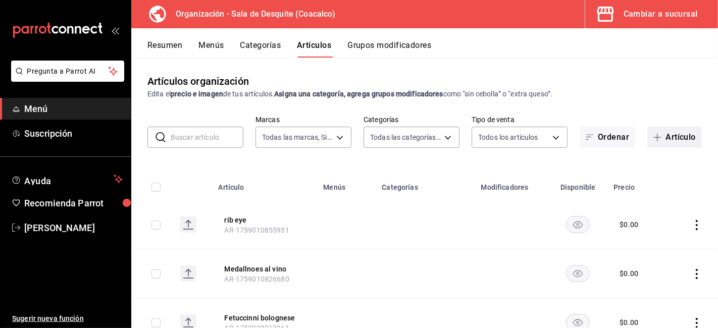
click at [667, 136] on button "Artículo" at bounding box center [674, 137] width 55 height 21
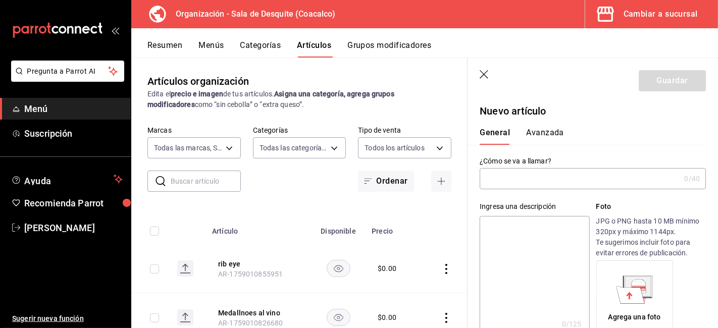
click at [504, 178] on input "text" at bounding box center [580, 179] width 200 height 20
type input "p"
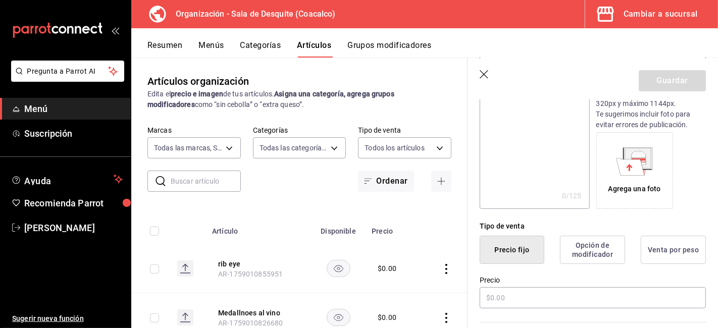
scroll to position [133, 0]
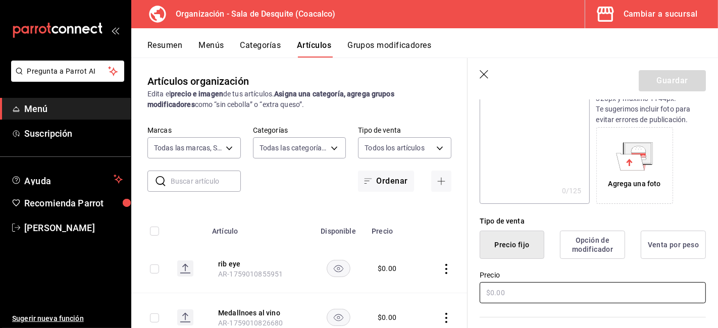
type input "Pulpo grill"
click at [536, 286] on input "text" at bounding box center [593, 292] width 226 height 21
type input "$0.00"
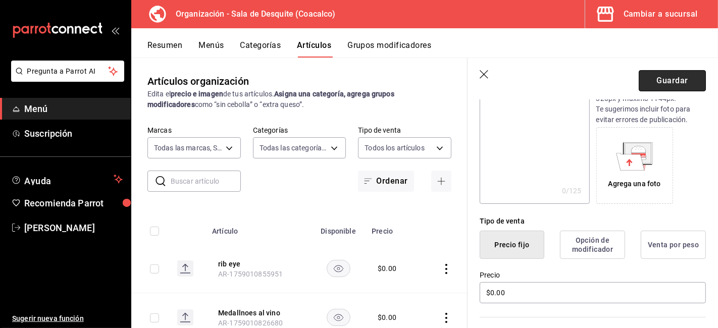
click at [647, 82] on button "Guardar" at bounding box center [672, 80] width 67 height 21
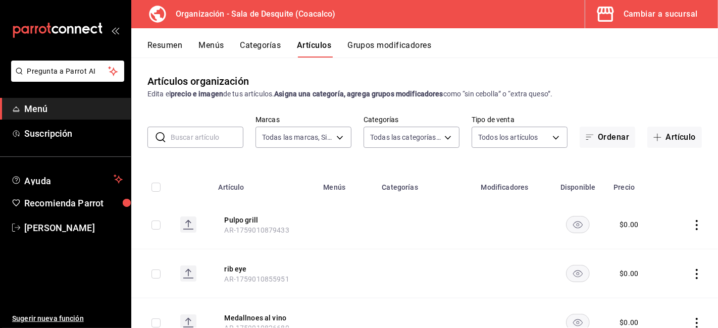
click at [211, 48] on button "Menús" at bounding box center [210, 48] width 25 height 17
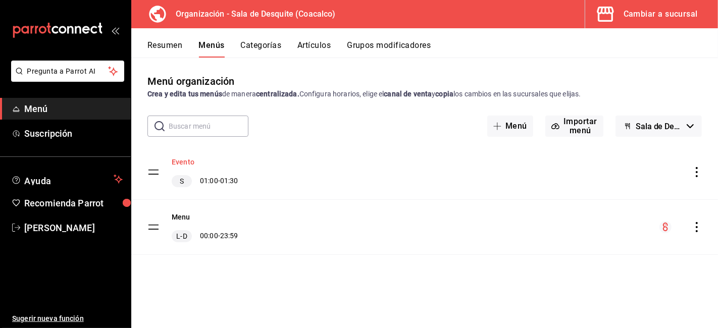
click at [179, 161] on button "Evento" at bounding box center [183, 162] width 23 height 10
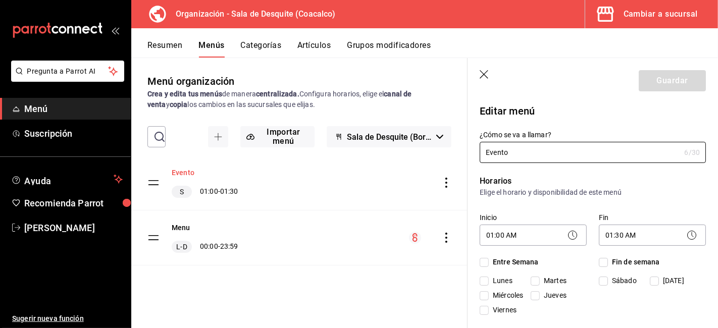
checkbox input "true"
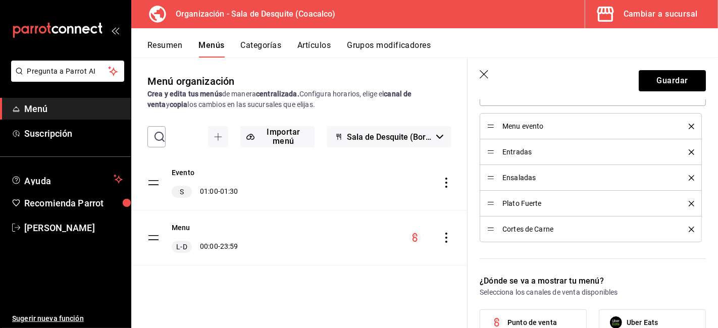
scroll to position [324, 0]
click at [162, 44] on button "Resumen" at bounding box center [164, 48] width 35 height 17
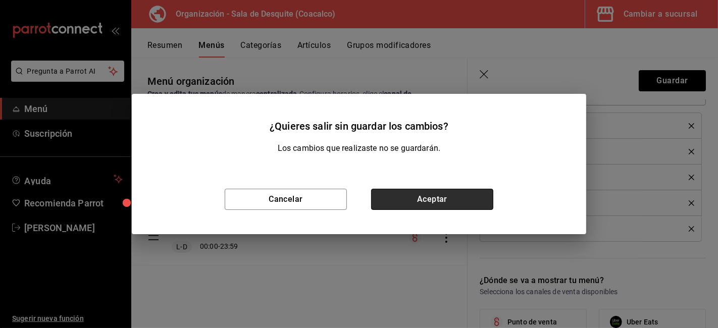
click at [443, 198] on button "Aceptar" at bounding box center [432, 199] width 122 height 21
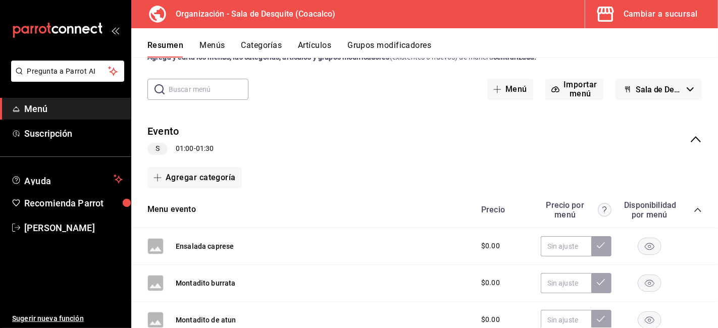
scroll to position [37, 0]
click at [167, 130] on button "Evento" at bounding box center [162, 131] width 31 height 15
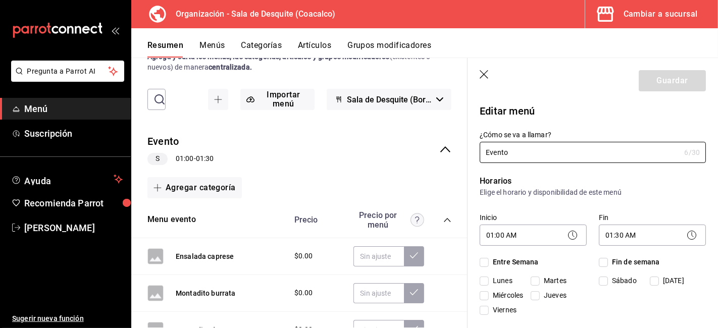
checkbox input "true"
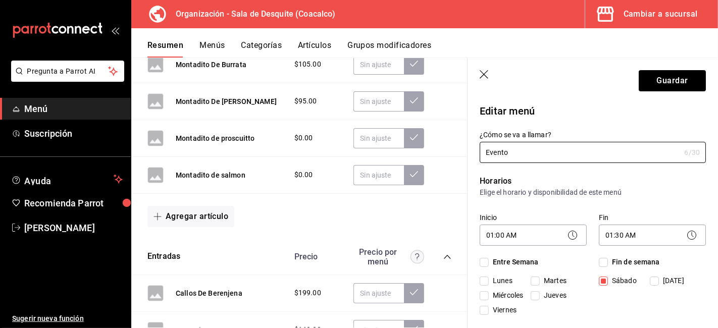
scroll to position [340, 0]
click at [188, 219] on button "Agregar artículo" at bounding box center [190, 216] width 87 height 21
click at [193, 266] on li "Artículo nuevo" at bounding box center [186, 269] width 79 height 25
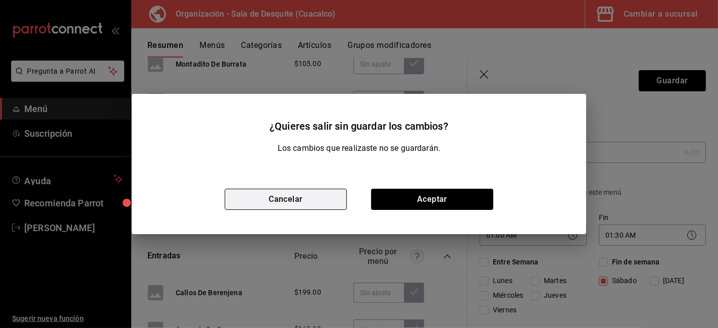
click at [313, 194] on button "Cancelar" at bounding box center [286, 199] width 122 height 21
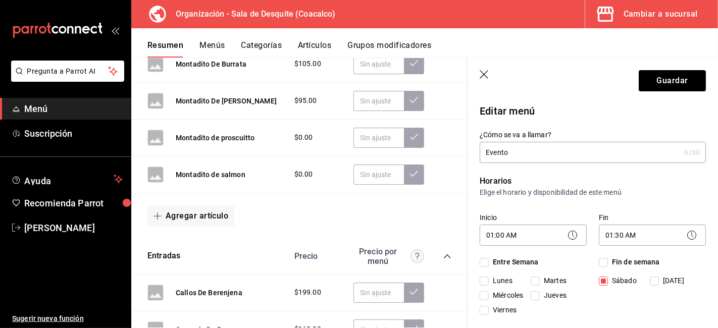
click at [199, 217] on button "Agregar artículo" at bounding box center [190, 216] width 87 height 21
click at [207, 237] on li "Artículo existente" at bounding box center [186, 244] width 79 height 25
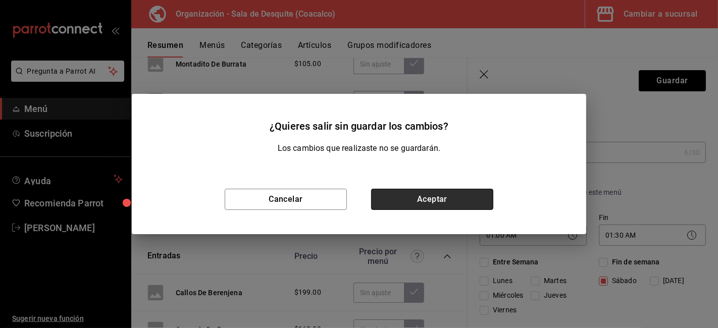
click at [445, 200] on button "Aceptar" at bounding box center [432, 199] width 122 height 21
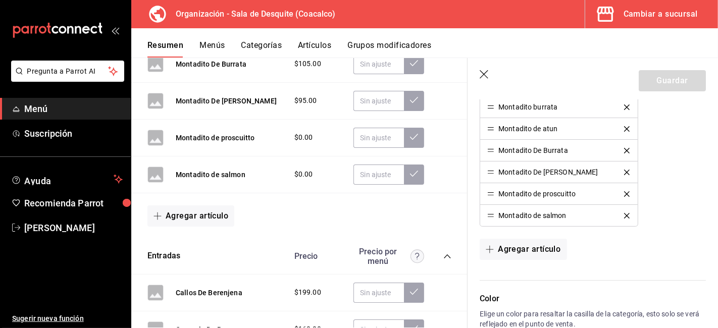
scroll to position [326, 0]
click at [530, 242] on button "Agregar artículo" at bounding box center [523, 248] width 87 height 21
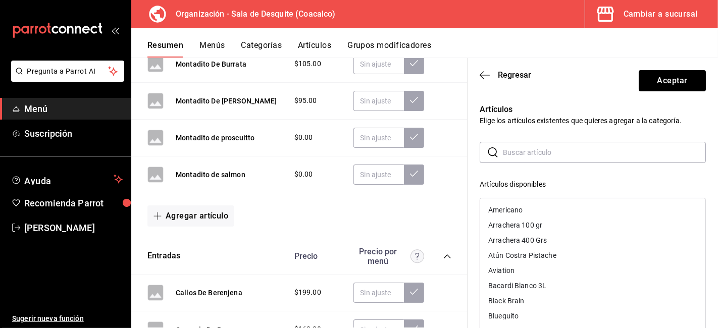
click at [510, 150] on input "text" at bounding box center [604, 152] width 203 height 20
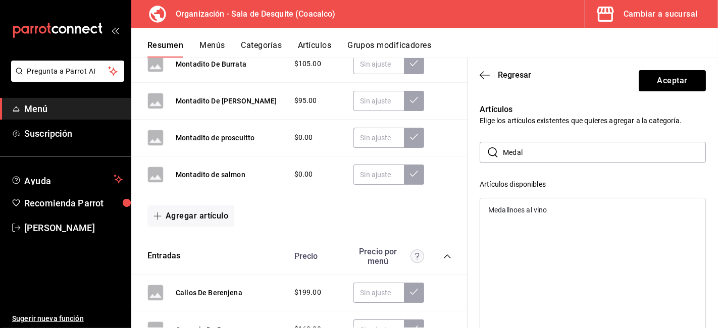
click at [518, 212] on div "Medallnoes al vino" at bounding box center [517, 210] width 59 height 7
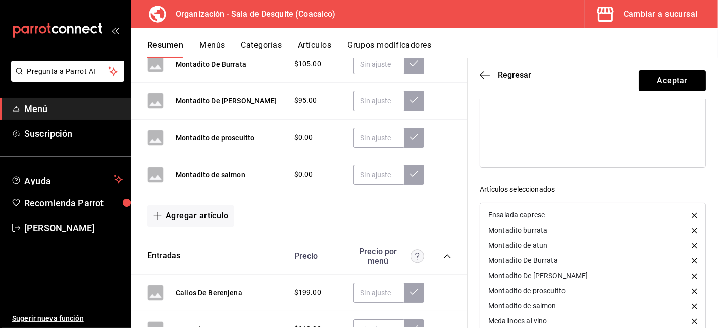
scroll to position [0, 0]
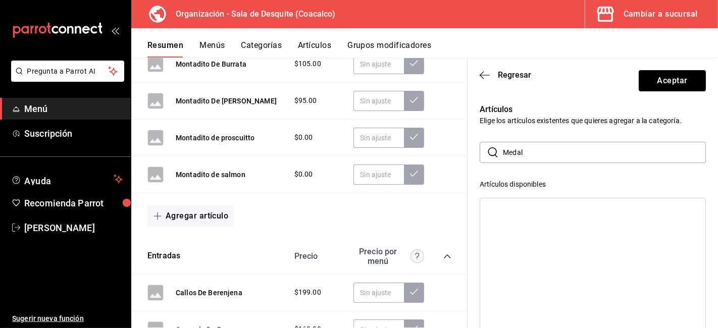
click at [546, 149] on input "Medal" at bounding box center [604, 152] width 203 height 20
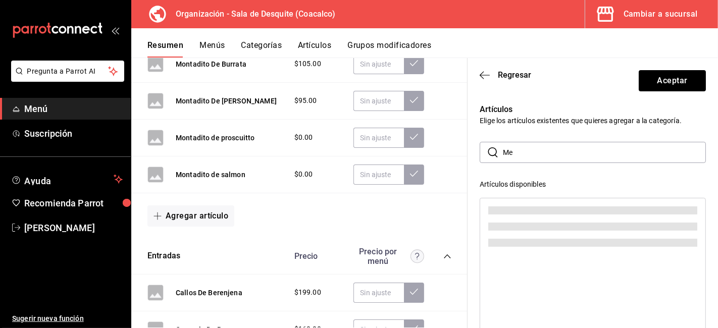
type input "M"
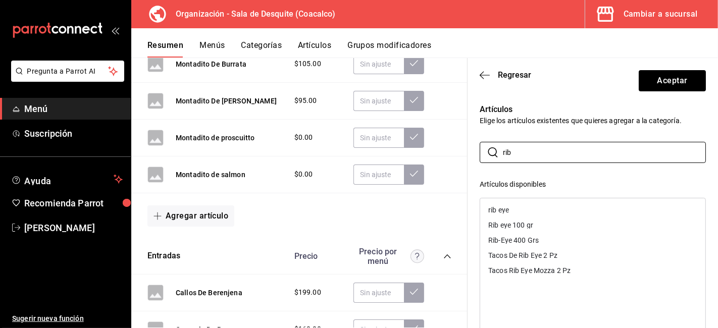
click at [502, 211] on div "rib eye" at bounding box center [498, 210] width 21 height 7
click at [587, 155] on input "rib" at bounding box center [604, 152] width 203 height 20
type input "r"
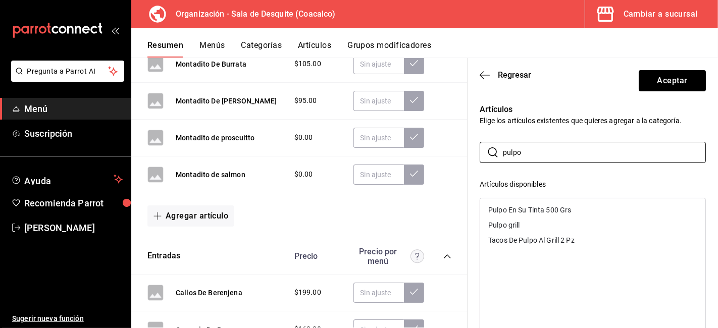
type input "pulpo"
click at [518, 220] on div "Pulpo grill" at bounding box center [592, 225] width 225 height 15
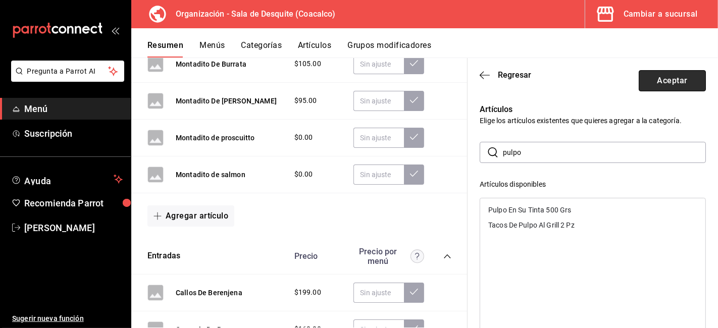
click at [640, 86] on button "Aceptar" at bounding box center [672, 80] width 67 height 21
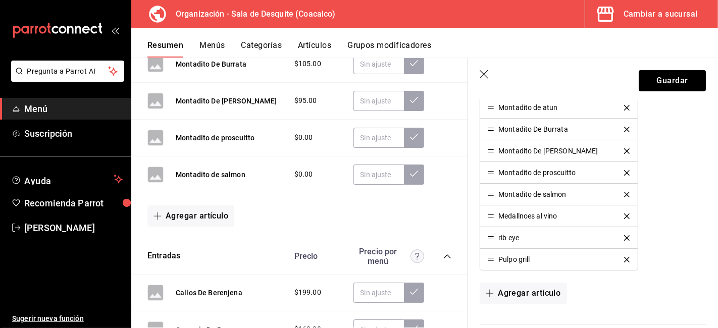
scroll to position [347, 0]
click at [526, 299] on button "Agregar artículo" at bounding box center [523, 292] width 87 height 21
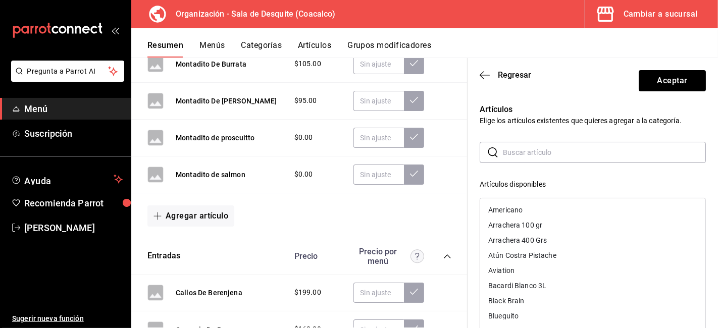
click at [530, 154] on input "text" at bounding box center [604, 152] width 203 height 20
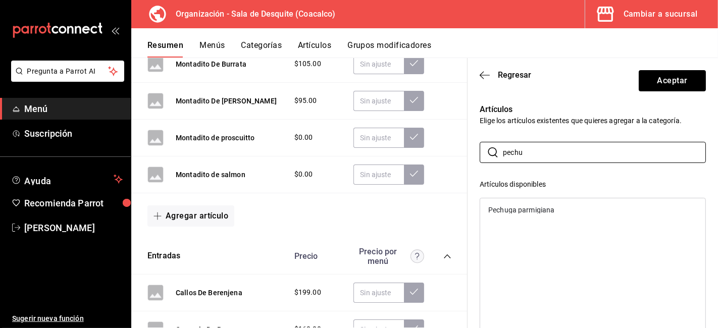
click at [528, 215] on div "Pechuga parmigiana" at bounding box center [592, 209] width 225 height 15
click at [572, 158] on input "pechu" at bounding box center [604, 152] width 203 height 20
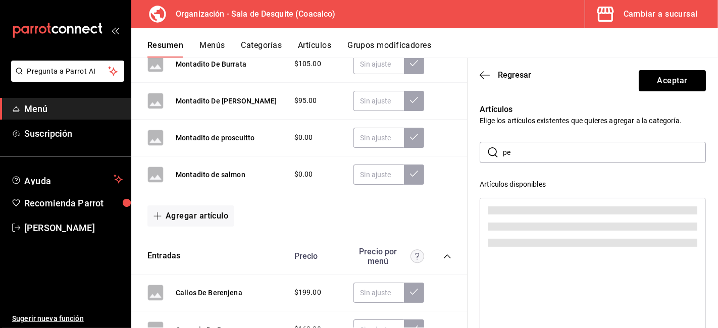
type input "p"
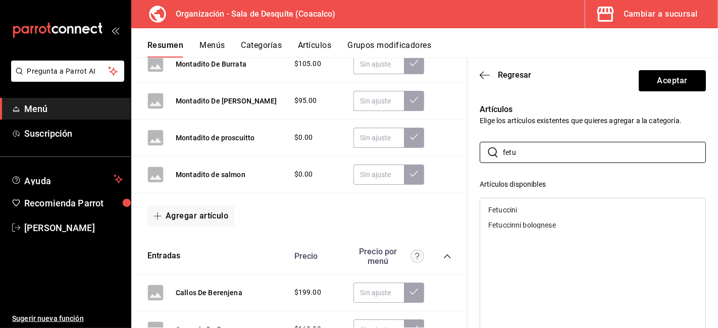
type input "fetu"
click at [545, 228] on div "Fetuccinni bolognese" at bounding box center [522, 225] width 68 height 7
click at [658, 80] on button "Aceptar" at bounding box center [672, 80] width 67 height 21
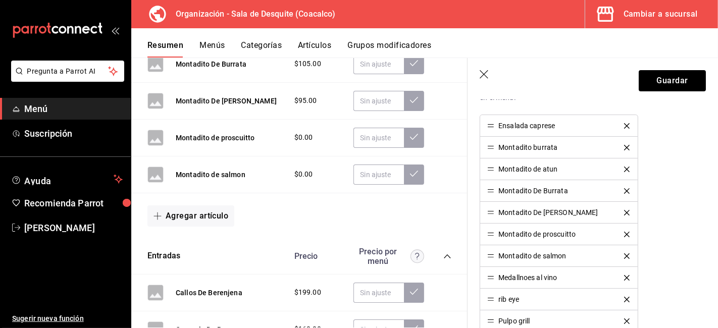
scroll to position [285, 0]
click at [662, 77] on button "Guardar" at bounding box center [672, 80] width 67 height 21
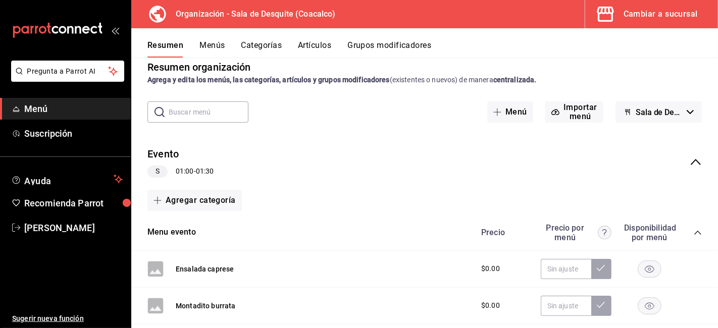
scroll to position [16, 0]
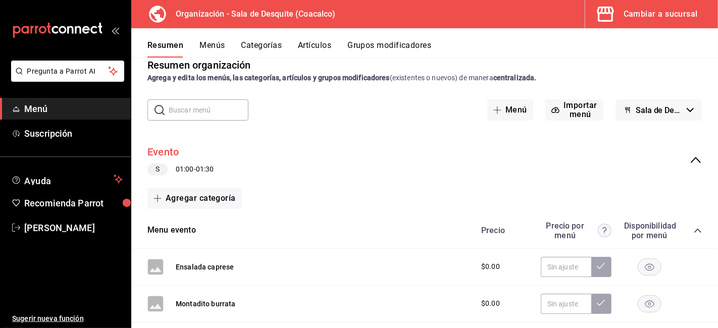
click at [152, 145] on button "Evento" at bounding box center [162, 152] width 31 height 15
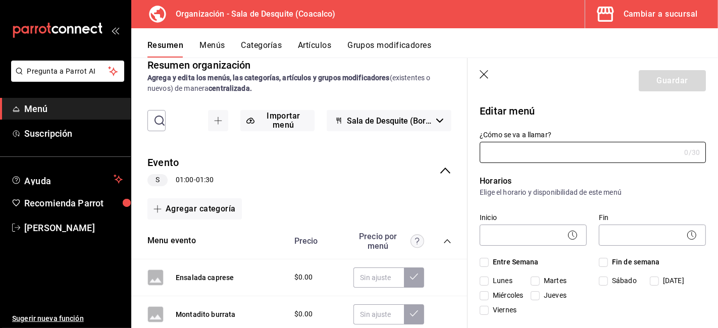
type input "Evento"
type input "1758647136299"
click at [483, 72] on icon "button" at bounding box center [485, 75] width 10 height 10
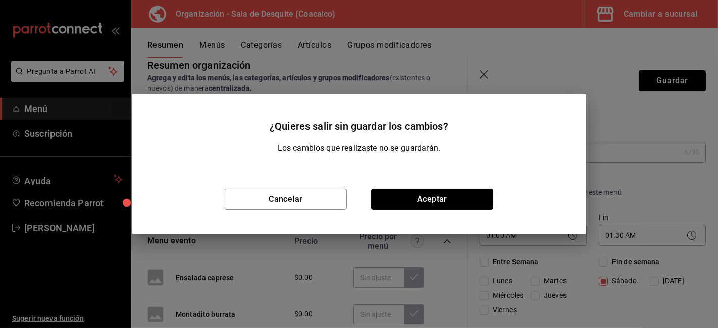
click at [451, 199] on button "Aceptar" at bounding box center [432, 199] width 122 height 21
type input "1759011101051"
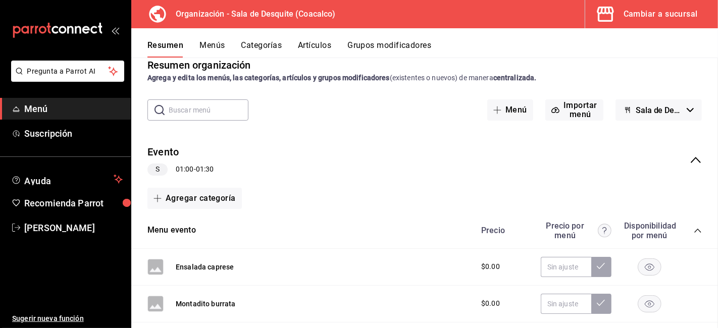
checkbox input "false"
click at [693, 160] on icon "collapse-menu-row" at bounding box center [696, 160] width 12 height 12
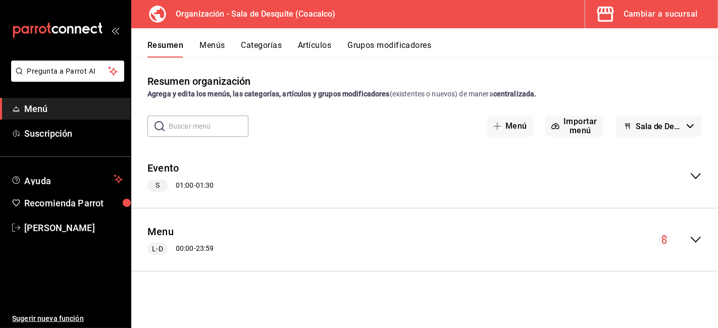
click at [694, 179] on icon "collapse-menu-row" at bounding box center [696, 176] width 12 height 12
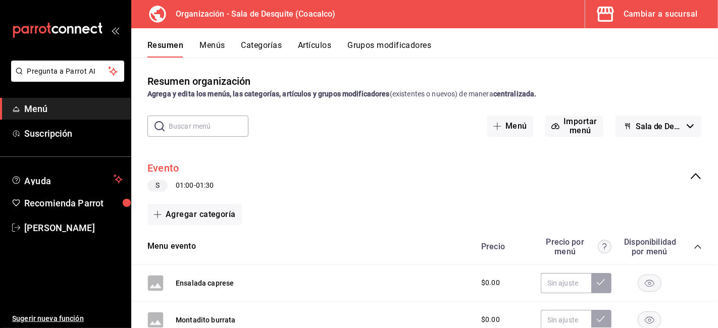
click at [149, 168] on button "Evento" at bounding box center [162, 168] width 31 height 15
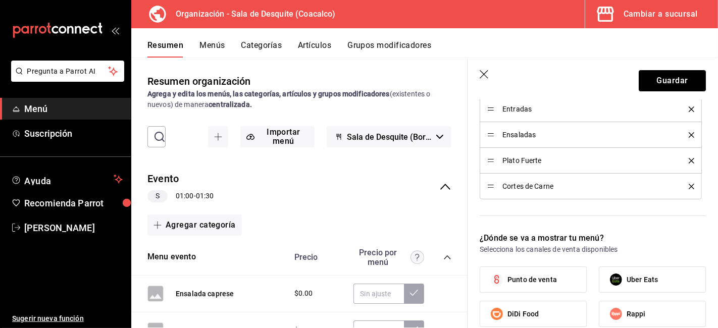
scroll to position [366, 0]
click at [485, 73] on icon "button" at bounding box center [485, 75] width 10 height 10
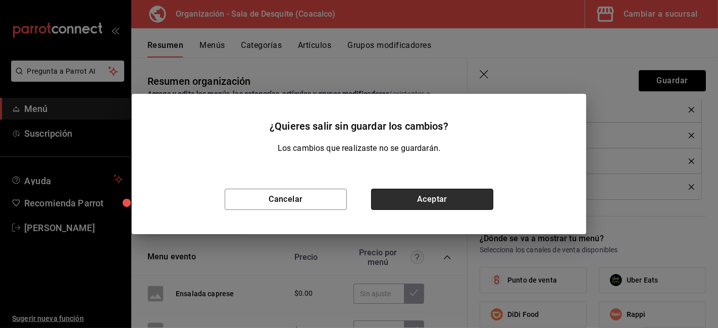
click at [455, 195] on button "Aceptar" at bounding box center [432, 199] width 122 height 21
type input "1759011131173"
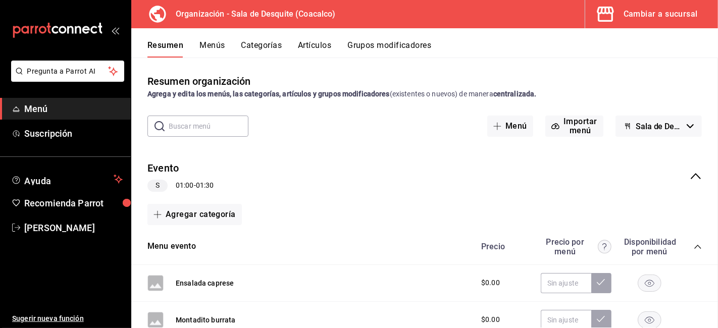
checkbox input "false"
click at [209, 44] on button "Menús" at bounding box center [211, 48] width 25 height 17
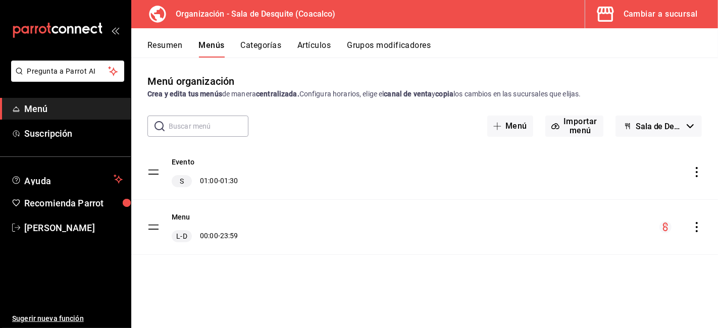
click at [140, 58] on div "Menú organización Crea y edita tus menús de manera centralizada. Configura hora…" at bounding box center [424, 193] width 587 height 270
click at [647, 128] on span "Sala de Desquite (Borrador)" at bounding box center [659, 127] width 47 height 10
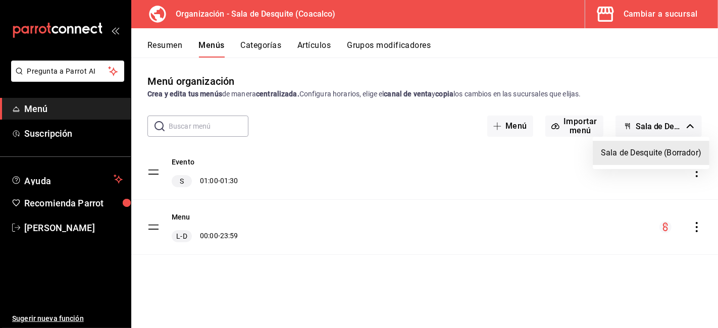
click at [160, 42] on div at bounding box center [359, 164] width 718 height 328
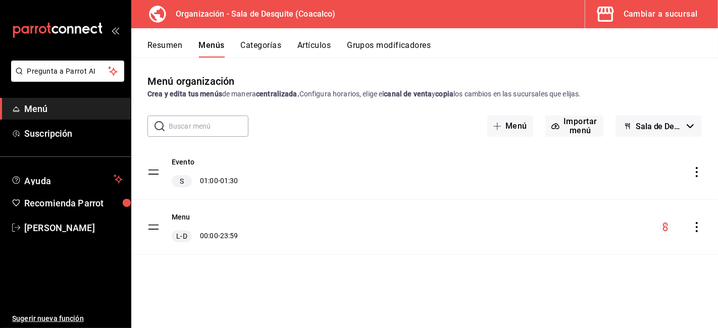
click at [313, 44] on button "Artículos" at bounding box center [313, 48] width 33 height 17
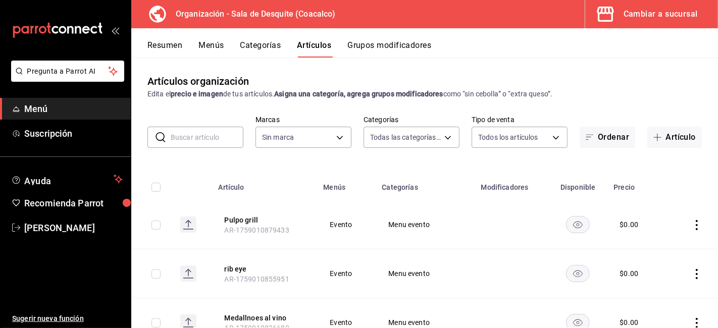
type input "41a083ef-27e1-4fbc-bf29-78bd0b5e7f2b,96532675-6f42-4a01-9b69-01dd0d4c7ba7,cb73d…"
type input "ce7fefdb-faa0-48a6-8920-eec500a7b2ec"
click at [167, 44] on button "Resumen" at bounding box center [164, 48] width 35 height 17
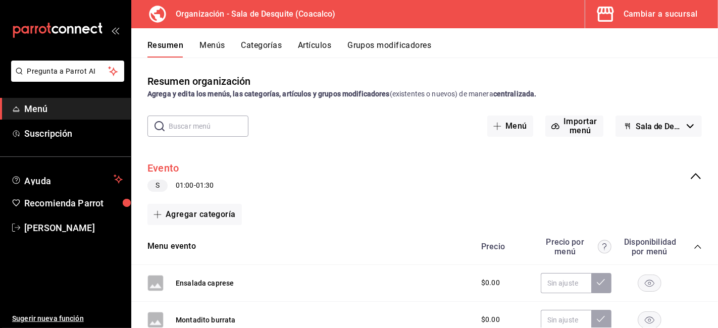
click at [161, 168] on button "Evento" at bounding box center [162, 168] width 31 height 15
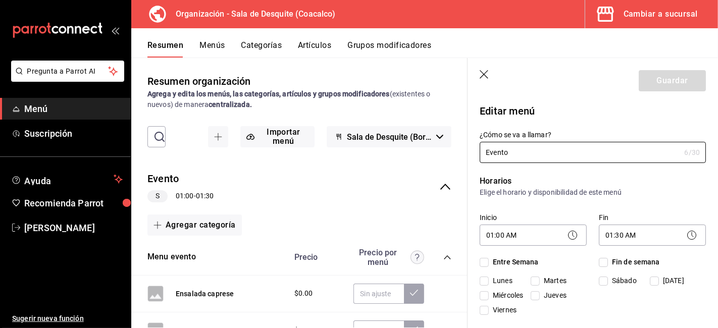
checkbox input "true"
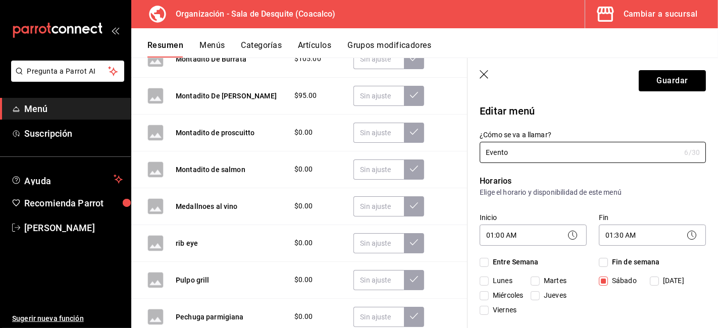
scroll to position [342, 0]
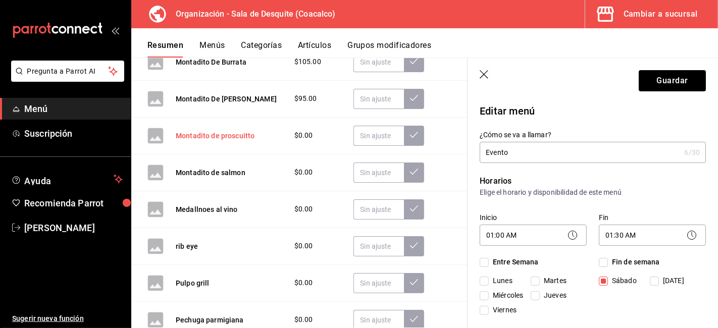
click at [201, 138] on button "Montadito de proscuitto" at bounding box center [215, 136] width 79 height 10
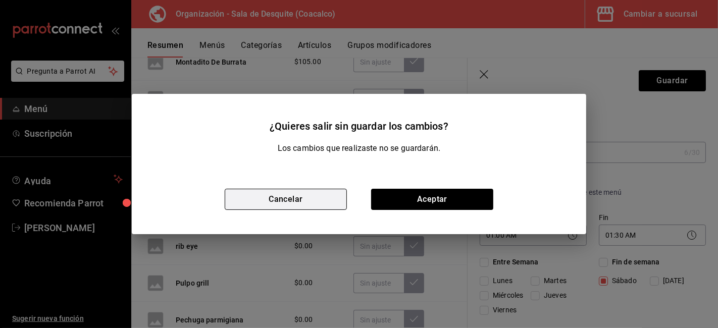
click at [254, 197] on button "Cancelar" at bounding box center [286, 199] width 122 height 21
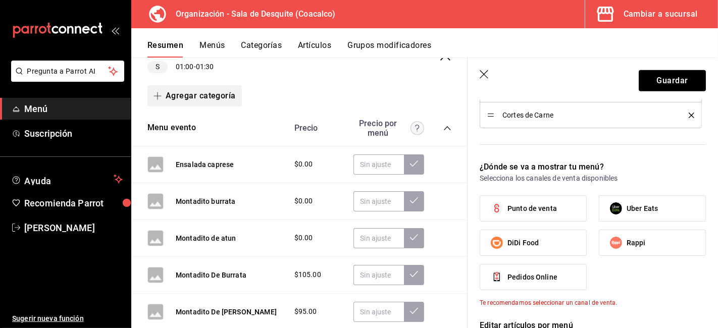
scroll to position [130, 0]
click at [240, 132] on div "Menu evento [PERSON_NAME] por menú" at bounding box center [299, 128] width 336 height 36
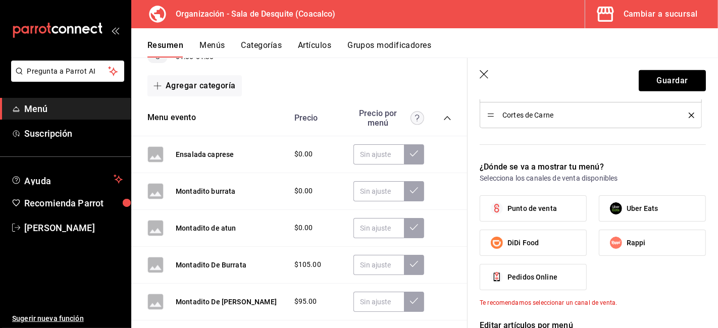
scroll to position [139, 0]
click at [410, 157] on icon at bounding box center [414, 154] width 8 height 8
click at [360, 156] on input "text" at bounding box center [378, 155] width 50 height 20
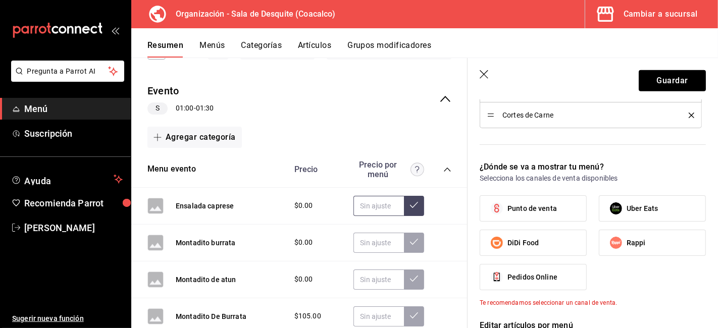
scroll to position [86, 0]
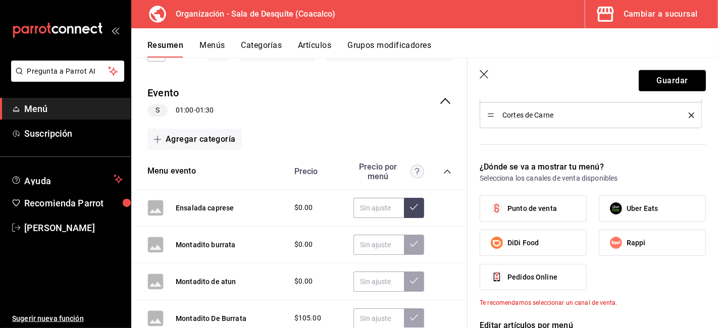
click at [317, 43] on button "Artículos" at bounding box center [314, 48] width 33 height 17
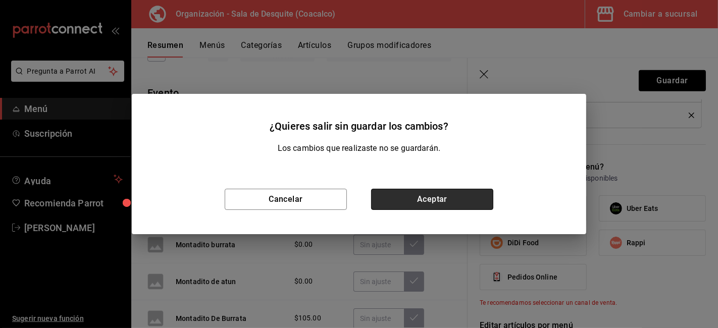
click at [415, 193] on button "Aceptar" at bounding box center [432, 199] width 122 height 21
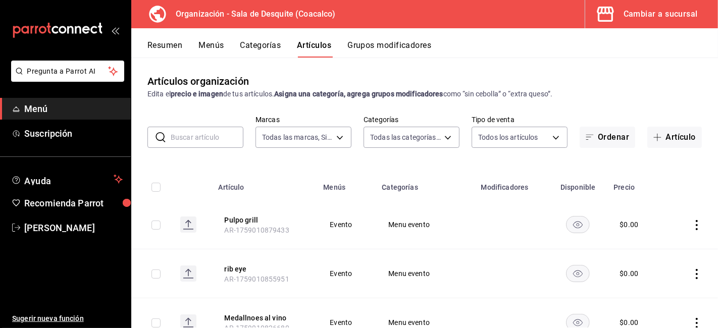
type input "ce7fefdb-faa0-48a6-8920-eec500a7b2ec"
type input "41a083ef-27e1-4fbc-bf29-78bd0b5e7f2b,96532675-6f42-4a01-9b69-01dd0d4c7ba7,cb73d…"
click at [672, 135] on button "Artículo" at bounding box center [674, 137] width 55 height 21
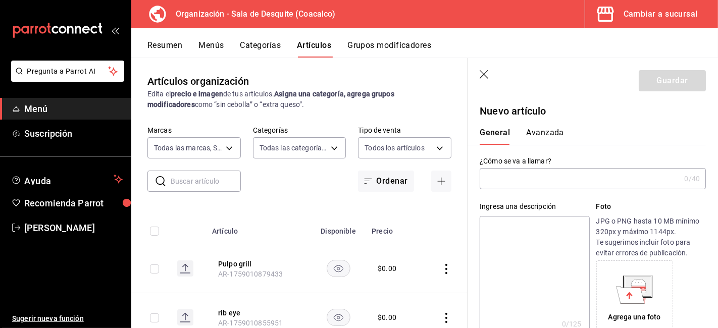
click at [536, 172] on input "text" at bounding box center [580, 179] width 200 height 20
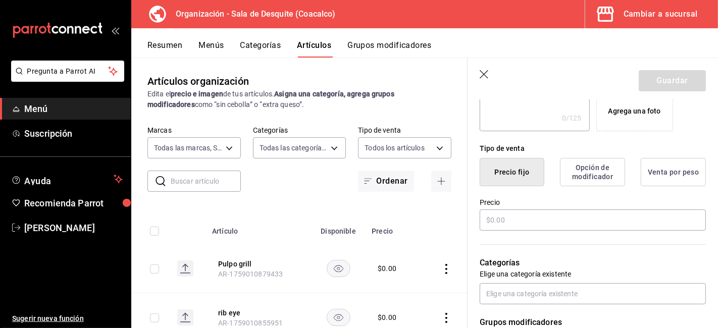
scroll to position [207, 0]
type input "Menu evento"
click at [549, 210] on input "text" at bounding box center [593, 219] width 226 height 21
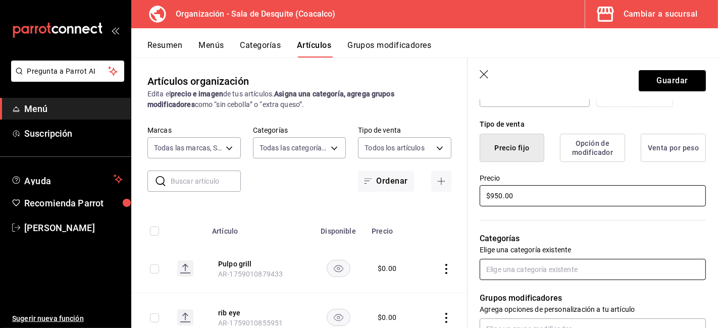
scroll to position [230, 0]
type input "$950.00"
click at [515, 268] on input "text" at bounding box center [593, 270] width 226 height 21
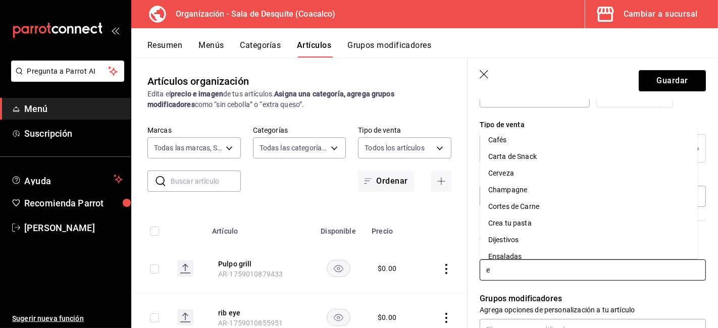
type input "ev"
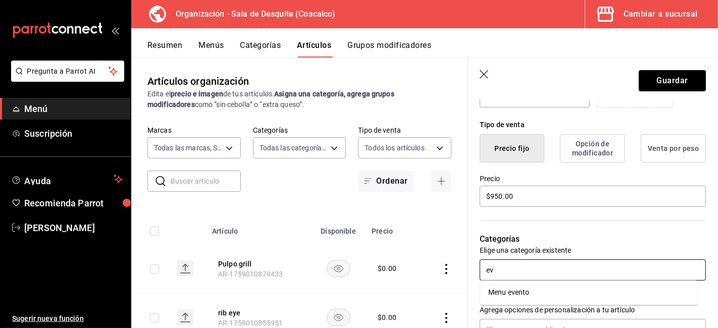
click at [514, 292] on li "Menu evento" at bounding box center [589, 293] width 218 height 17
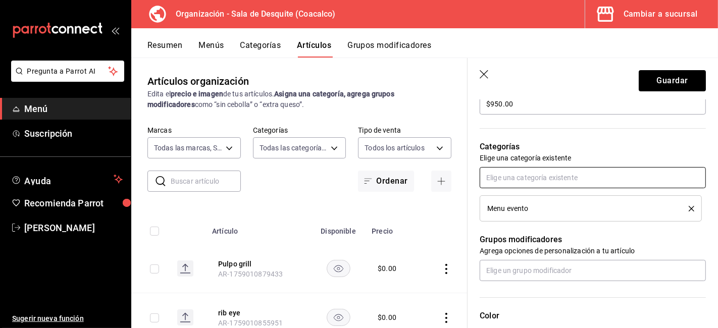
scroll to position [323, 0]
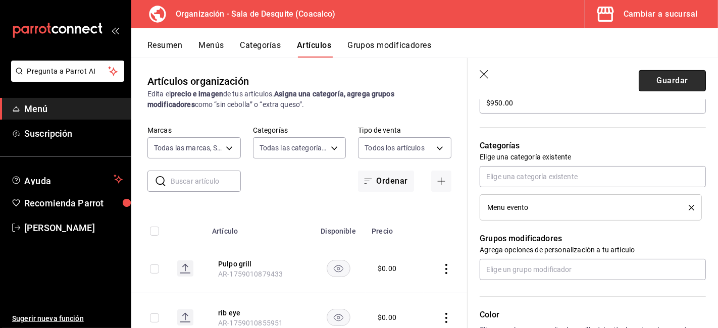
click at [664, 77] on button "Guardar" at bounding box center [672, 80] width 67 height 21
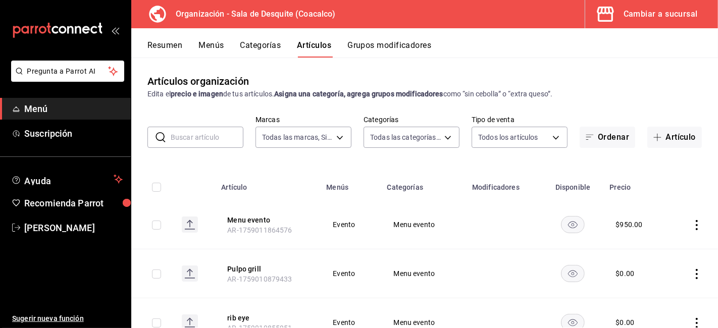
click at [26, 109] on span "Menú" at bounding box center [73, 109] width 98 height 14
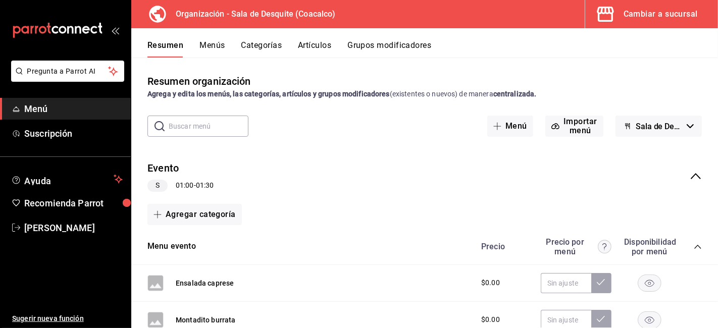
click at [403, 52] on button "Grupos modificadores" at bounding box center [389, 48] width 84 height 17
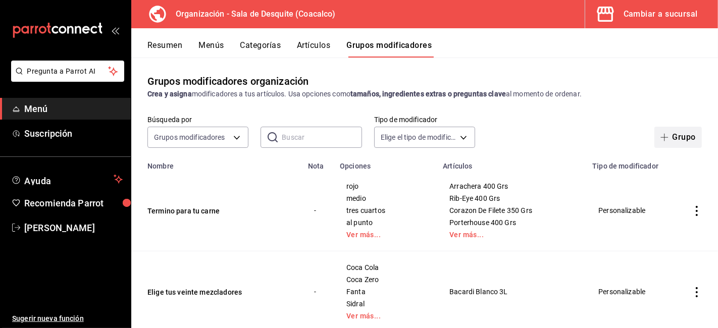
click at [675, 137] on button "Grupo" at bounding box center [677, 137] width 47 height 21
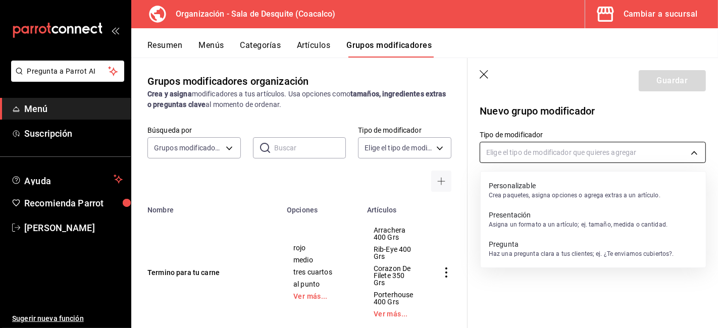
click at [499, 151] on body "Pregunta a Parrot AI Menú Suscripción Ayuda Recomienda Parrot [PERSON_NAME] Sug…" at bounding box center [359, 164] width 718 height 328
click at [499, 151] on div at bounding box center [359, 164] width 718 height 328
click at [499, 151] on body "Pregunta a Parrot AI Menú Suscripción Ayuda Recomienda Parrot [PERSON_NAME] Sug…" at bounding box center [359, 164] width 718 height 328
click at [542, 184] on p "Personalizable" at bounding box center [575, 186] width 172 height 10
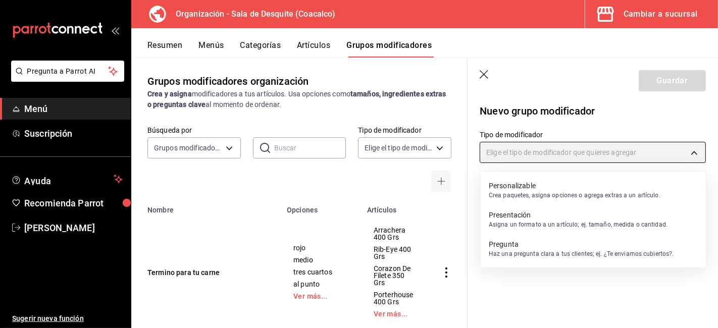
type input "CUSTOMIZABLE"
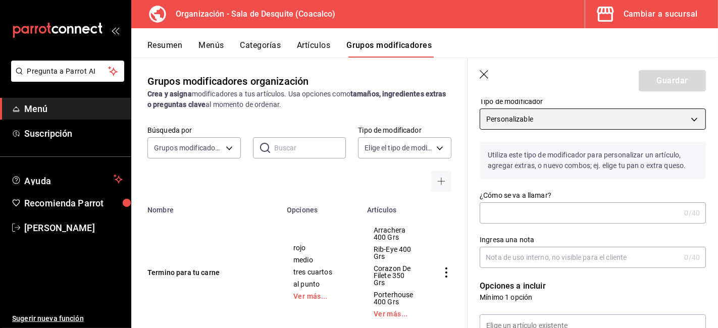
scroll to position [34, 0]
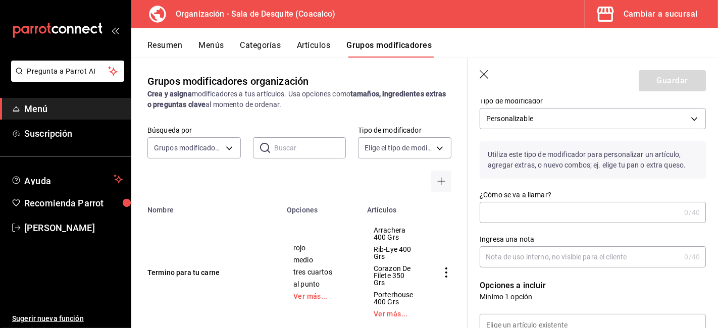
click at [483, 209] on input "¿Cómo se va a llamar?" at bounding box center [580, 212] width 200 height 20
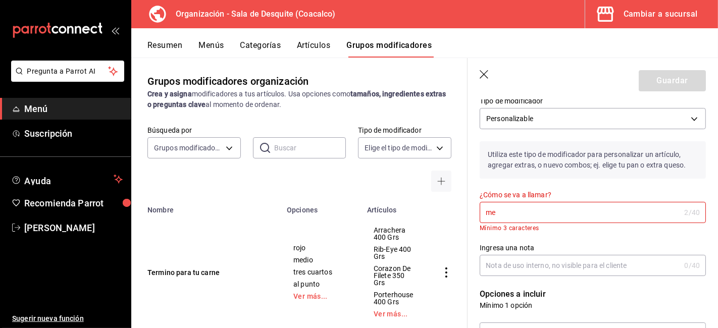
type input "m"
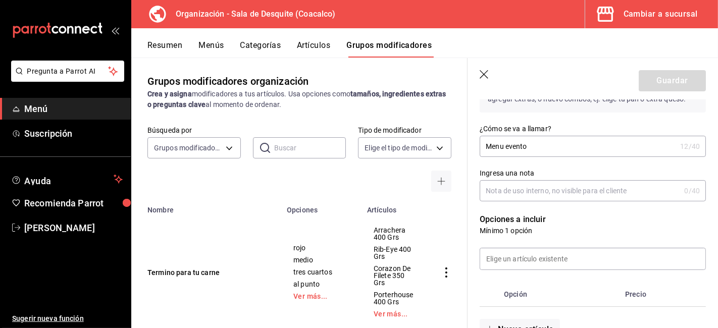
scroll to position [108, 0]
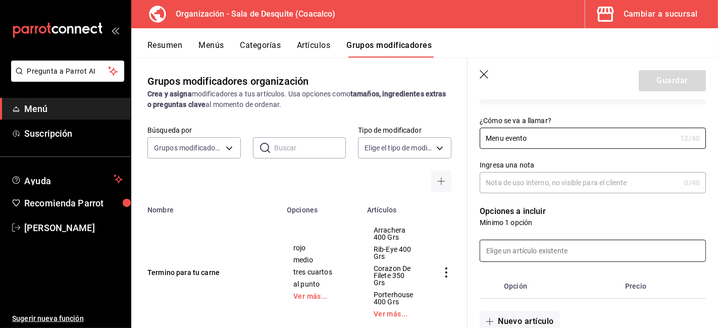
type input "Menu evento"
click at [507, 253] on input at bounding box center [592, 250] width 225 height 21
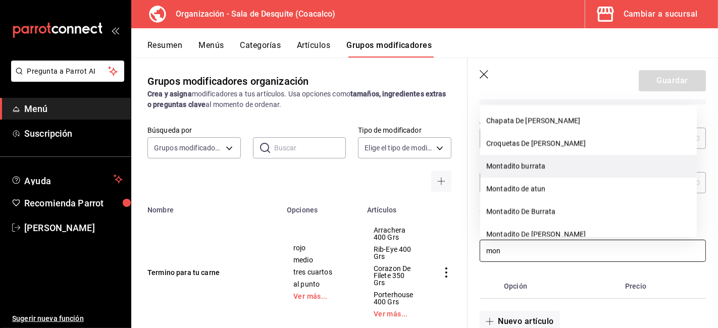
click at [498, 172] on li "Montadito burrata" at bounding box center [588, 166] width 217 height 23
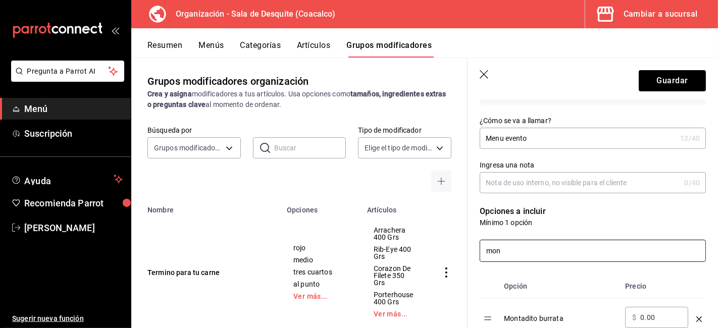
click at [523, 256] on input "mon" at bounding box center [592, 250] width 225 height 21
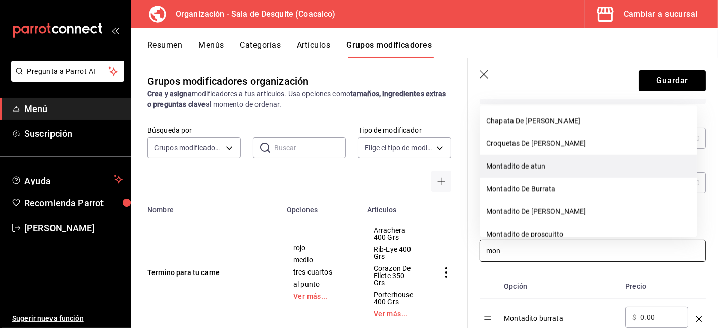
click at [521, 170] on li "Montadito de atun" at bounding box center [588, 166] width 217 height 23
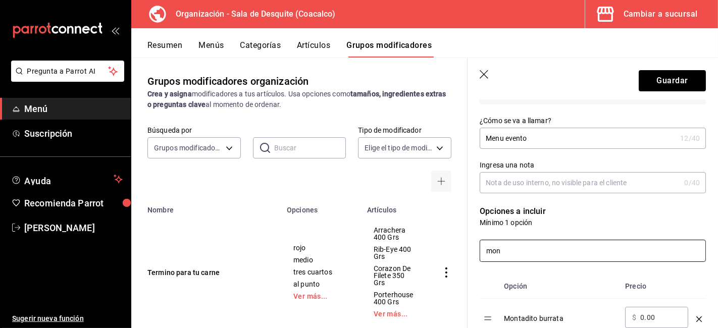
click at [509, 252] on input "mon" at bounding box center [592, 250] width 225 height 21
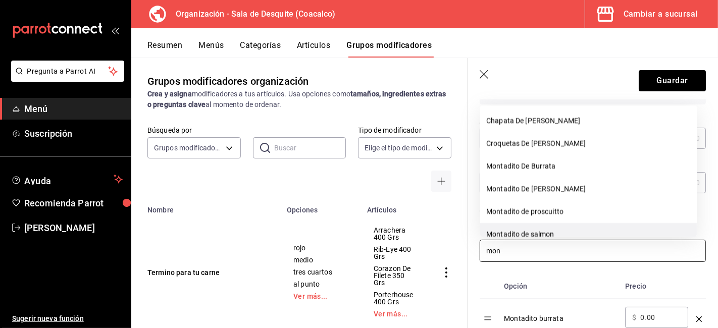
click at [511, 234] on li "Montadito de salmon" at bounding box center [588, 234] width 217 height 23
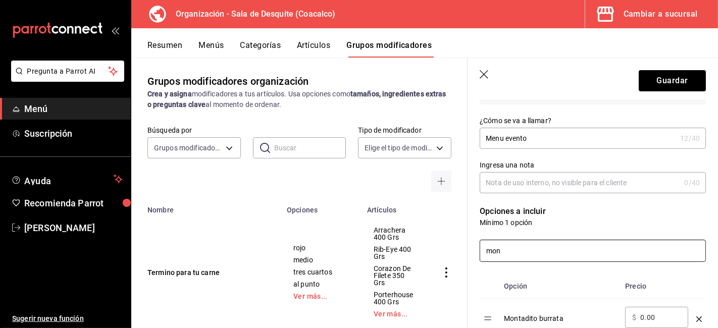
click at [507, 251] on input "mon" at bounding box center [592, 250] width 225 height 21
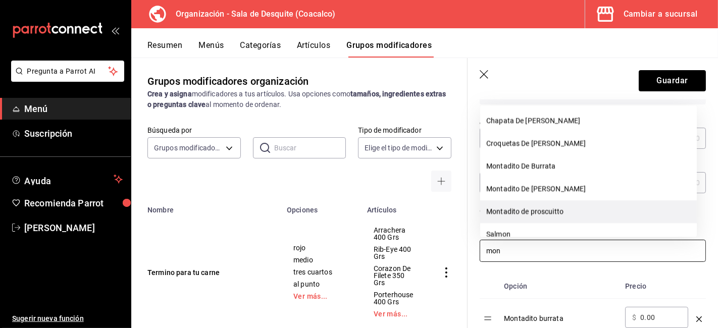
click at [518, 212] on li "Montadito de proscuitto" at bounding box center [588, 211] width 217 height 23
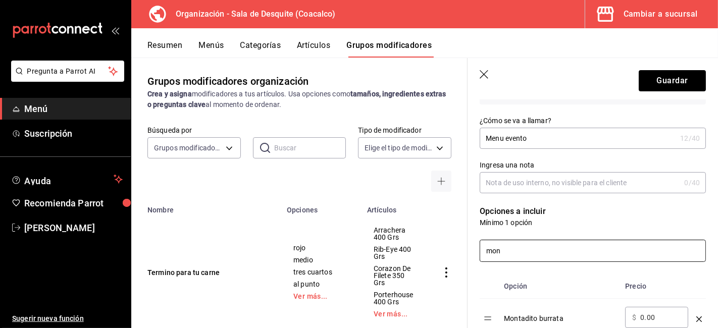
click at [509, 246] on input "mon" at bounding box center [592, 250] width 225 height 21
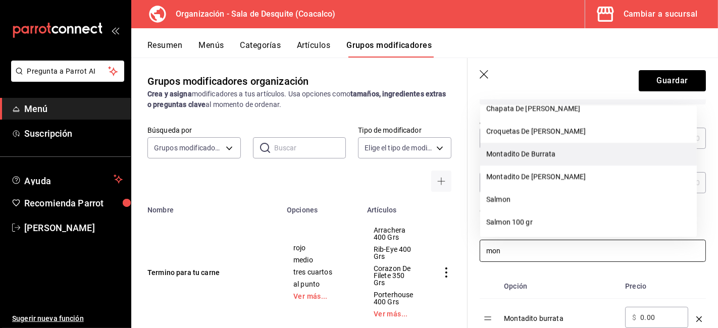
scroll to position [13, 0]
click at [529, 148] on li "Montadito De Burrata" at bounding box center [588, 153] width 217 height 23
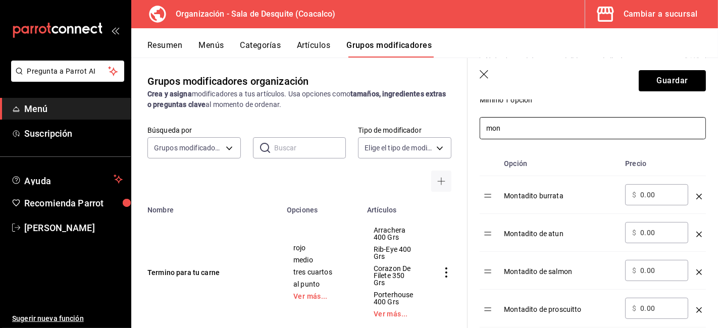
scroll to position [273, 0]
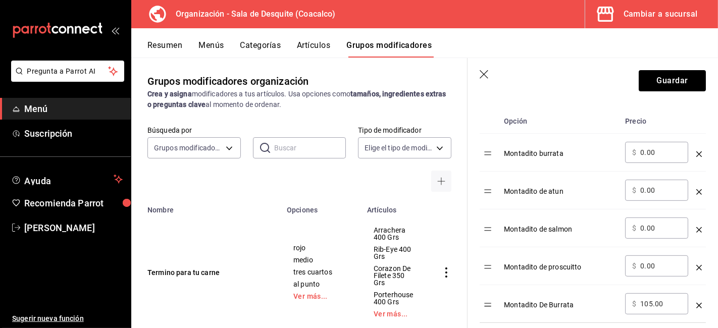
click at [696, 310] on div "optionsTable" at bounding box center [699, 301] width 6 height 17
click at [696, 306] on icon "optionsTable" at bounding box center [699, 306] width 6 height 6
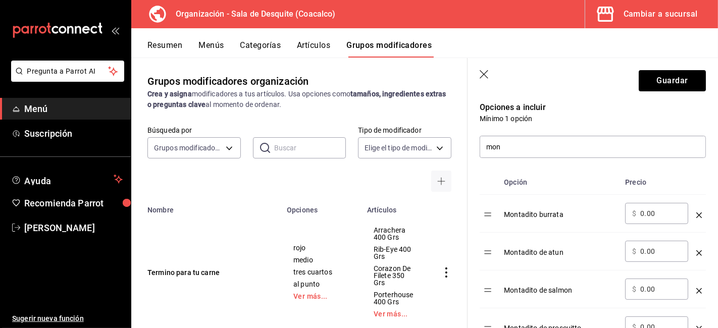
scroll to position [203, 0]
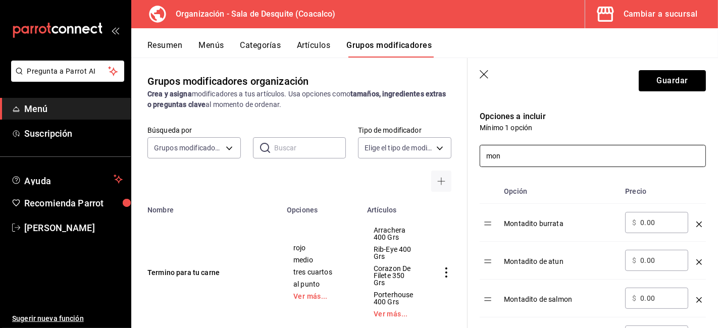
click at [516, 150] on input "mon" at bounding box center [592, 155] width 225 height 21
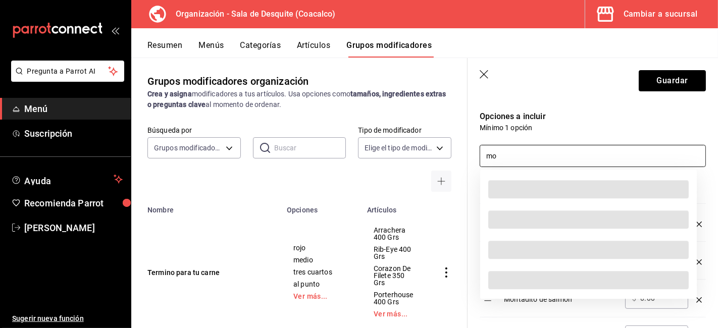
type input "m"
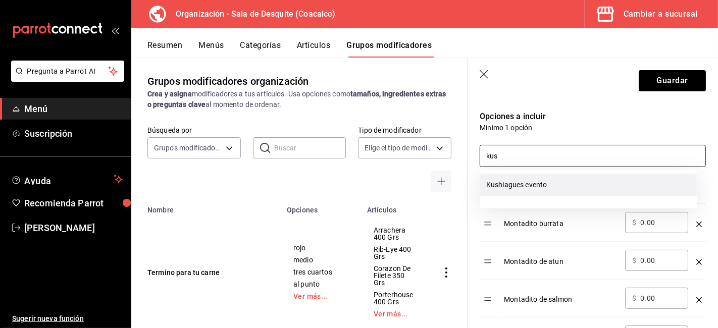
click at [528, 187] on li "Kushiagues evento" at bounding box center [588, 185] width 217 height 23
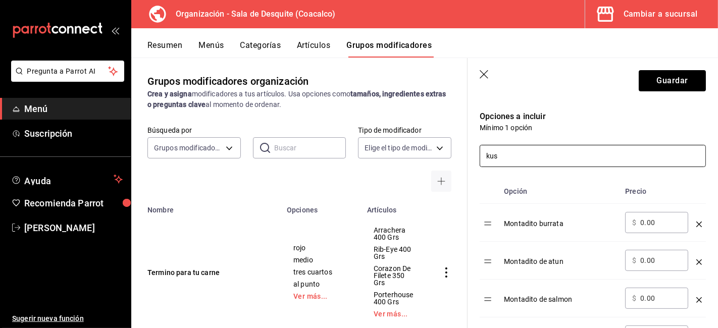
click at [528, 159] on input "kus" at bounding box center [592, 155] width 225 height 21
type input "k"
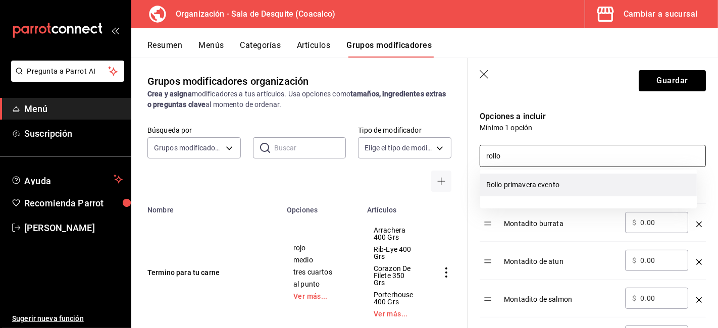
click at [529, 192] on li "Rollo primavera evento" at bounding box center [588, 185] width 217 height 23
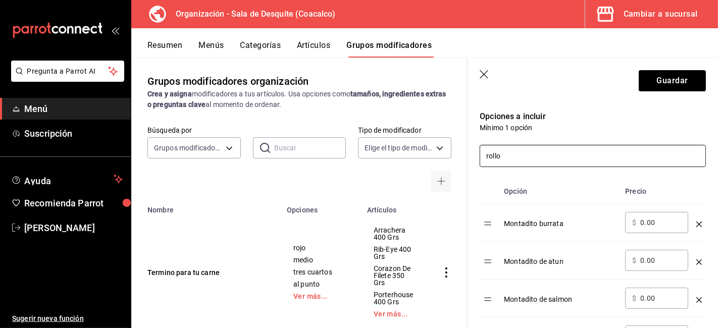
click at [549, 148] on input "rollo" at bounding box center [592, 155] width 225 height 21
type input "r"
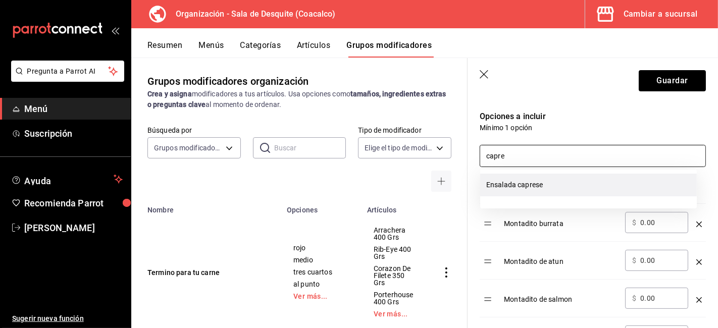
click at [541, 180] on li "Ensalada caprese" at bounding box center [588, 185] width 217 height 23
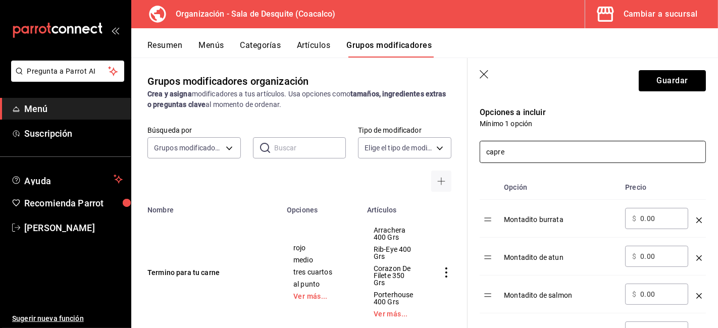
scroll to position [206, 0]
click at [526, 151] on input "capre" at bounding box center [592, 152] width 225 height 21
type input "c"
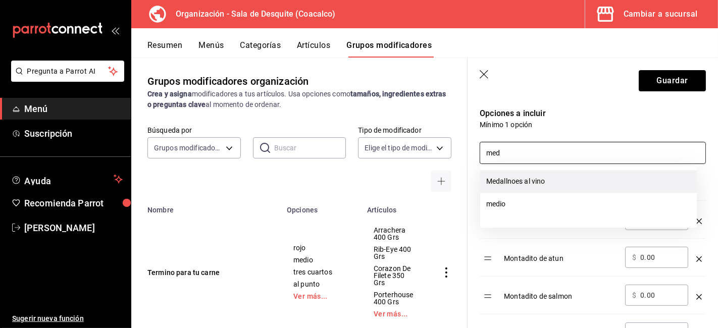
click at [516, 182] on li "Medallnoes al vino" at bounding box center [588, 181] width 217 height 23
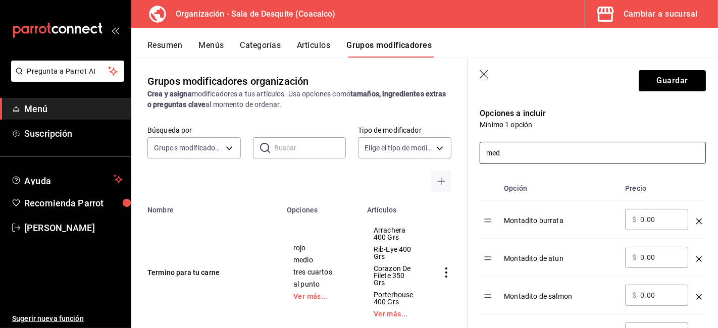
click at [531, 149] on input "med" at bounding box center [592, 152] width 225 height 21
type input "m"
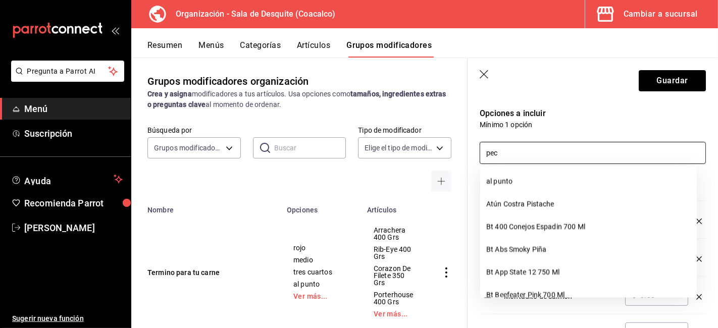
type input "pech"
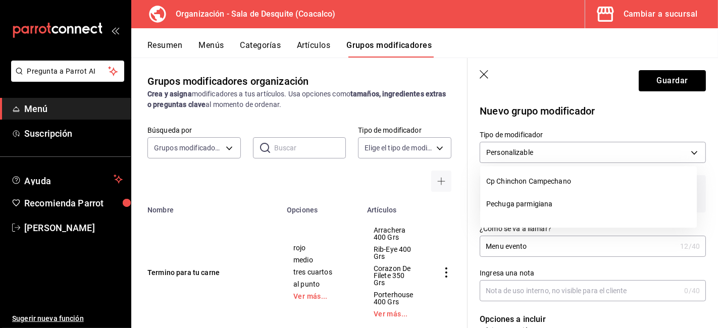
scroll to position [206, 0]
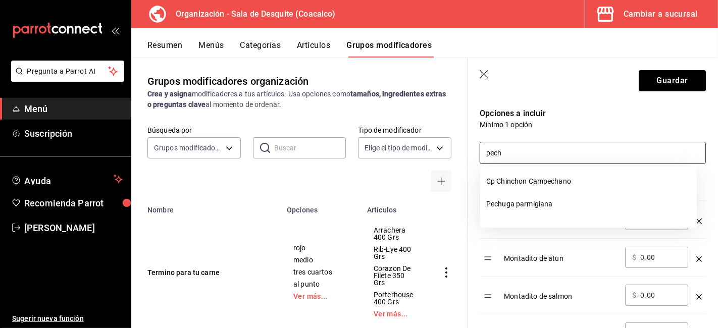
click at [522, 209] on li "Pechuga parmigiana" at bounding box center [588, 204] width 217 height 23
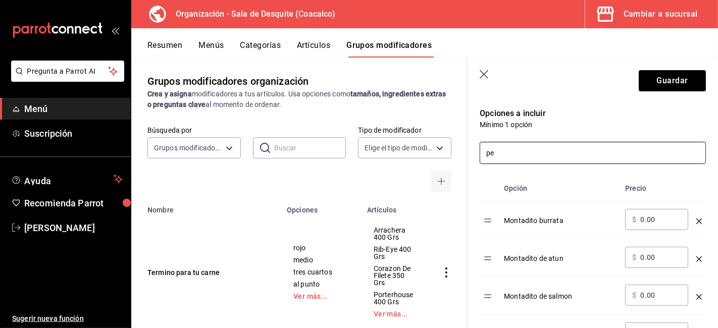
type input "p"
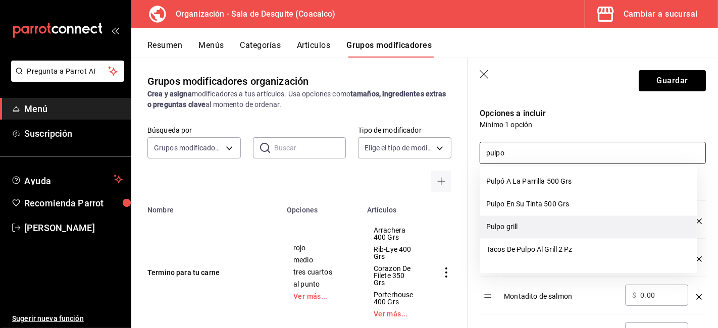
click at [524, 229] on li "Pulpo grill" at bounding box center [588, 227] width 217 height 23
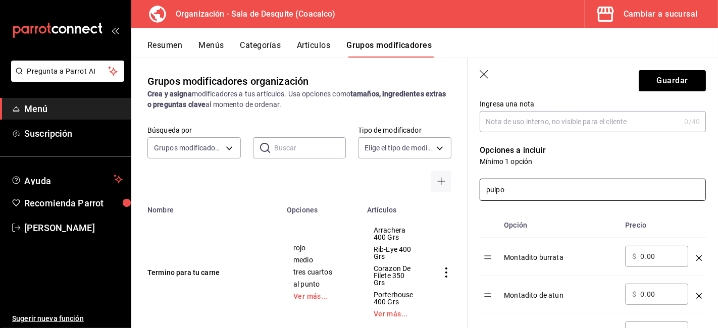
scroll to position [166, 0]
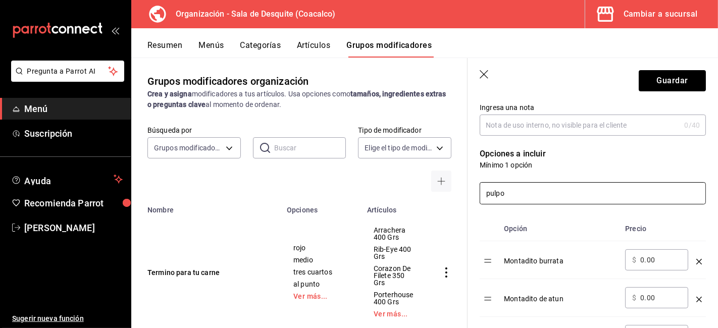
click at [526, 200] on input "pulpo" at bounding box center [592, 193] width 225 height 21
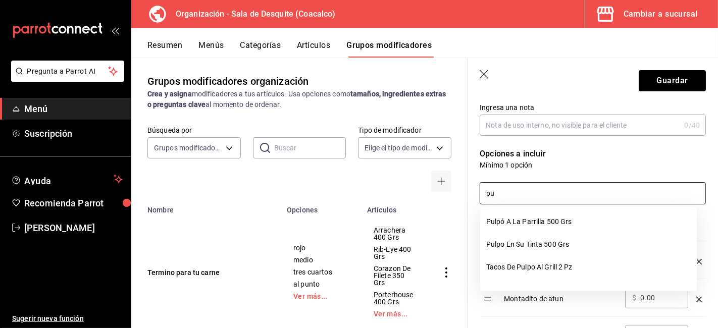
type input "p"
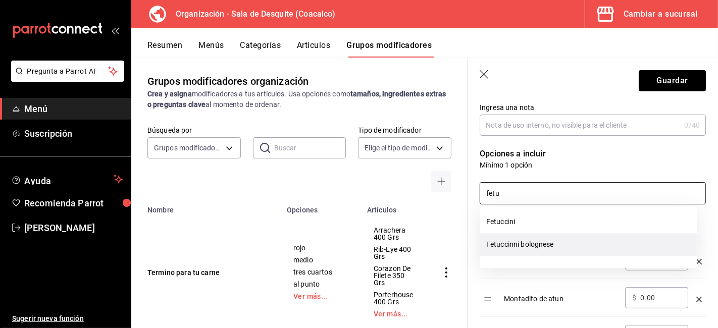
click at [542, 249] on li "Fetuccinni bolognese" at bounding box center [588, 244] width 217 height 23
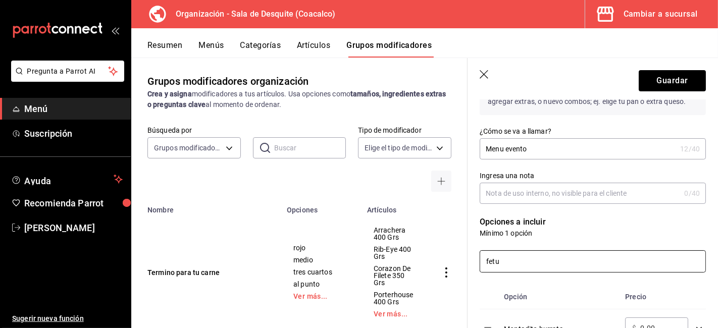
scroll to position [83, 0]
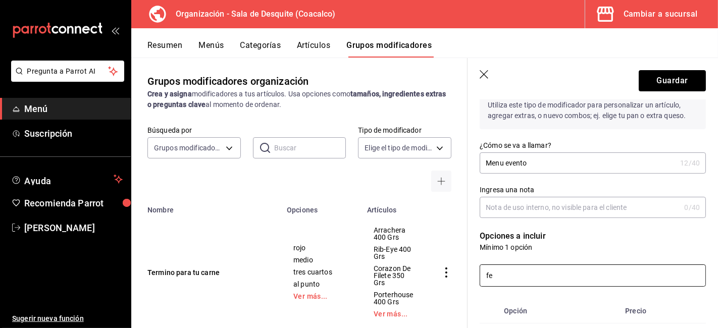
type input "f"
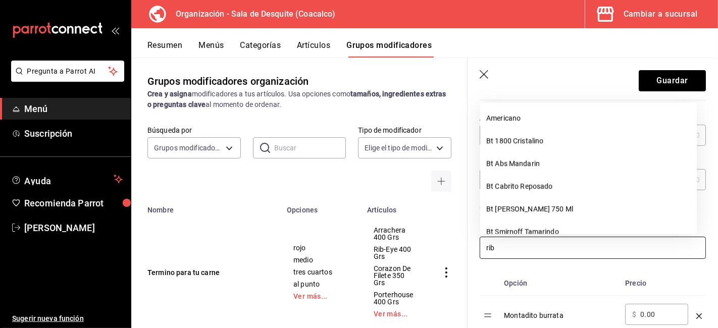
scroll to position [112, 0]
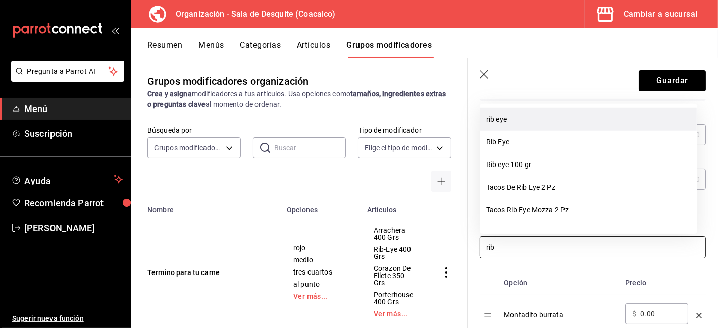
click at [504, 117] on li "rib eye" at bounding box center [588, 119] width 217 height 23
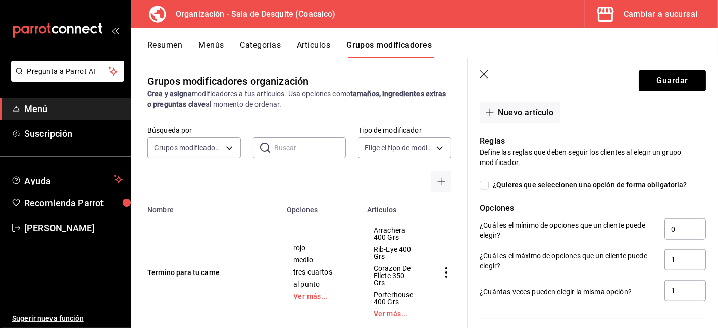
scroll to position [773, 0]
type input "rib"
click at [670, 228] on input "0" at bounding box center [685, 228] width 41 height 21
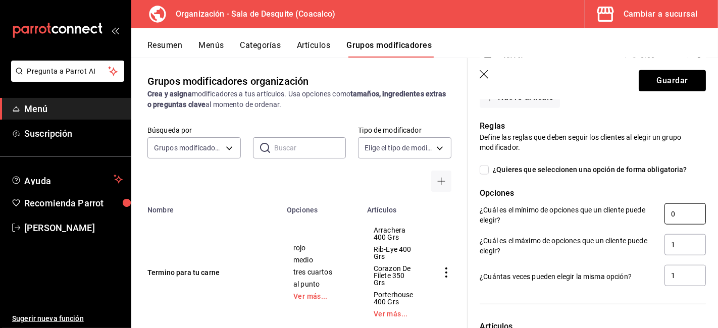
scroll to position [788, 0]
click at [486, 173] on input "¿Quieres que seleccionen una opción de forma obligatoria?" at bounding box center [484, 169] width 9 height 9
checkbox input "true"
click at [667, 216] on input "1" at bounding box center [685, 212] width 41 height 21
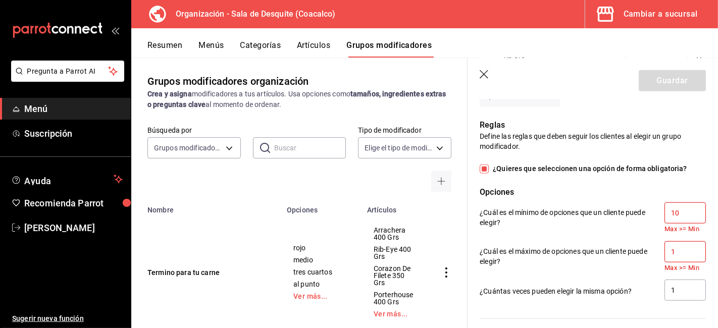
type input "10"
click at [672, 251] on input "1" at bounding box center [685, 251] width 41 height 21
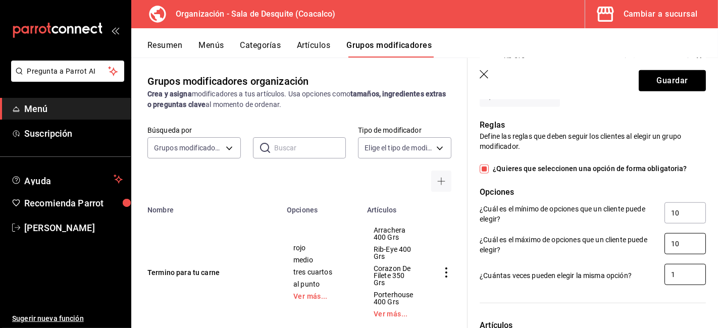
type input "10"
click at [668, 276] on input "1" at bounding box center [685, 274] width 41 height 21
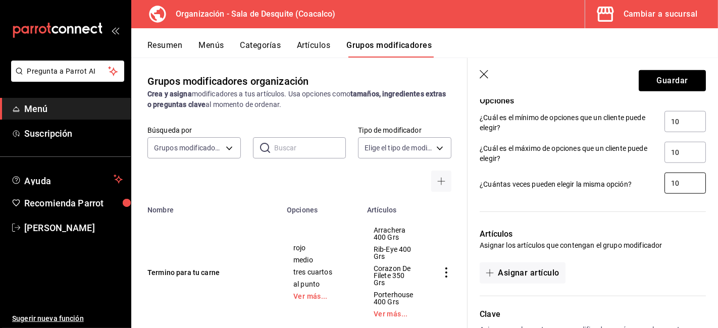
scroll to position [955, 0]
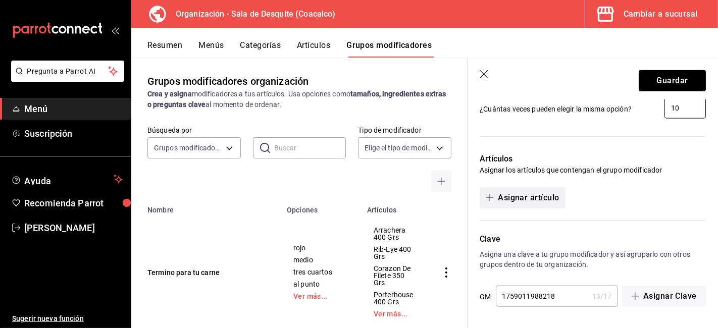
type input "10"
click at [526, 200] on button "Asignar artículo" at bounding box center [522, 197] width 85 height 21
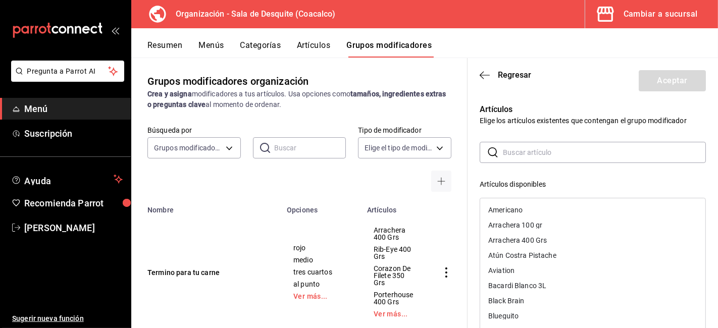
click at [530, 160] on input "text" at bounding box center [604, 152] width 203 height 20
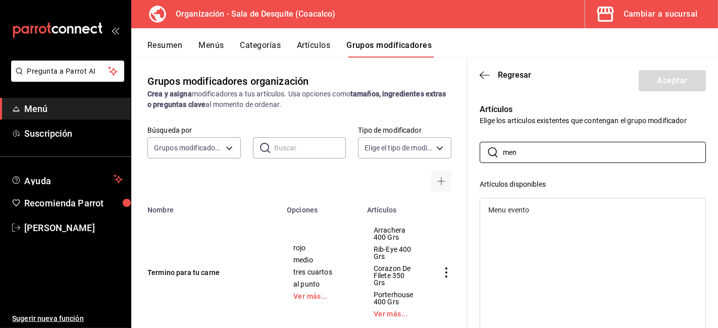
type input "men"
click at [519, 213] on div "Menu evento" at bounding box center [508, 210] width 41 height 7
click at [651, 86] on button "Aceptar" at bounding box center [672, 80] width 67 height 21
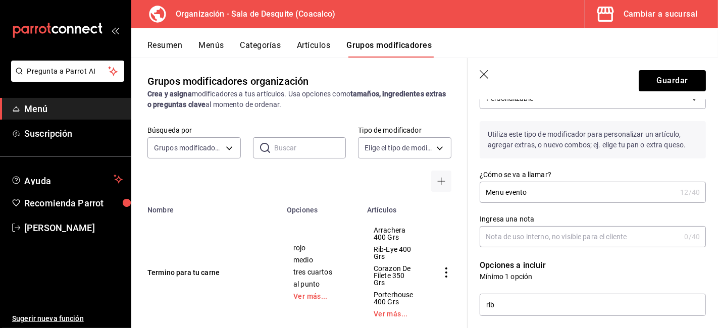
scroll to position [51, 0]
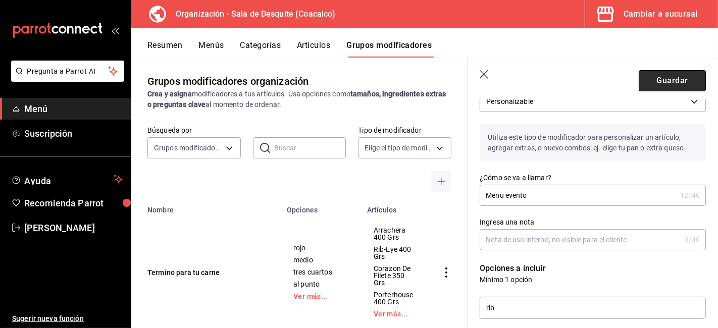
click at [672, 80] on button "Guardar" at bounding box center [672, 80] width 67 height 21
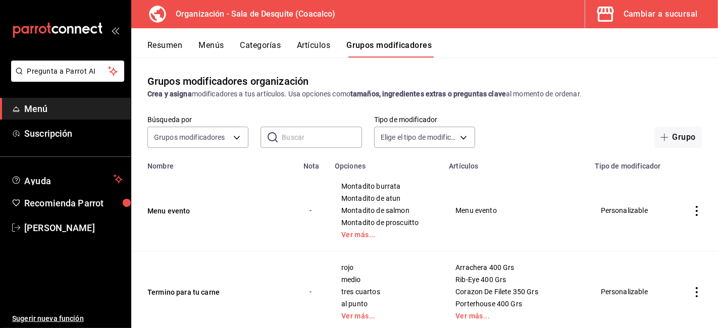
click at [205, 40] on button "Menús" at bounding box center [210, 48] width 25 height 17
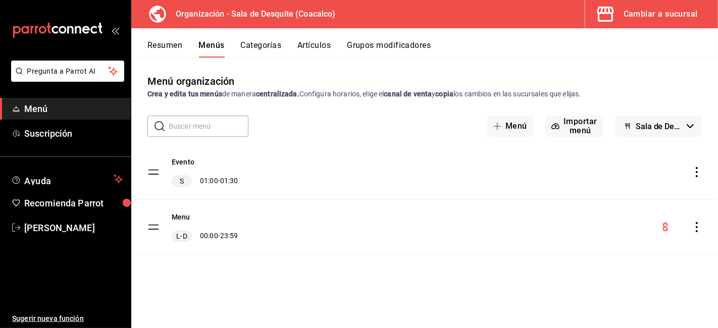
click at [326, 43] on button "Artículos" at bounding box center [313, 48] width 33 height 17
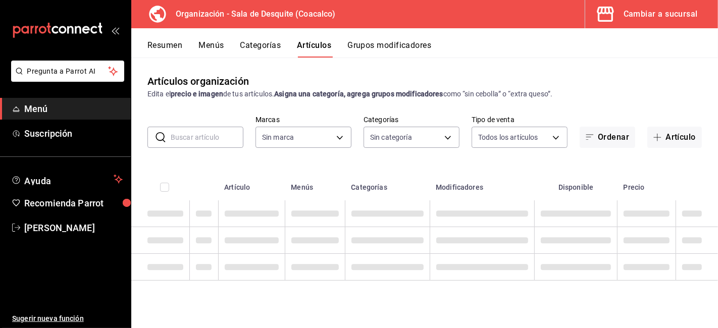
click at [160, 47] on button "Resumen" at bounding box center [164, 48] width 35 height 17
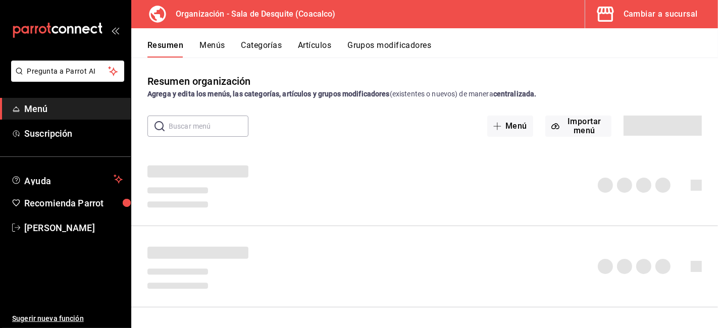
click at [210, 48] on button "Menús" at bounding box center [211, 48] width 25 height 17
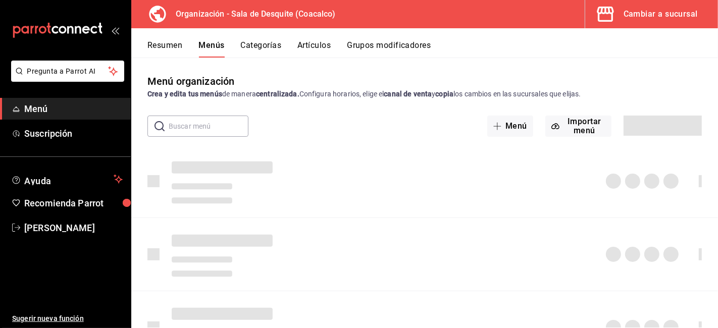
click at [258, 46] on button "Categorías" at bounding box center [261, 48] width 41 height 17
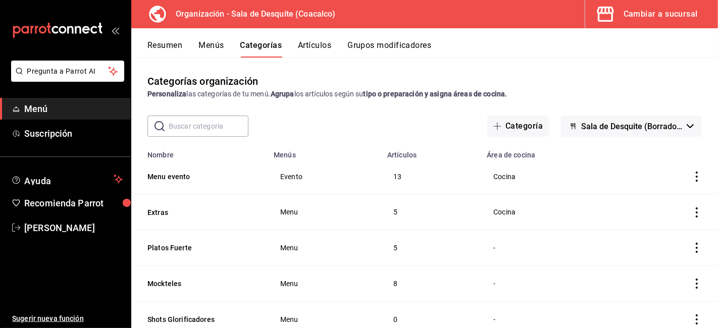
click at [172, 50] on button "Resumen" at bounding box center [164, 48] width 35 height 17
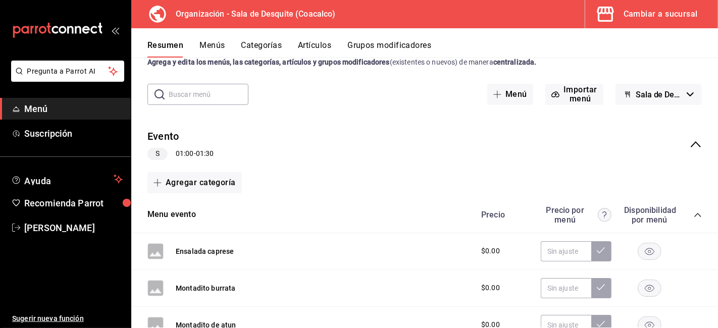
scroll to position [32, 0]
click at [168, 138] on button "Evento" at bounding box center [162, 136] width 31 height 15
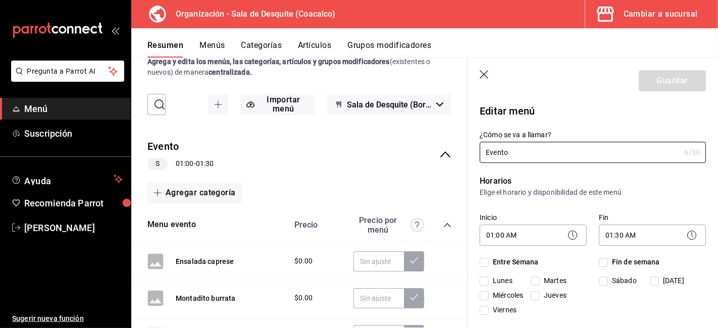
checkbox input "true"
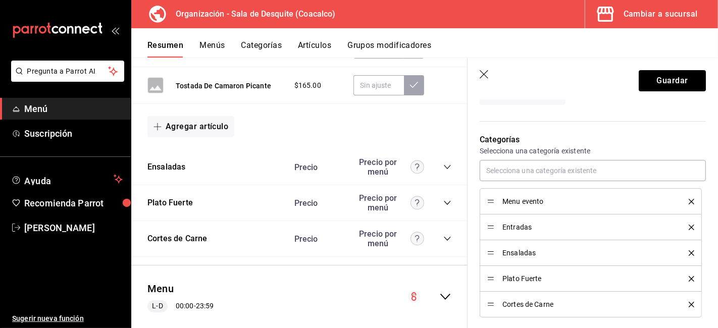
scroll to position [249, 0]
click at [689, 226] on icon "delete" at bounding box center [692, 227] width 6 height 6
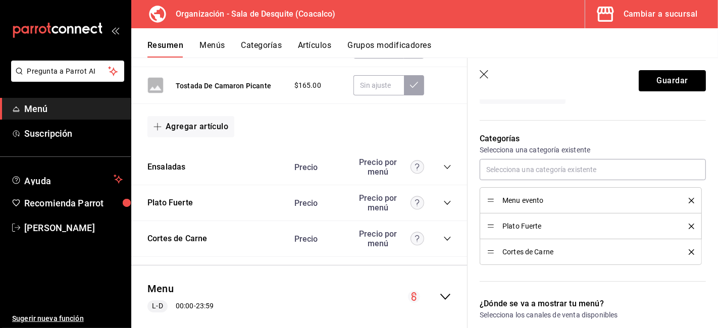
click at [689, 226] on icon "delete" at bounding box center [692, 227] width 6 height 6
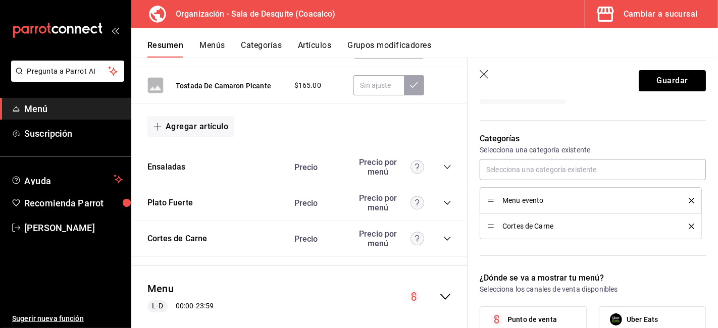
click at [689, 226] on icon "delete" at bounding box center [692, 227] width 6 height 6
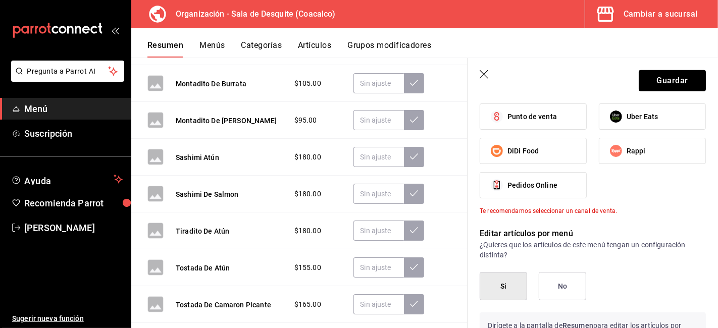
scroll to position [427, 0]
click at [550, 118] on span "Punto de venta" at bounding box center [531, 116] width 49 height 11
click at [507, 118] on input "Punto de venta" at bounding box center [496, 116] width 21 height 21
checkbox input "true"
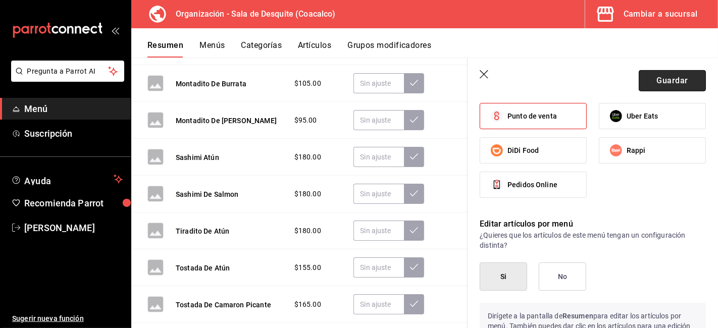
click at [648, 79] on button "Guardar" at bounding box center [672, 80] width 67 height 21
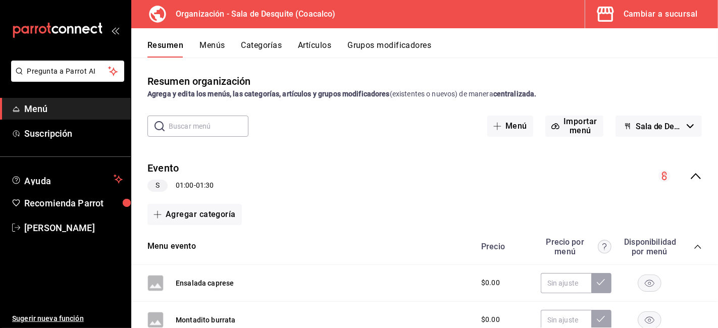
click at [215, 54] on button "Menús" at bounding box center [211, 48] width 25 height 17
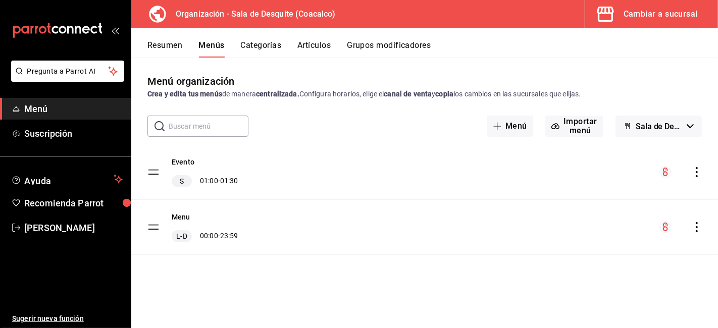
click at [694, 168] on icon "actions" at bounding box center [697, 172] width 10 height 10
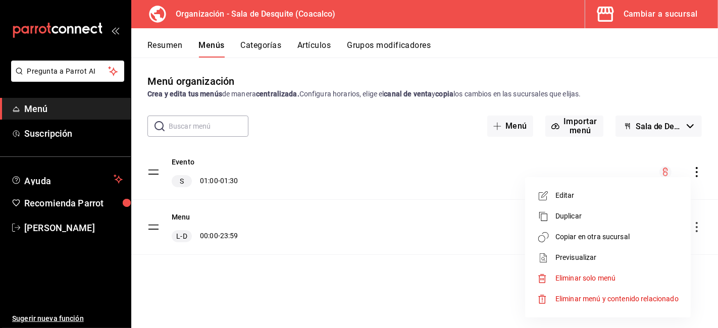
click at [600, 236] on span "Copiar en otra sucursal" at bounding box center [616, 237] width 123 height 11
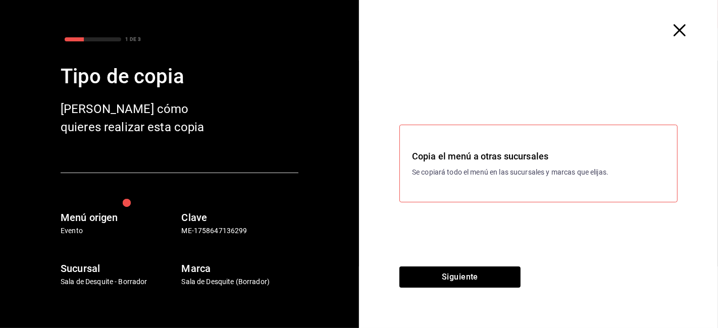
click at [453, 158] on h3 "Copia el menú a otras sucursales" at bounding box center [538, 156] width 253 height 14
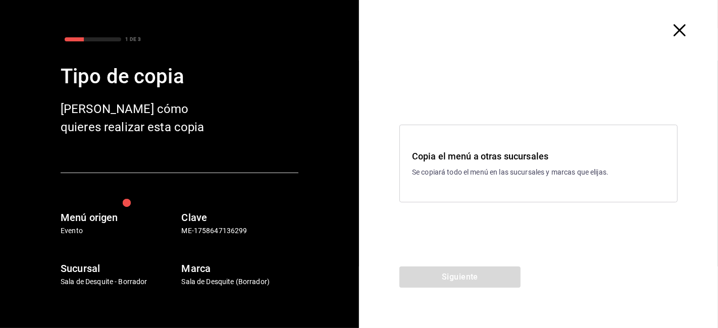
click at [92, 269] on h6 "Sucursal" at bounding box center [119, 269] width 117 height 16
click at [194, 266] on h6 "Marca" at bounding box center [240, 269] width 117 height 16
click at [433, 175] on p "Se copiará todo el menú en las sucursales y marcas que elijas." at bounding box center [538, 172] width 253 height 11
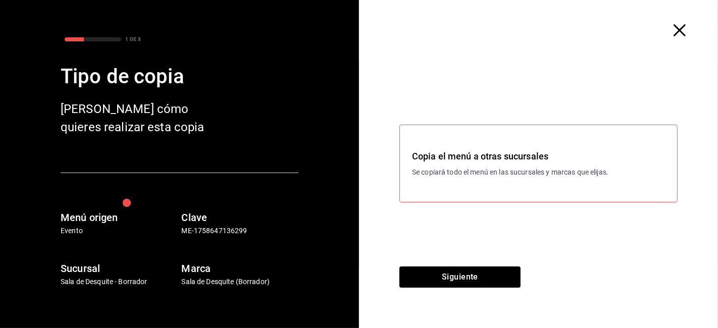
click at [478, 161] on h3 "Copia el menú a otras sucursales" at bounding box center [538, 156] width 253 height 14
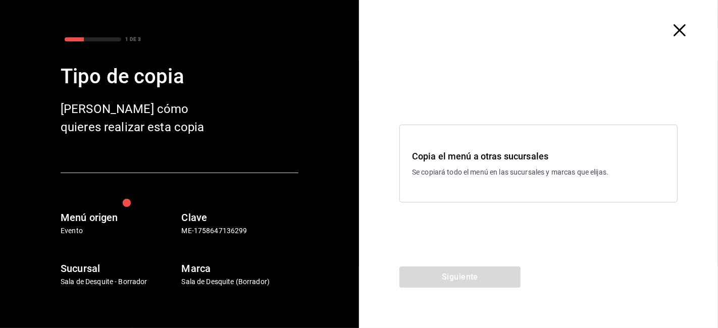
click at [460, 189] on div "Copia el menú a otras sucursales Se copiará todo el menú en las sucursales y ma…" at bounding box center [538, 164] width 278 height 78
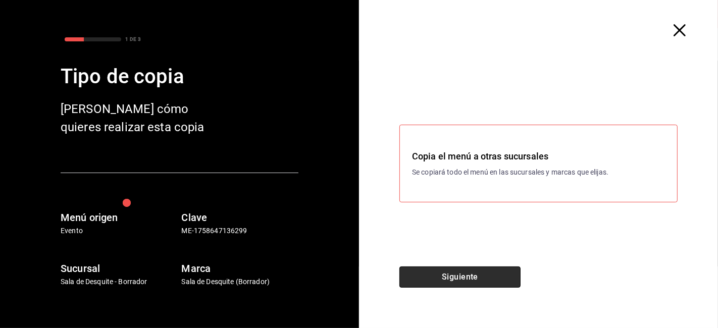
click at [468, 270] on button "Siguiente" at bounding box center [459, 277] width 121 height 21
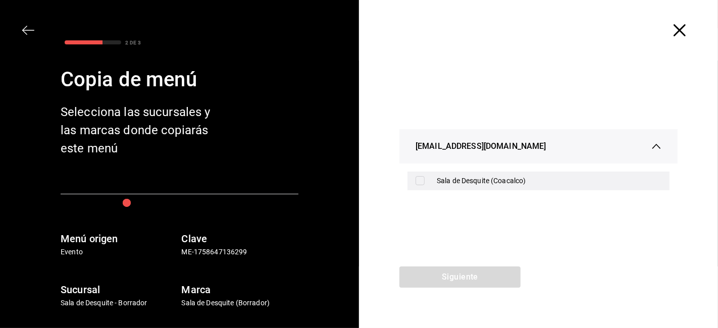
click at [421, 179] on input "checkbox" at bounding box center [420, 180] width 9 height 9
checkbox input "true"
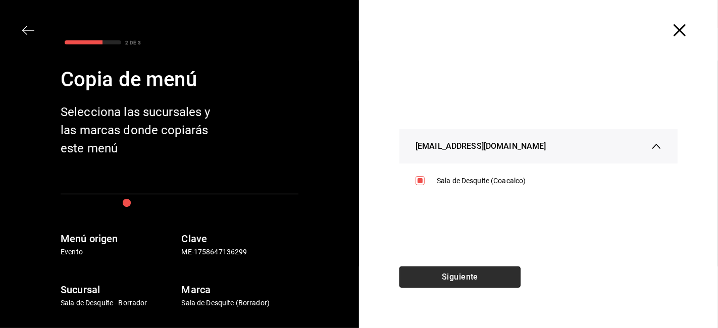
click at [491, 278] on button "Siguiente" at bounding box center [459, 277] width 121 height 21
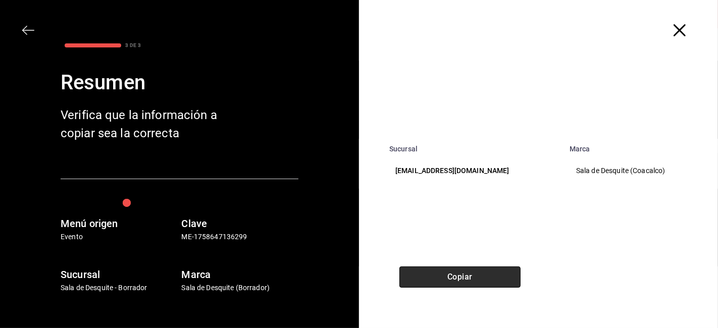
click at [491, 278] on button "Copiar" at bounding box center [459, 277] width 121 height 21
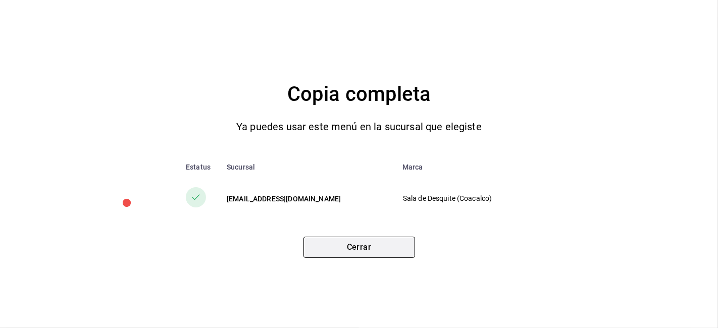
click at [350, 245] on button "Cerrar" at bounding box center [359, 247] width 112 height 21
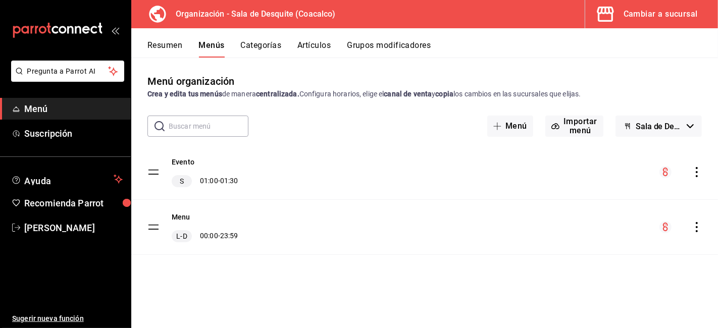
drag, startPoint x: 183, startPoint y: 164, endPoint x: 204, endPoint y: 239, distance: 78.0
click at [183, 164] on button "Evento" at bounding box center [183, 162] width 23 height 10
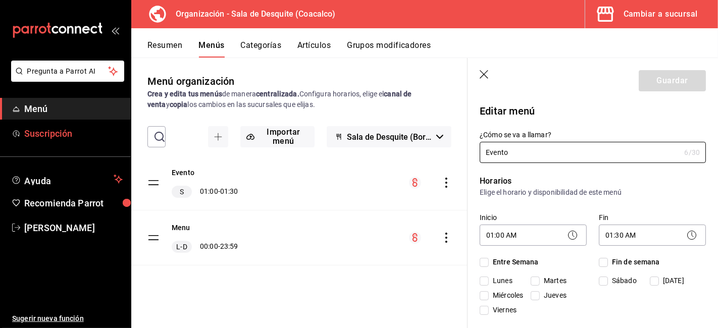
checkbox input "true"
click at [164, 43] on button "Resumen" at bounding box center [164, 48] width 35 height 17
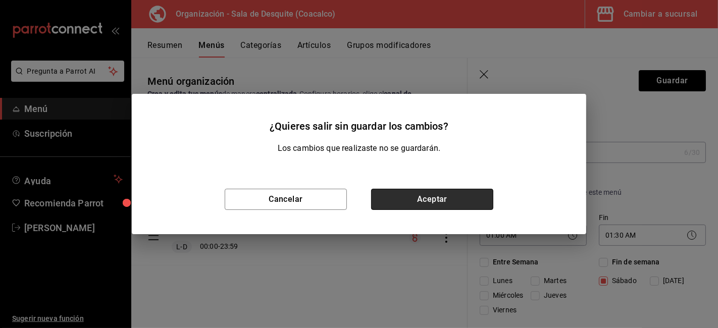
click at [408, 198] on button "Aceptar" at bounding box center [432, 199] width 122 height 21
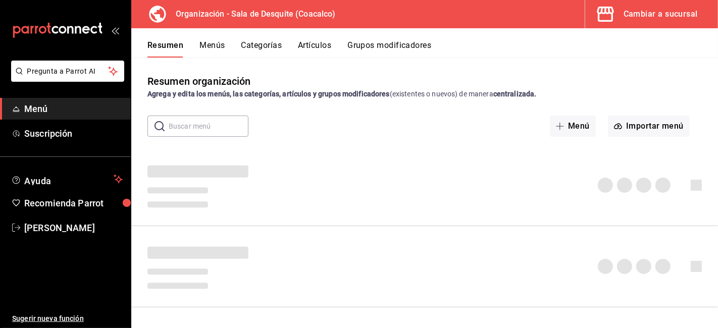
click at [214, 44] on button "Menús" at bounding box center [211, 48] width 25 height 17
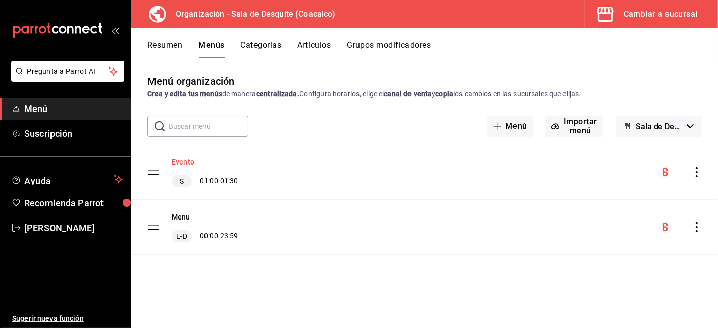
click at [180, 163] on button "Evento" at bounding box center [183, 162] width 23 height 10
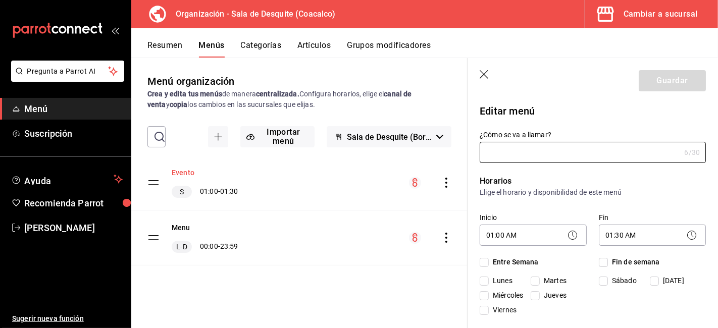
type input "Evento"
checkbox input "true"
type input "1758647136299"
click at [528, 234] on body "Pregunta a Parrot AI Menú Suscripción Ayuda Recomienda Parrot JONATHAN RUÍZ Sug…" at bounding box center [359, 164] width 718 height 328
checkbox input "true"
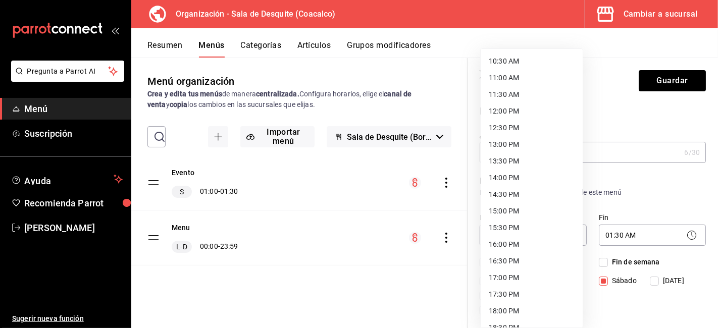
scroll to position [349, 0]
click at [506, 147] on li "13:00 PM" at bounding box center [532, 145] width 102 height 17
type input "13:00"
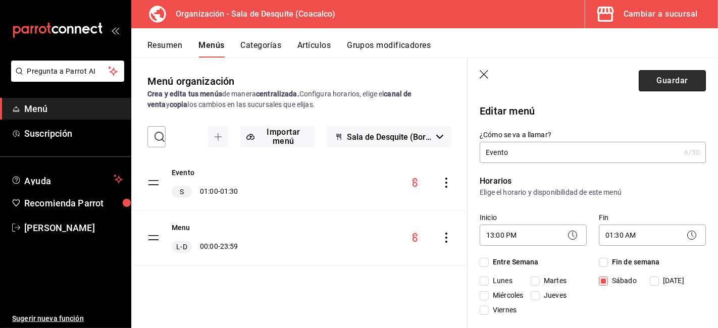
click at [659, 82] on button "Guardar" at bounding box center [672, 80] width 67 height 21
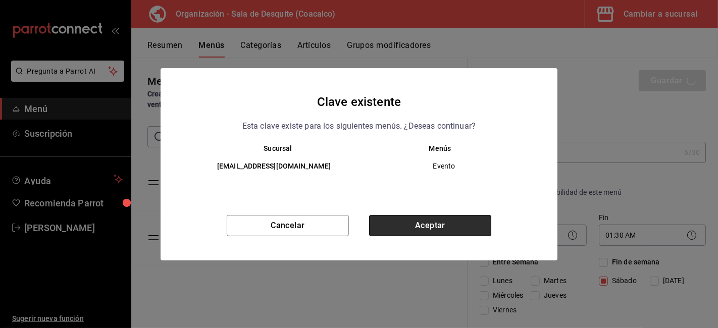
click at [457, 228] on button "Aceptar" at bounding box center [430, 225] width 122 height 21
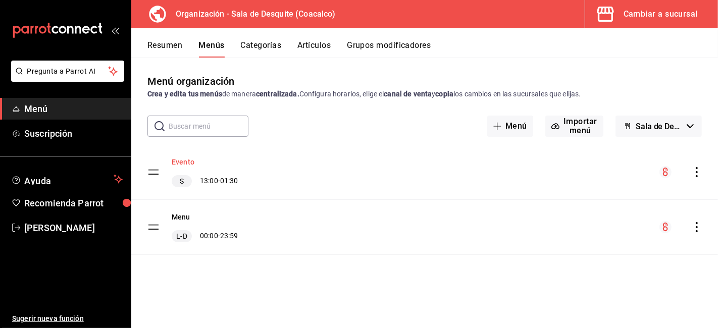
click at [185, 163] on button "Evento" at bounding box center [183, 162] width 23 height 10
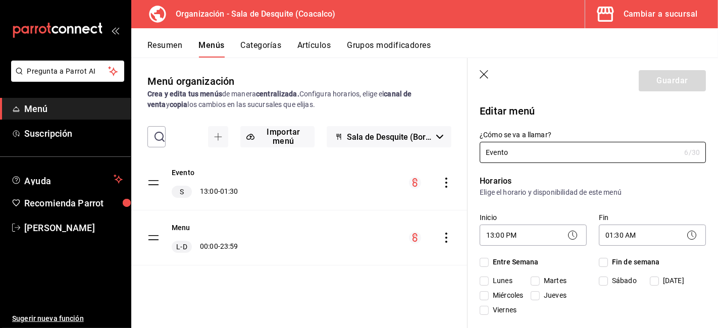
checkbox input "true"
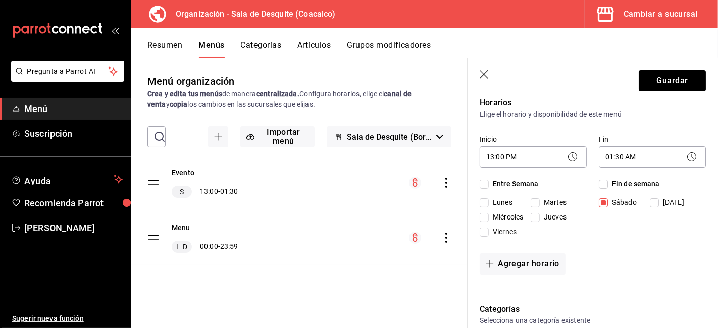
scroll to position [79, 0]
click at [686, 155] on icon at bounding box center [692, 156] width 12 height 12
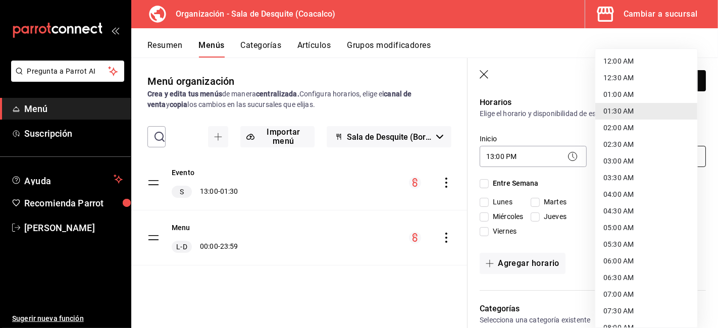
click at [658, 154] on body "Pregunta a Parrot AI Menú Suscripción Ayuda Recomienda Parrot JONATHAN RUÍZ Sug…" at bounding box center [359, 164] width 718 height 328
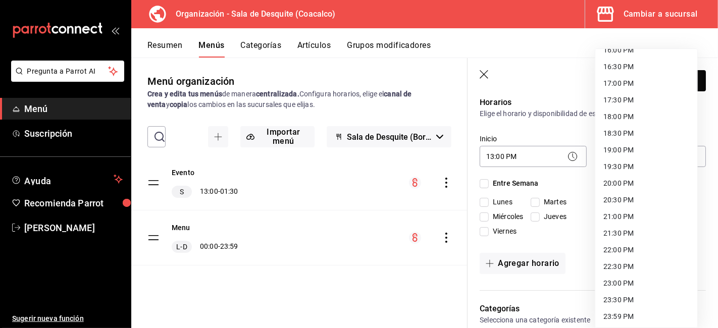
click at [614, 316] on li "23:59 PM" at bounding box center [646, 317] width 102 height 17
type input "23:59"
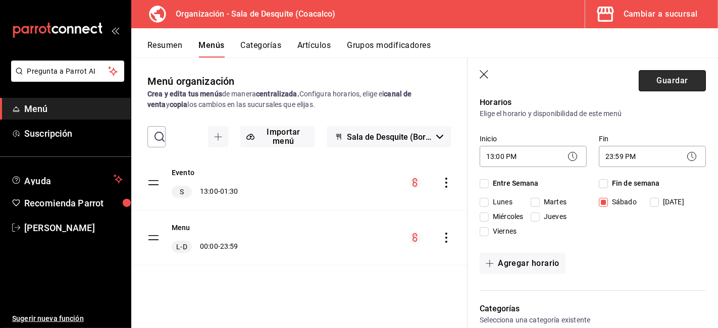
click at [683, 81] on button "Guardar" at bounding box center [672, 80] width 67 height 21
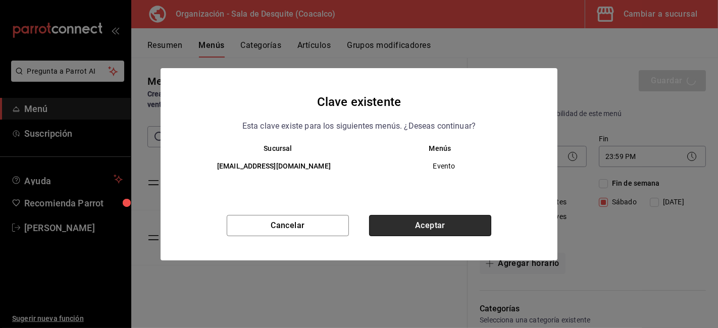
click at [428, 221] on button "Aceptar" at bounding box center [430, 225] width 122 height 21
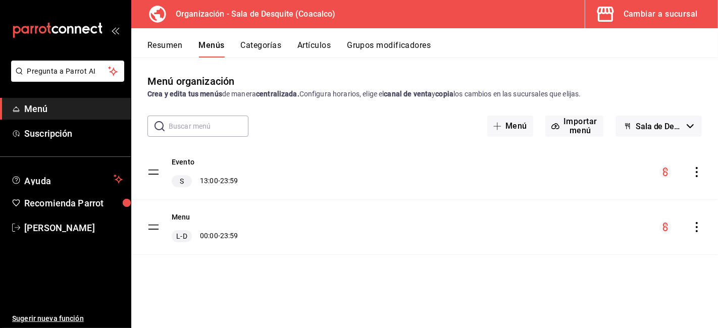
click at [693, 168] on icon "actions" at bounding box center [697, 172] width 10 height 10
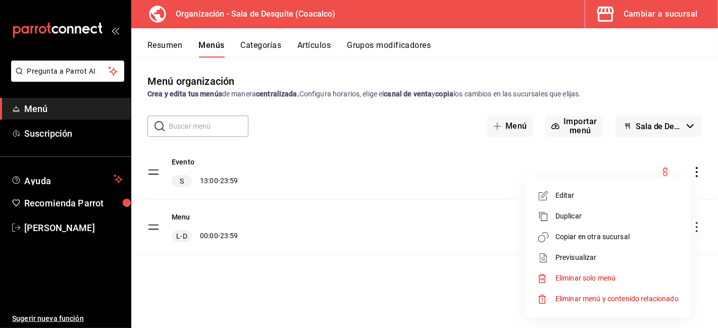
click at [594, 236] on span "Copiar en otra sucursal" at bounding box center [616, 237] width 123 height 11
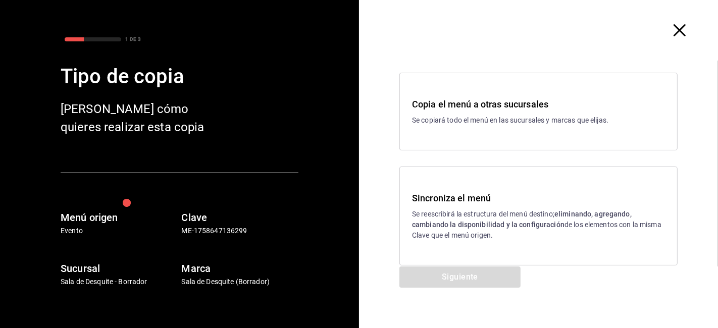
click at [467, 206] on div "Sincroniza el menú Se reescribirá la estructura del menú destino; eliminando, a…" at bounding box center [538, 215] width 253 height 49
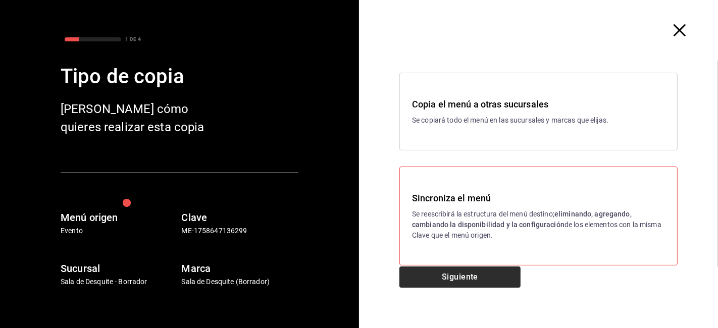
drag, startPoint x: 460, startPoint y: 288, endPoint x: 460, endPoint y: 274, distance: 14.6
click at [460, 274] on div "Siguiente" at bounding box center [460, 298] width 202 height 62
click at [460, 274] on button "Siguiente" at bounding box center [459, 277] width 121 height 21
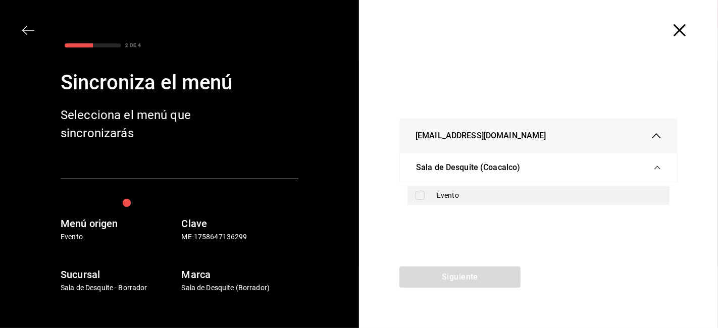
click at [419, 195] on input "checkbox" at bounding box center [420, 195] width 9 height 9
checkbox input "true"
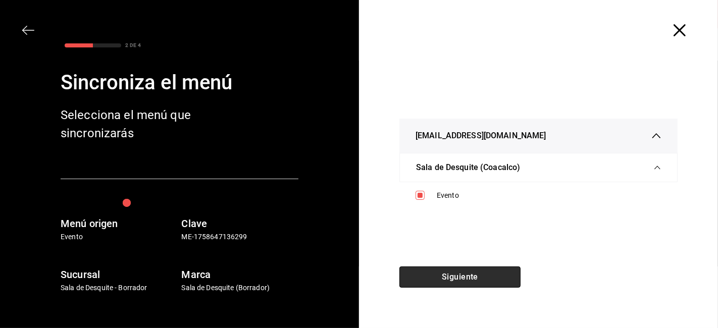
click at [463, 281] on button "Siguiente" at bounding box center [459, 277] width 121 height 21
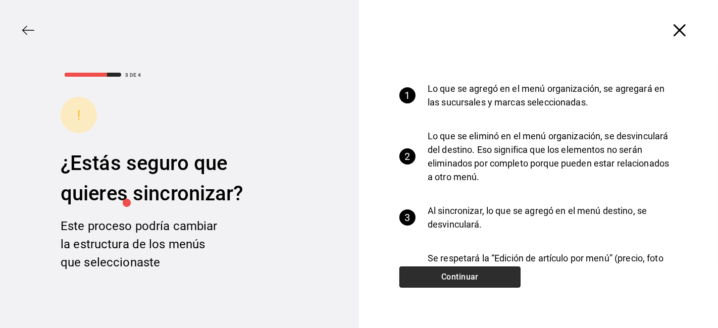
click at [463, 281] on button "Continuar" at bounding box center [459, 277] width 121 height 21
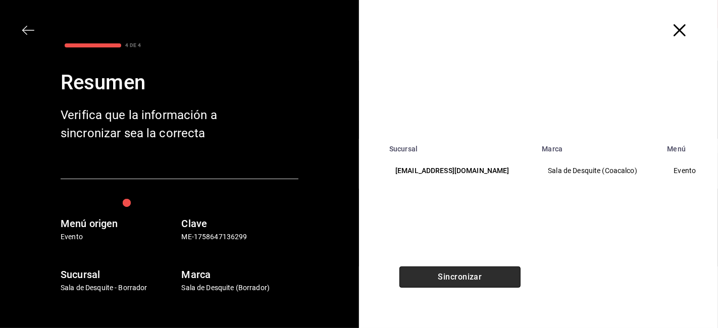
click at [463, 281] on button "Sincronizar" at bounding box center [459, 277] width 121 height 21
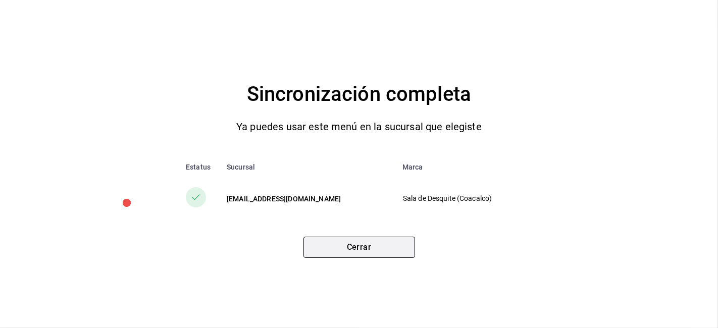
click at [386, 248] on button "Cerrar" at bounding box center [359, 247] width 112 height 21
